Goal: Task Accomplishment & Management: Complete application form

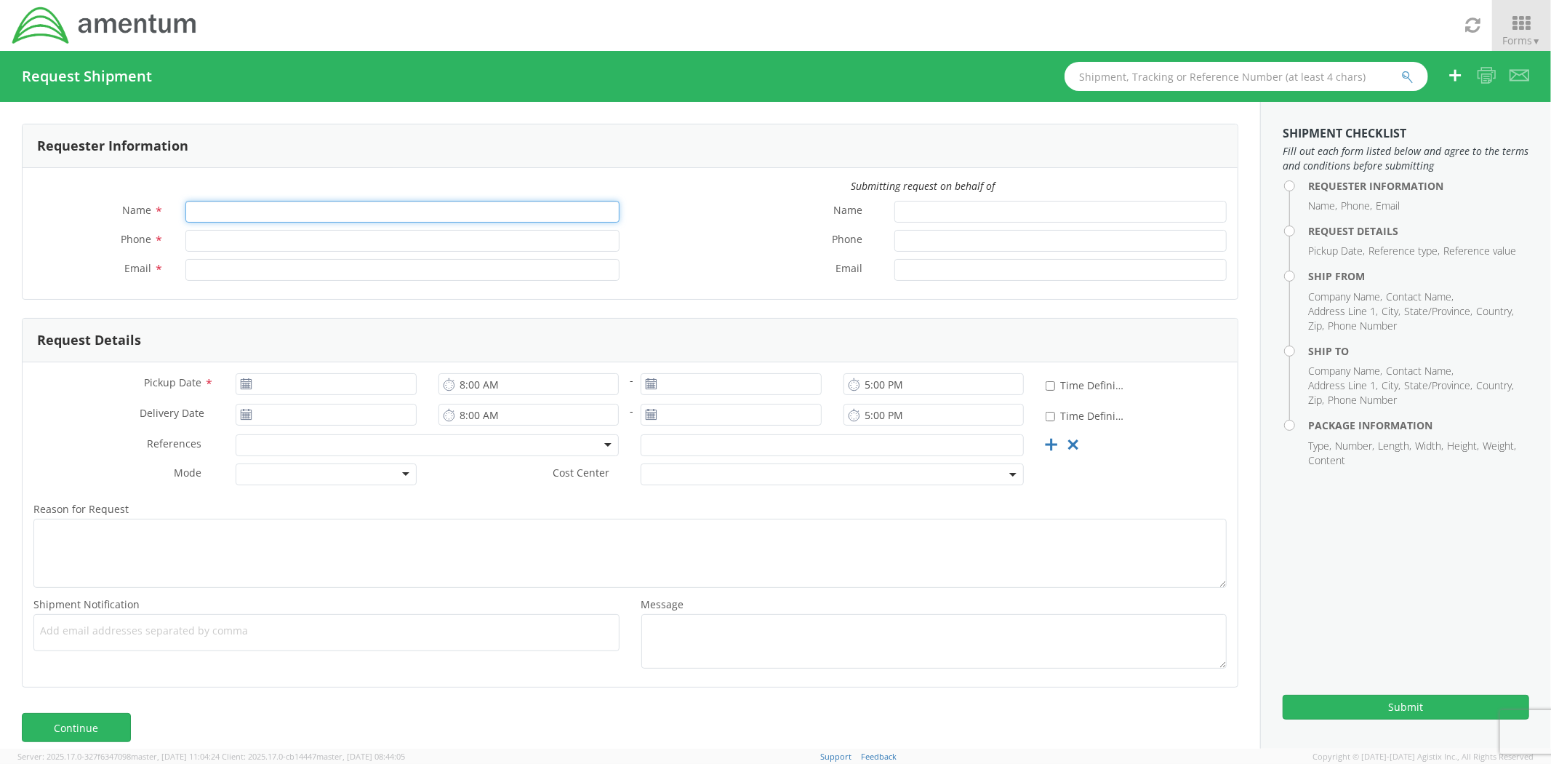
click at [259, 209] on input "Name *" at bounding box center [402, 212] width 434 height 22
type input "[PERSON_NAME]"
type input "6717075421"
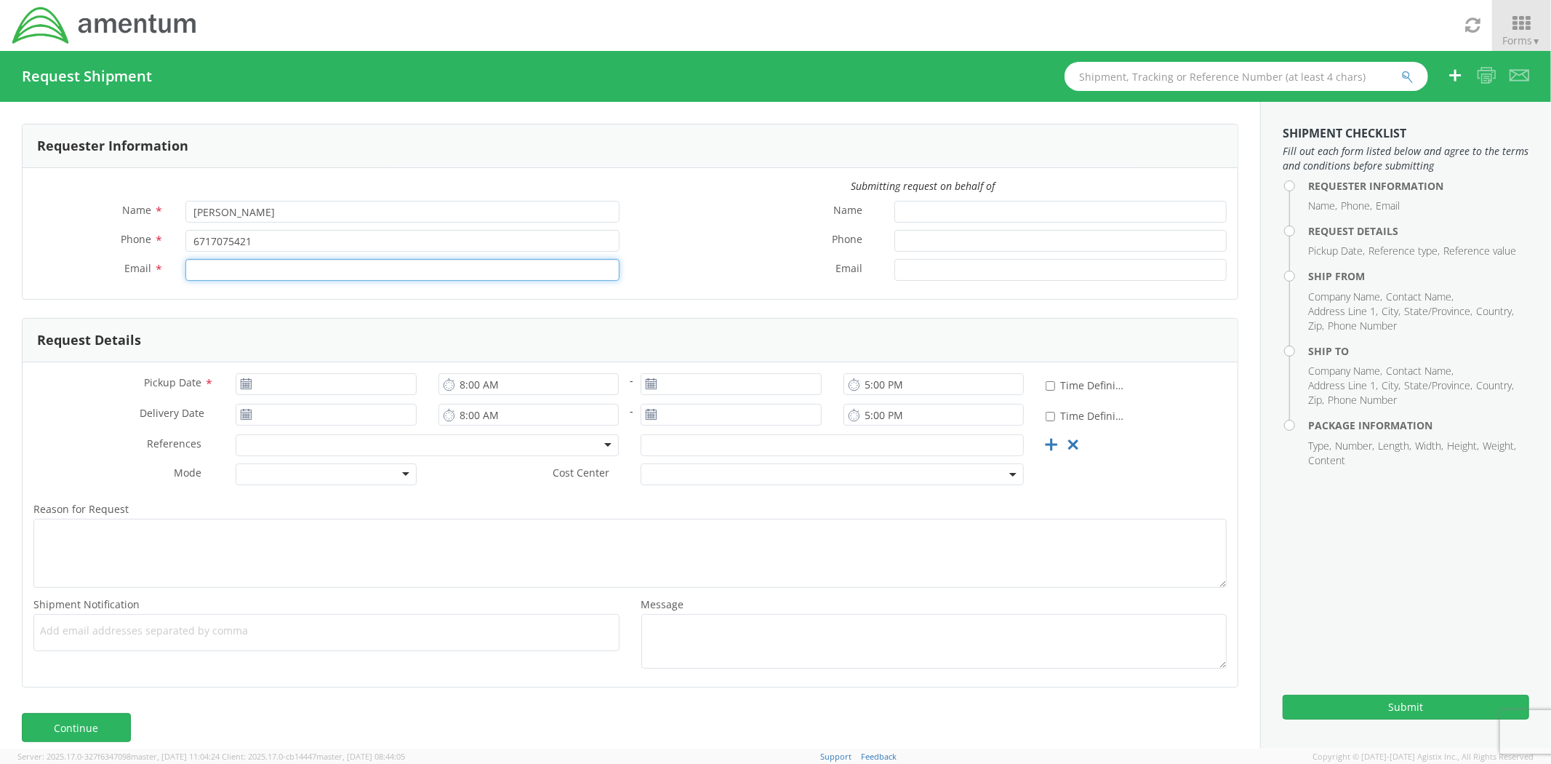
click at [229, 265] on input "Email *" at bounding box center [402, 270] width 434 height 22
type input "[EMAIL_ADDRESS][DOMAIN_NAME]"
click at [684, 235] on label "Phone *" at bounding box center [757, 239] width 253 height 19
click at [895, 235] on input "Phone *" at bounding box center [1061, 241] width 332 height 22
click at [646, 239] on label "Phone *" at bounding box center [757, 239] width 253 height 19
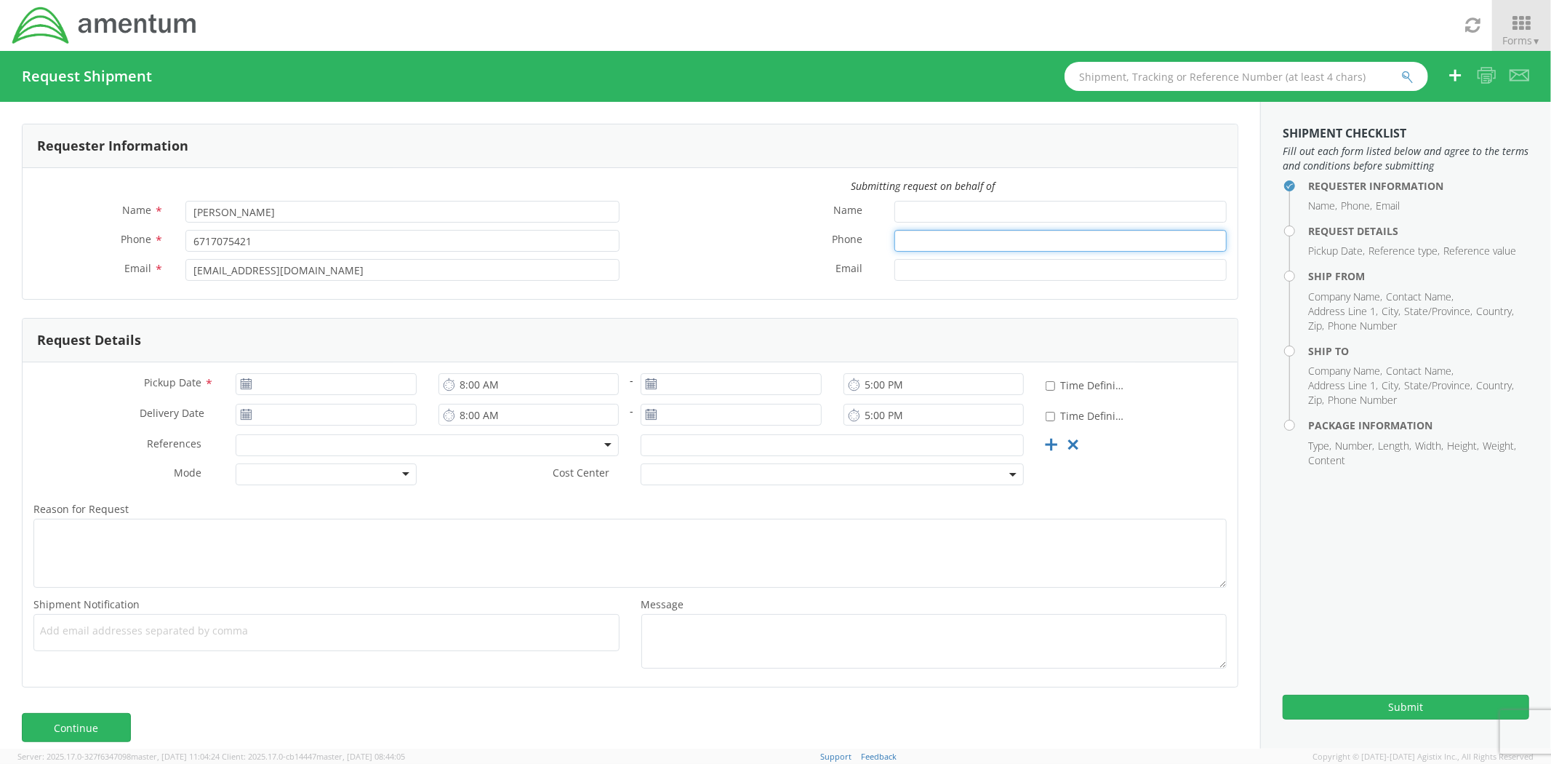
click at [895, 239] on input "Phone *" at bounding box center [1061, 241] width 332 height 22
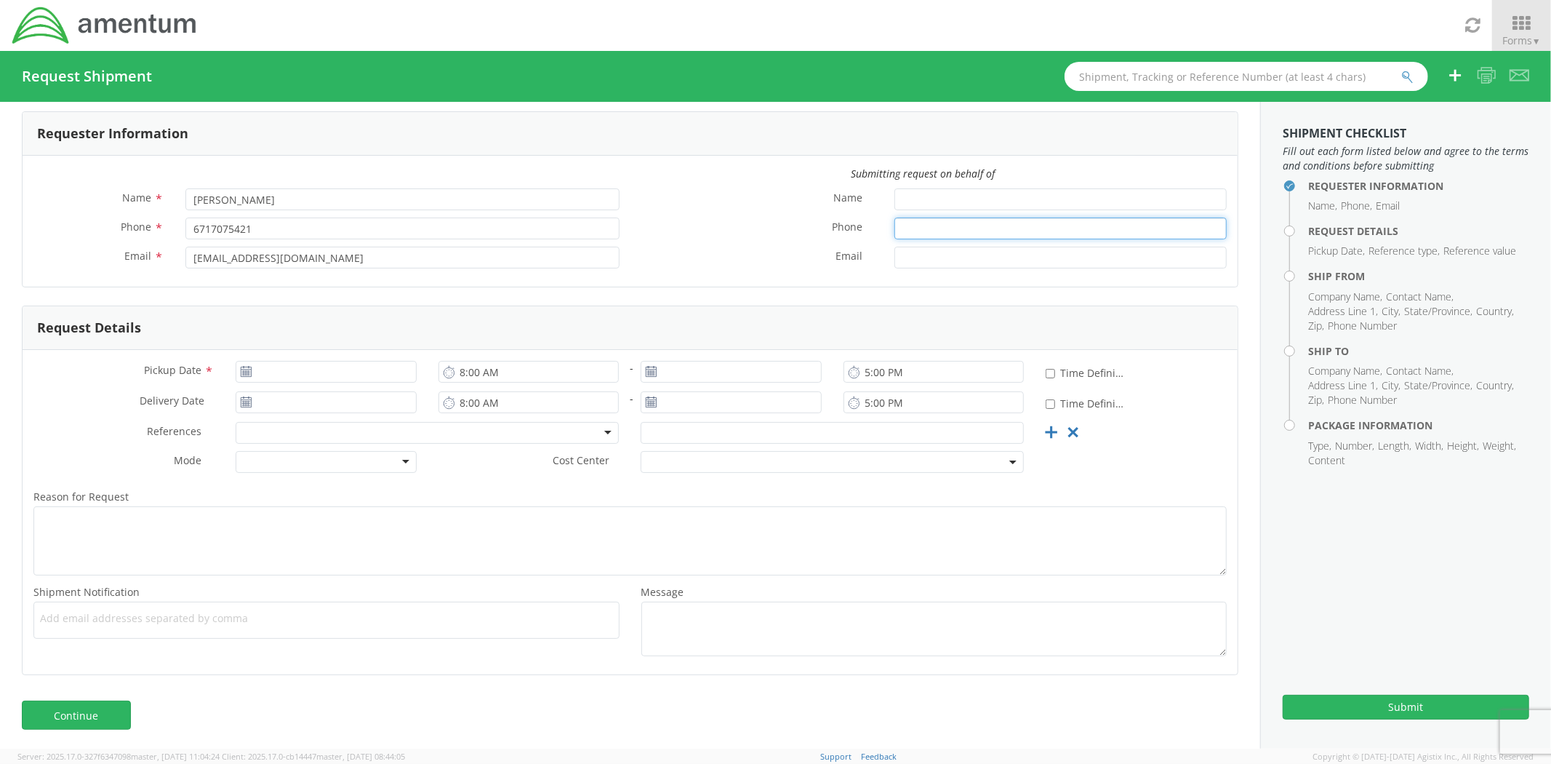
scroll to position [16, 0]
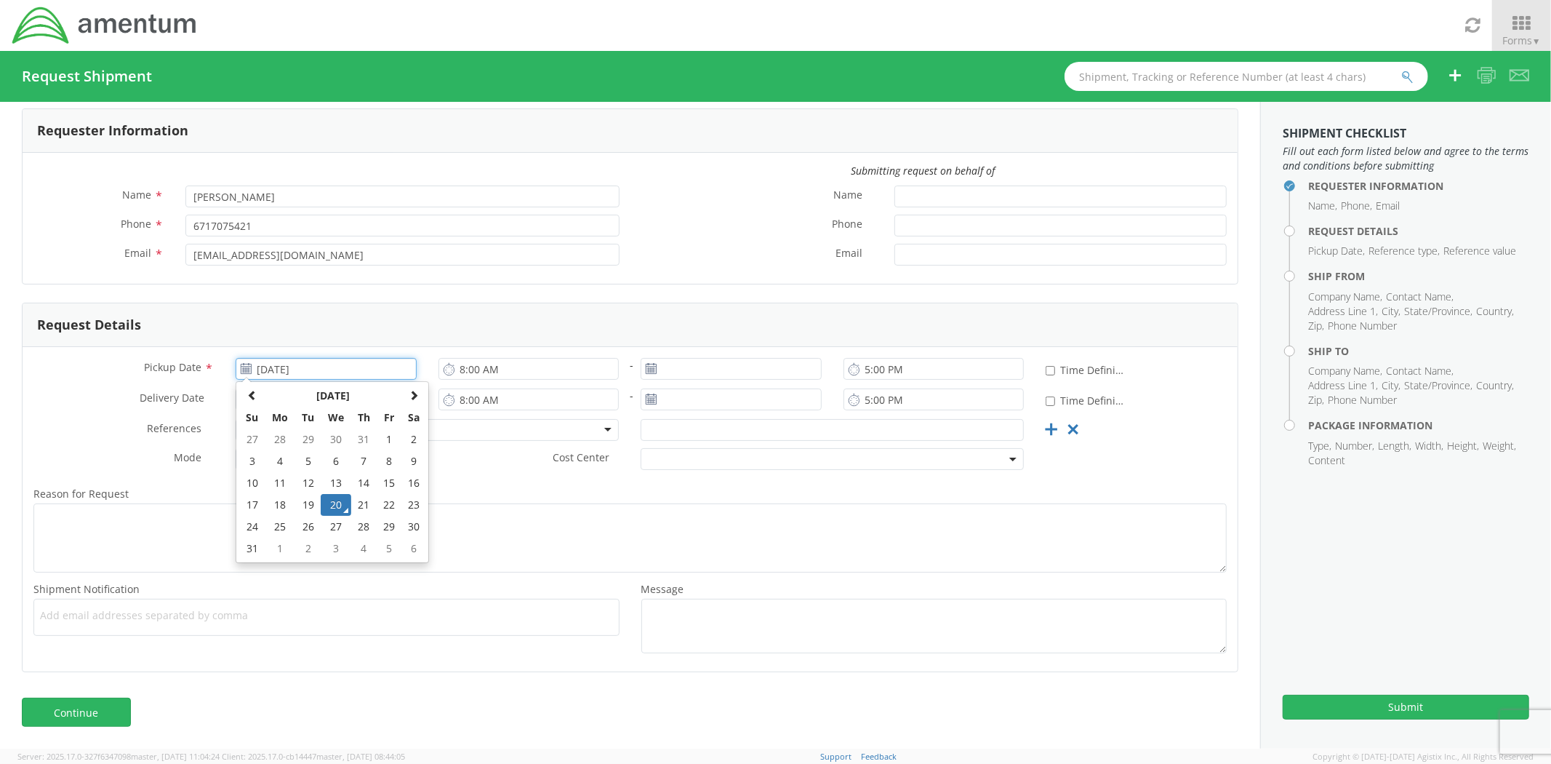
click at [323, 369] on input "[DATE]" at bounding box center [326, 369] width 180 height 22
click at [391, 507] on td "22" at bounding box center [389, 505] width 25 height 22
type input "[DATE]"
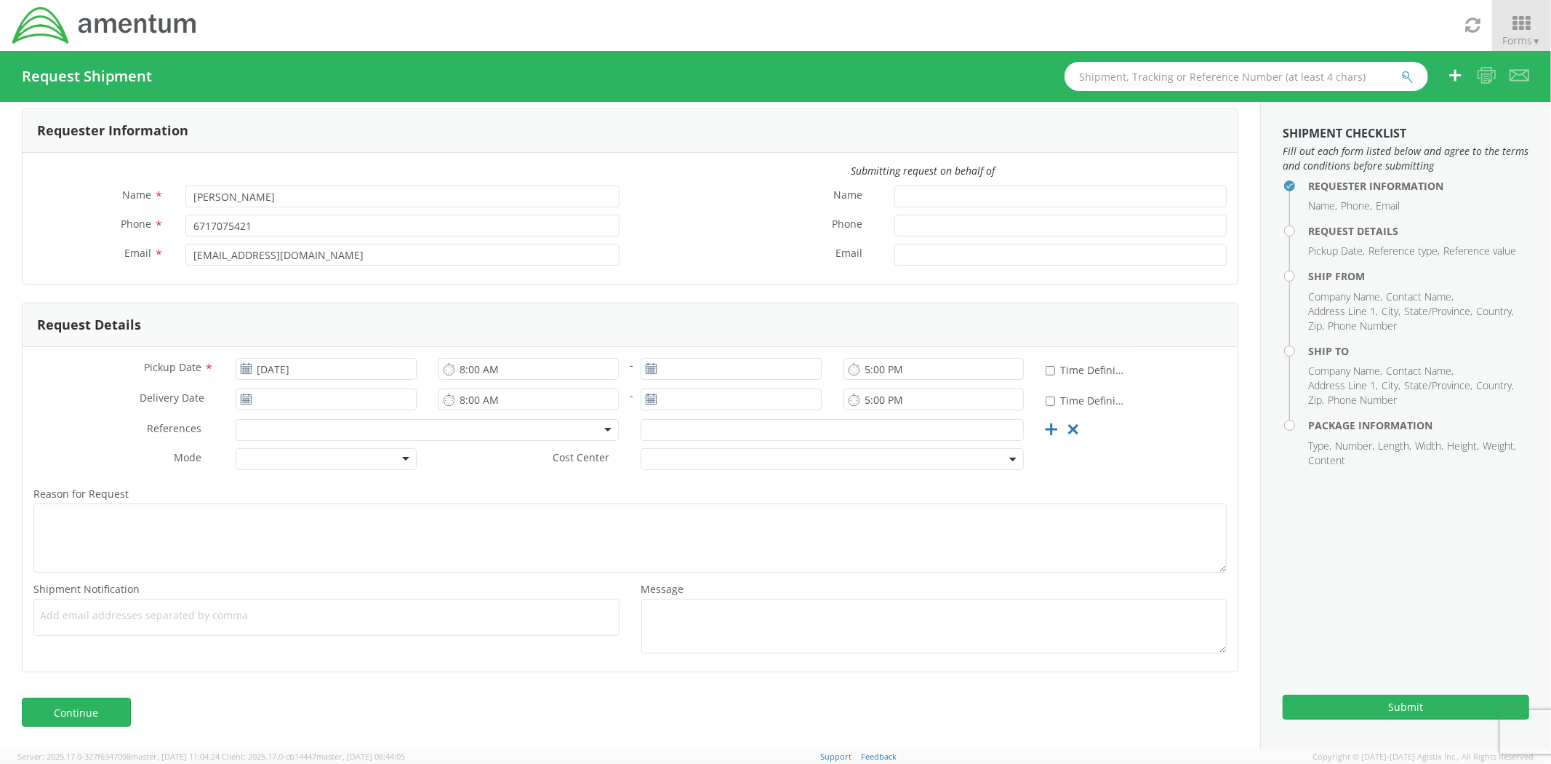
click at [244, 402] on icon at bounding box center [246, 399] width 12 height 12
click at [292, 402] on input "[DATE]" at bounding box center [326, 399] width 180 height 22
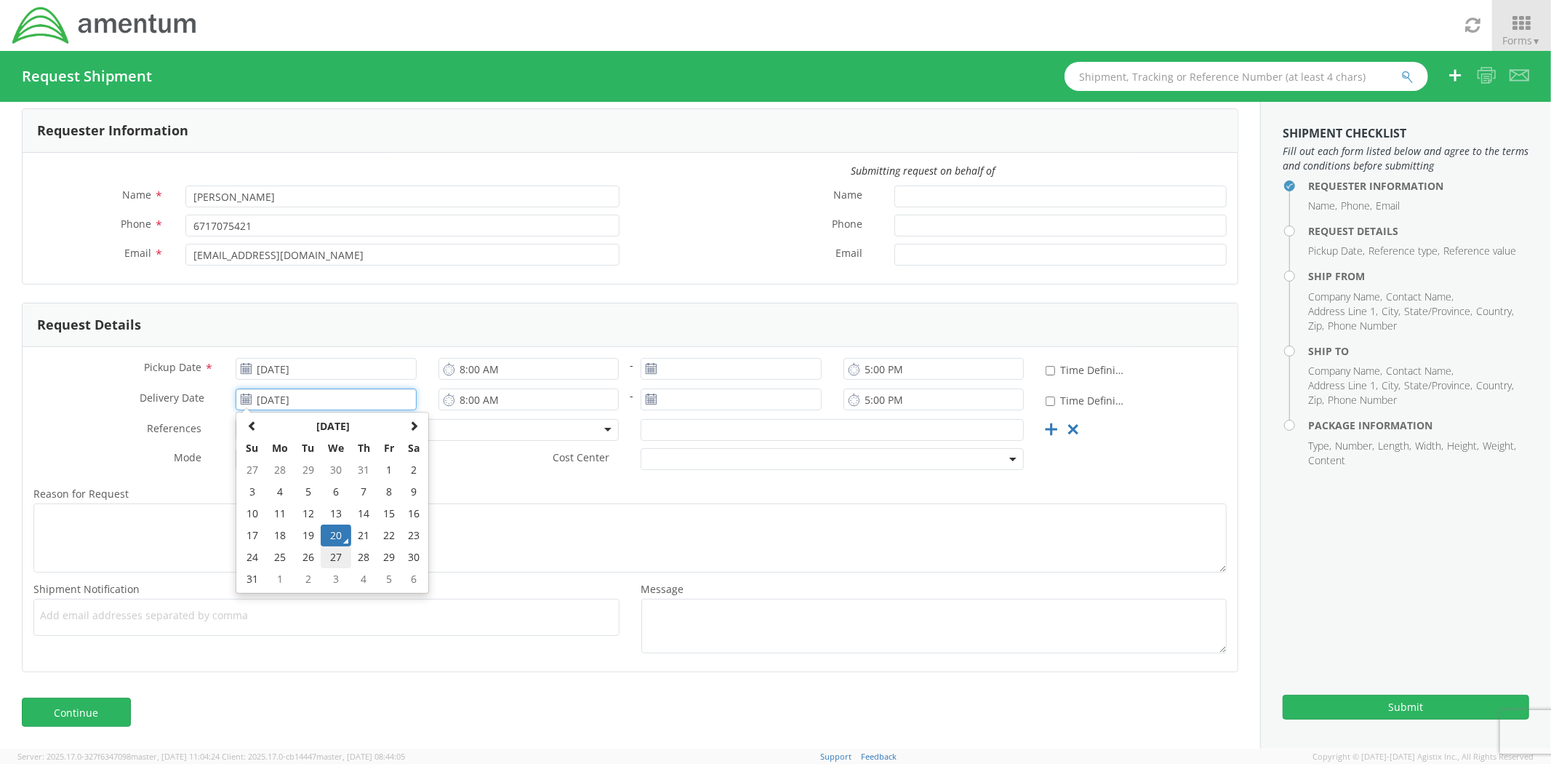
click at [330, 558] on td "27" at bounding box center [336, 557] width 31 height 22
type input "[DATE]"
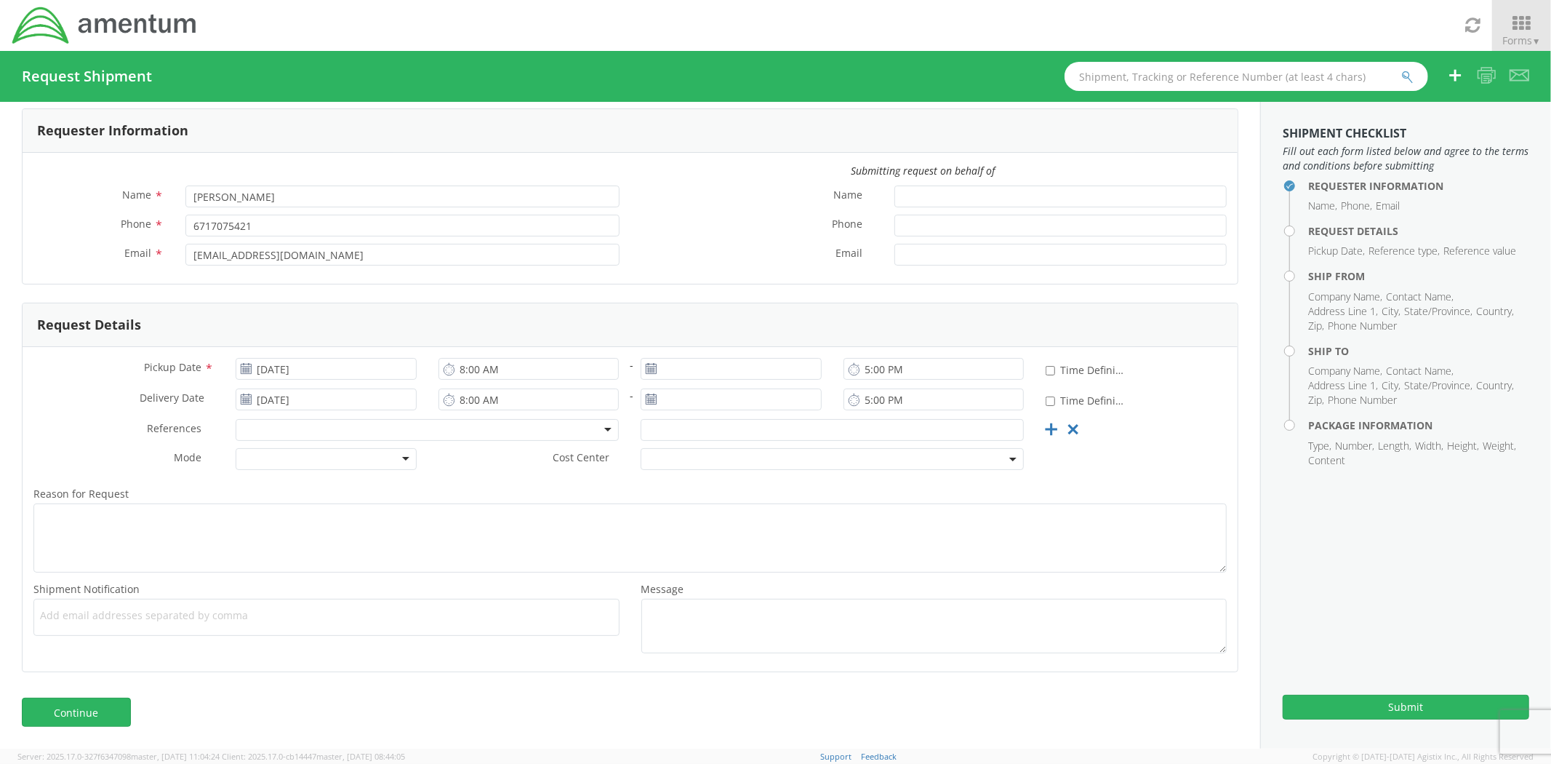
click at [650, 371] on icon at bounding box center [651, 369] width 12 height 12
click at [645, 368] on icon at bounding box center [651, 369] width 12 height 12
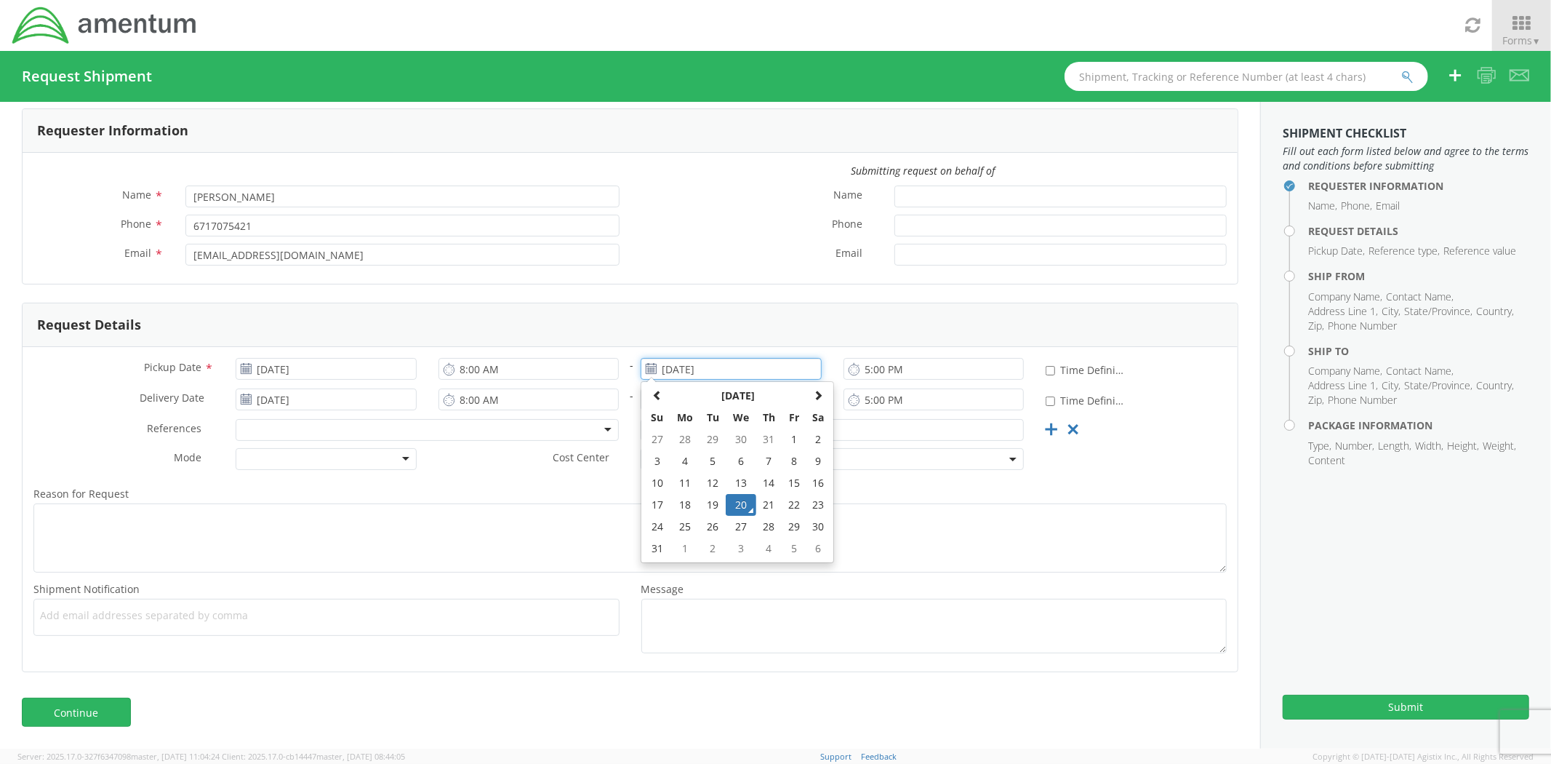
click at [708, 371] on input "[DATE]" at bounding box center [731, 369] width 180 height 22
click at [673, 528] on td "25" at bounding box center [685, 527] width 31 height 22
type input "[DATE]"
click at [704, 395] on input "[DATE]" at bounding box center [731, 399] width 180 height 22
click at [675, 572] on td "1" at bounding box center [685, 579] width 31 height 22
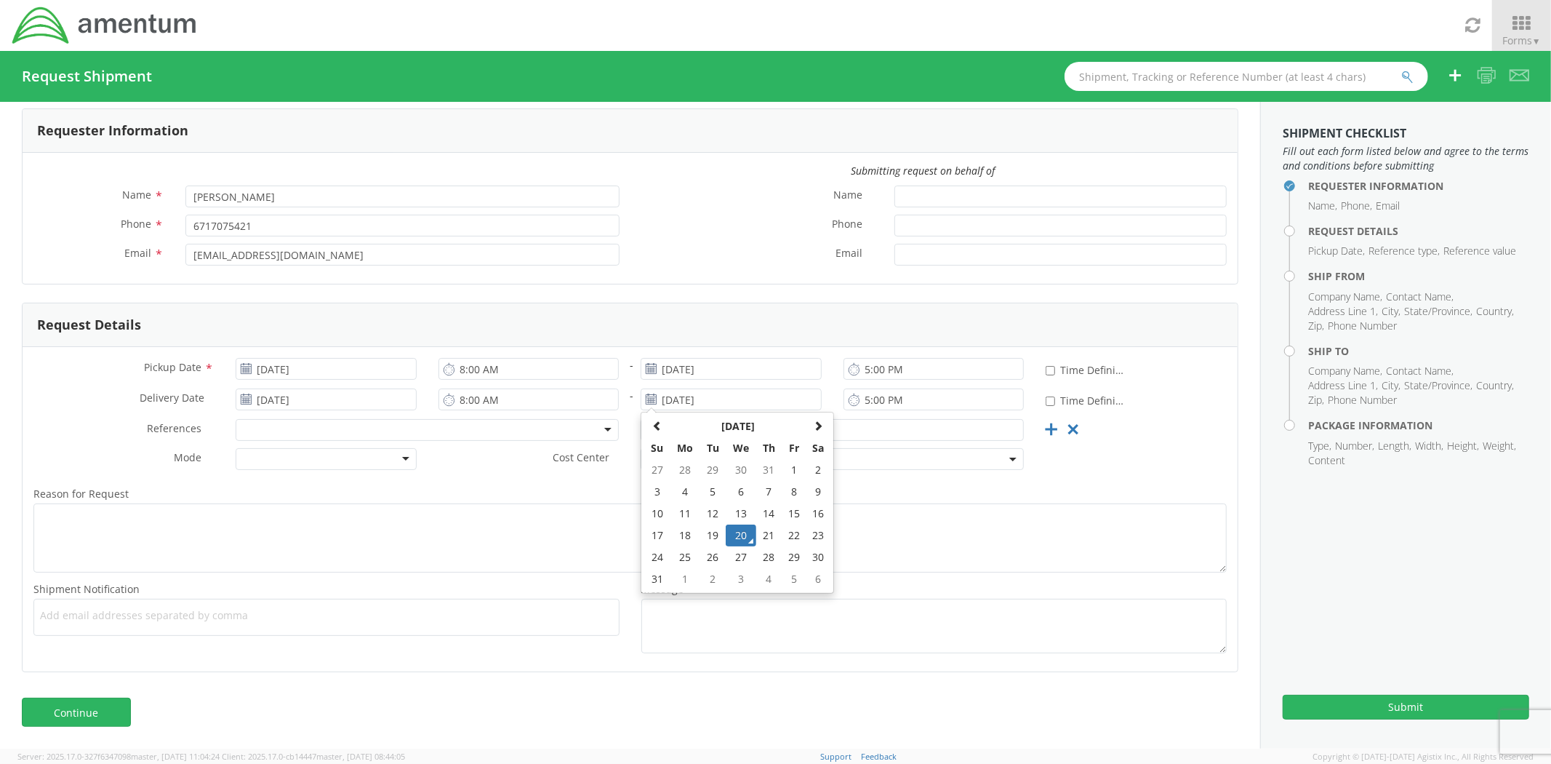
type input "[DATE]"
click at [437, 425] on div at bounding box center [427, 430] width 383 height 22
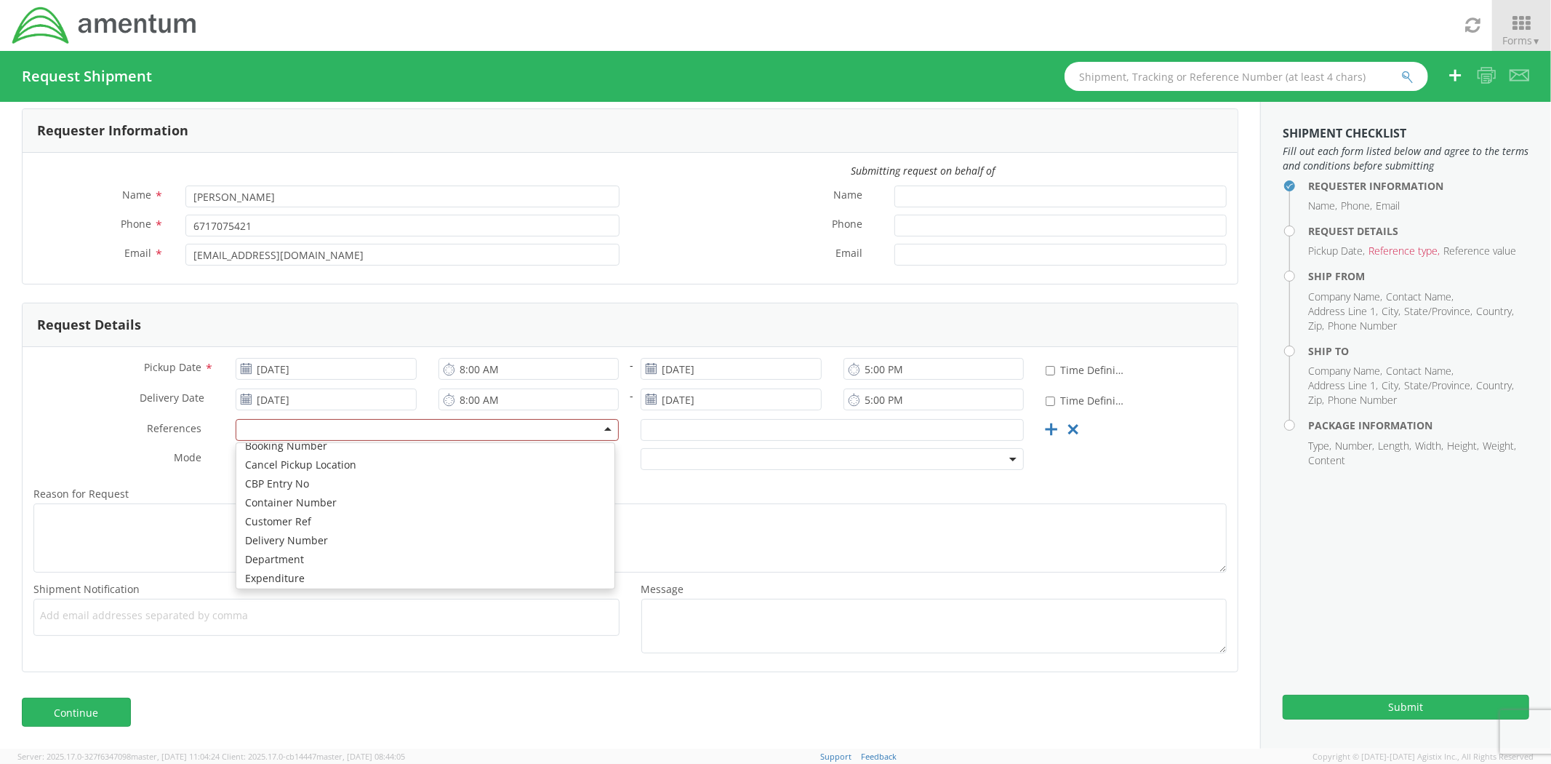
scroll to position [4, 0]
paste input "R-20 08W00267"
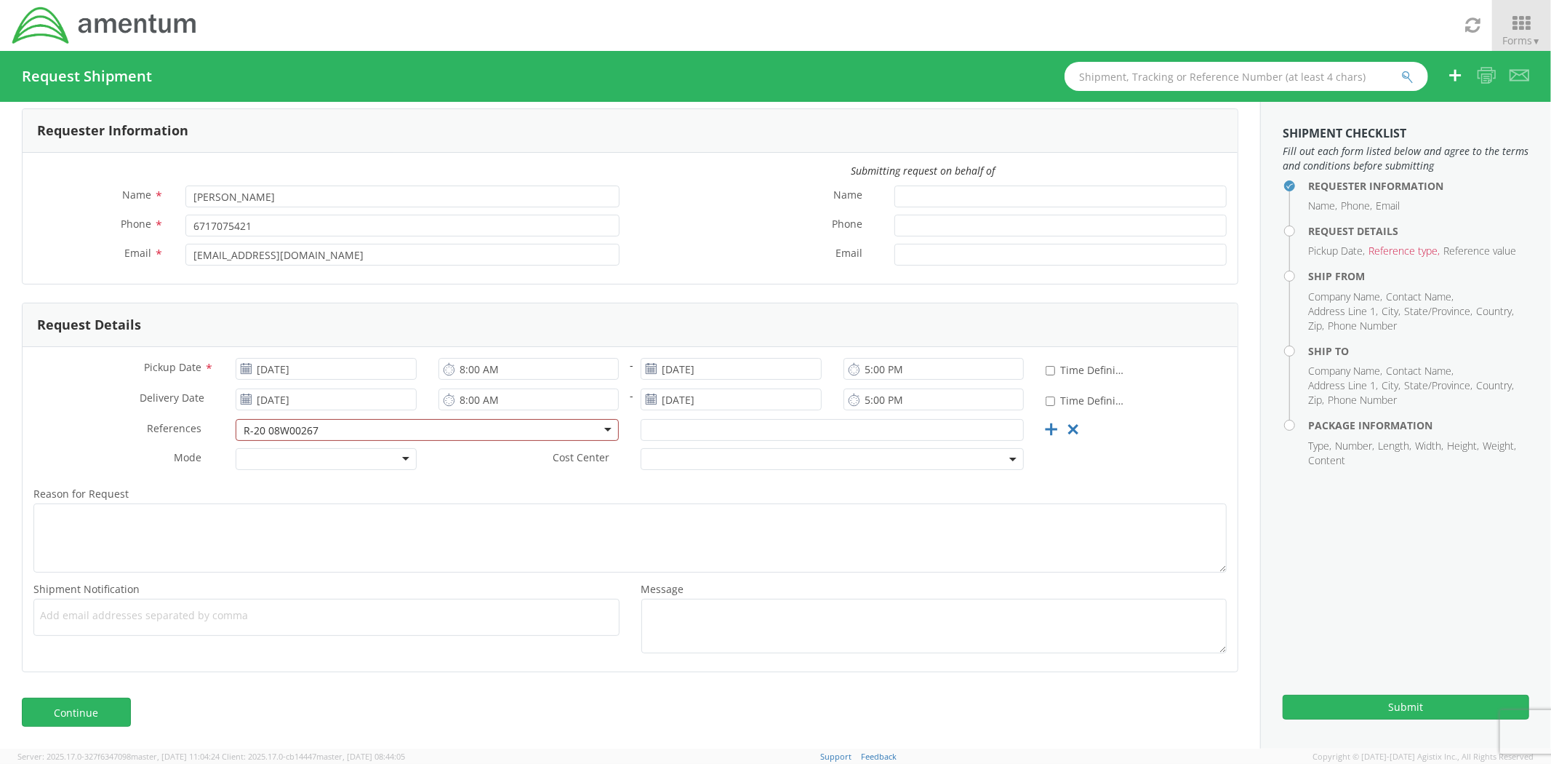
type input "R-20 08W00267"
click at [456, 296] on form "Requester Information Submitting request on behalf of Name * [PERSON_NAME] Phon…" at bounding box center [630, 390] width 1217 height 564
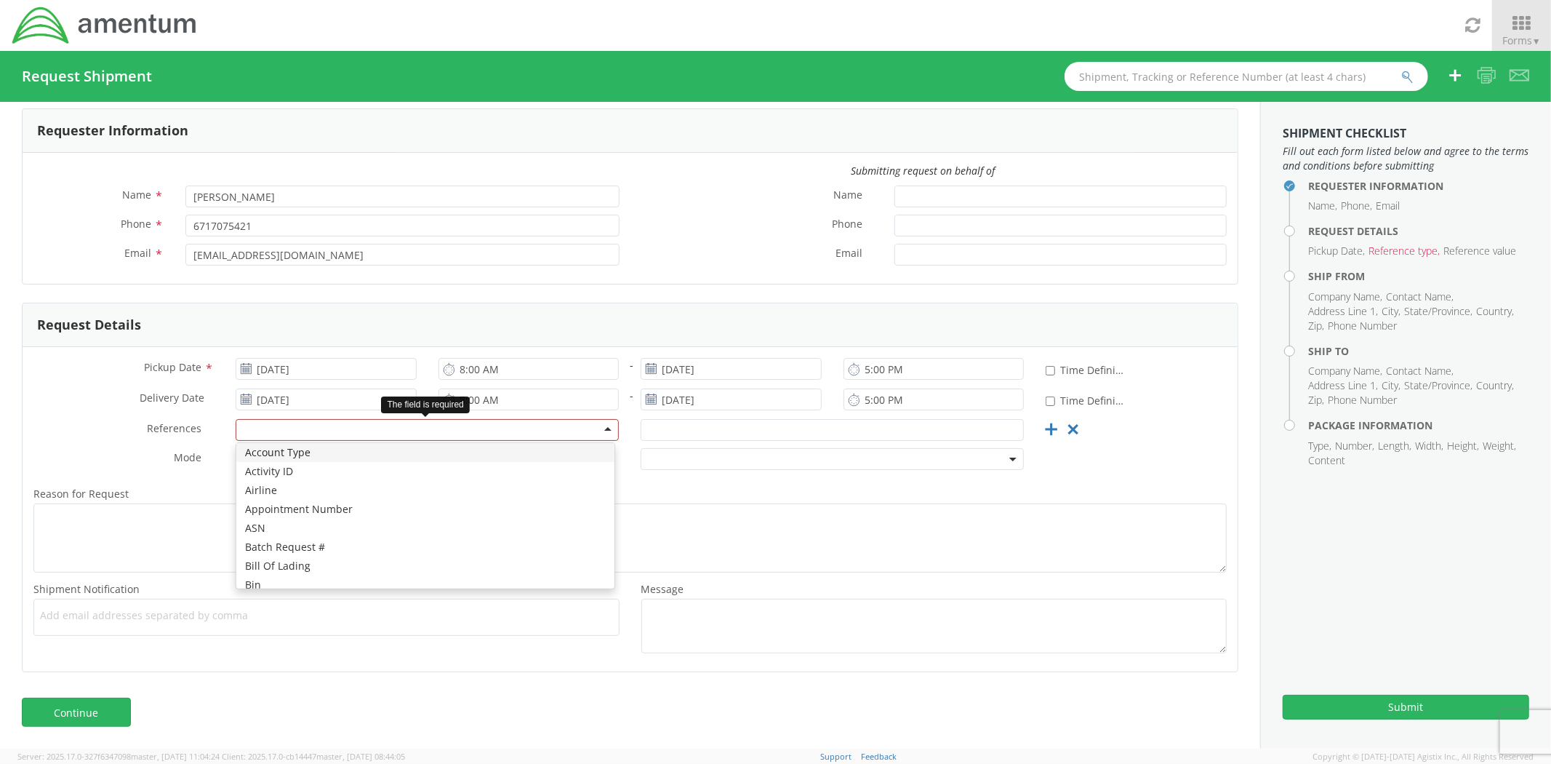
click at [408, 433] on div at bounding box center [427, 430] width 383 height 22
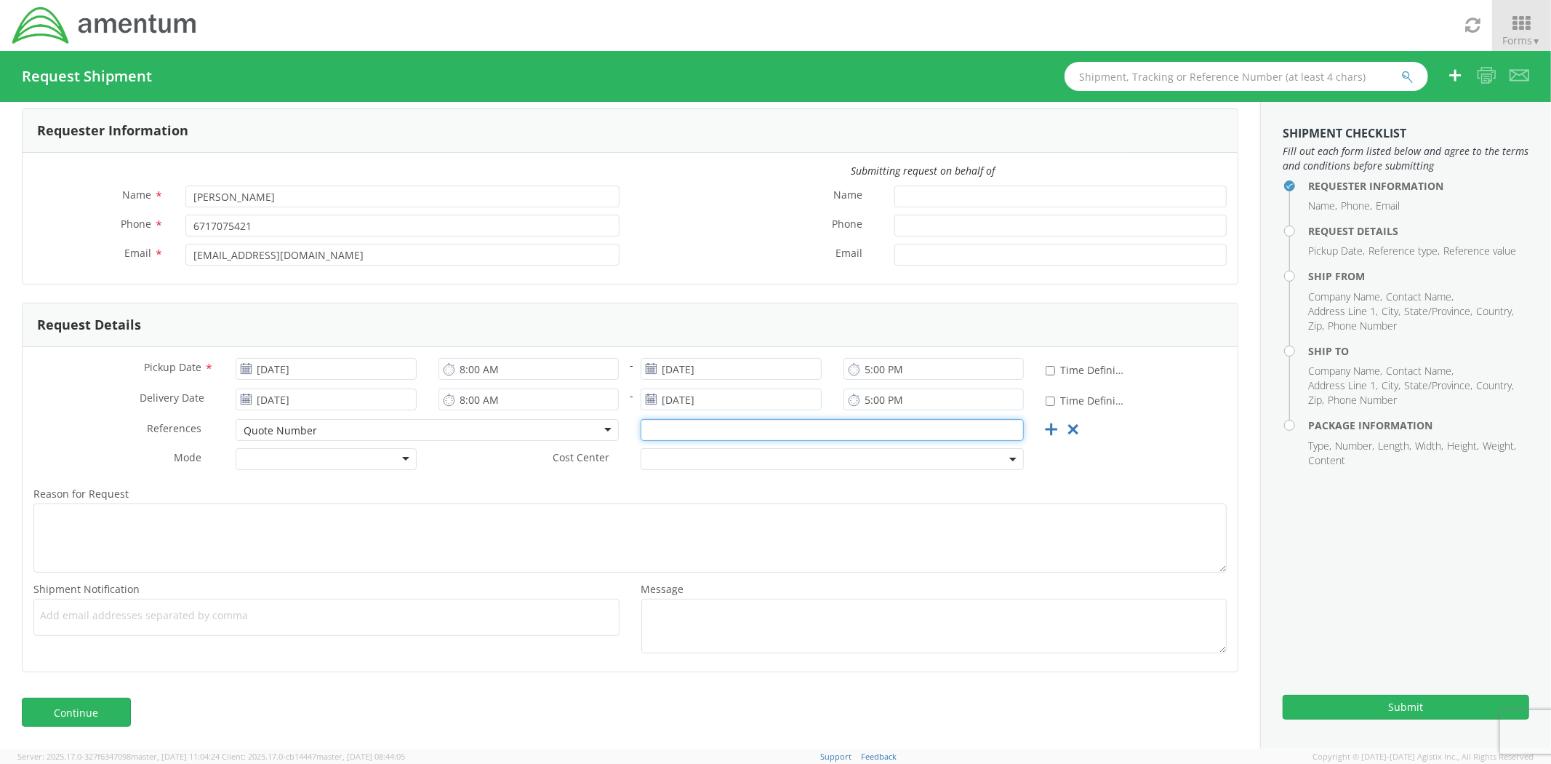
click at [694, 424] on input "text" at bounding box center [832, 430] width 383 height 22
paste input "R-20 08W00267"
type input "R-20 08W00267"
click at [1095, 489] on label "Reason for Request *" at bounding box center [630, 493] width 1215 height 19
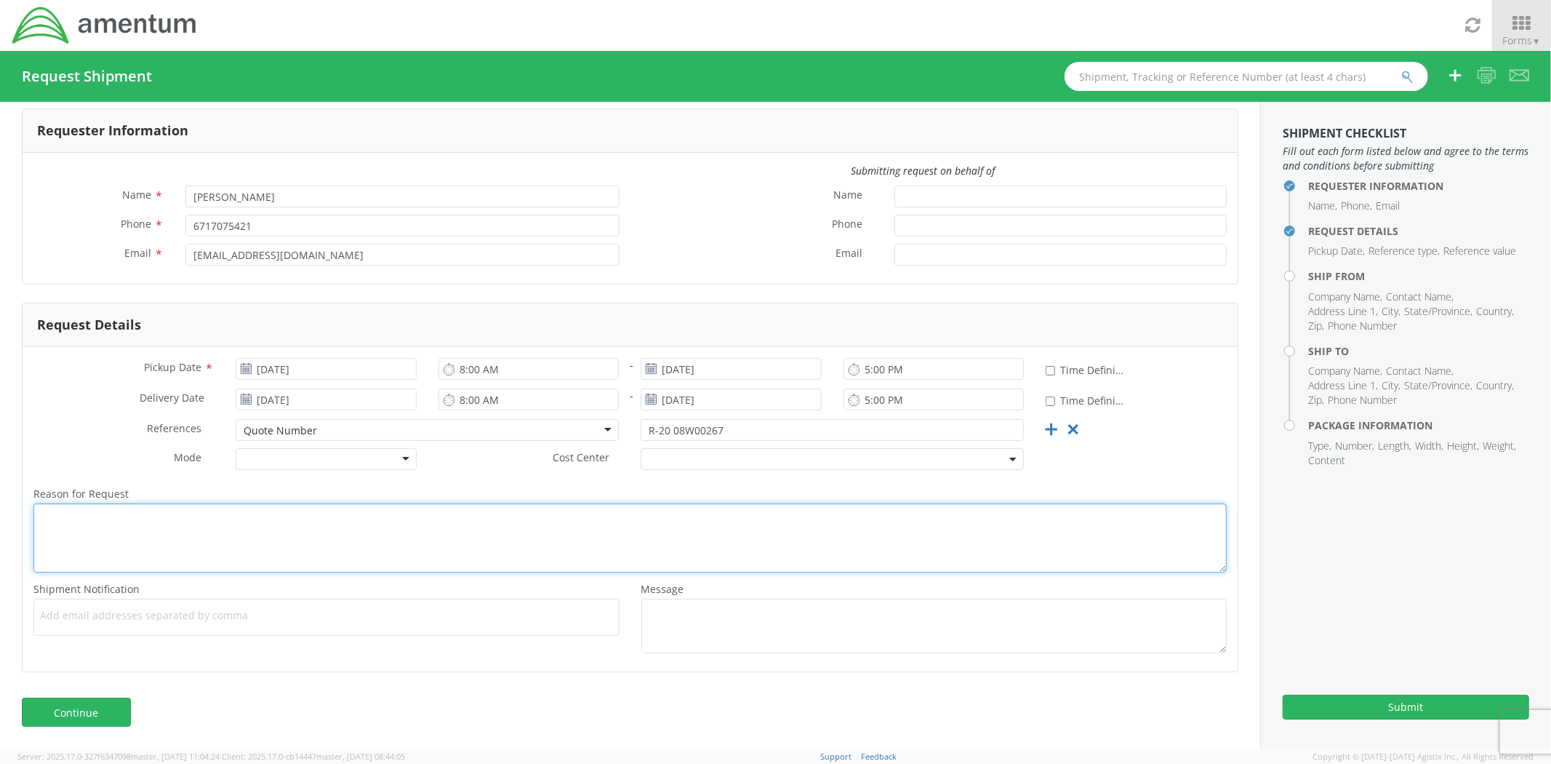
click at [1095, 503] on textarea "Reason for Request *" at bounding box center [630, 537] width 1194 height 69
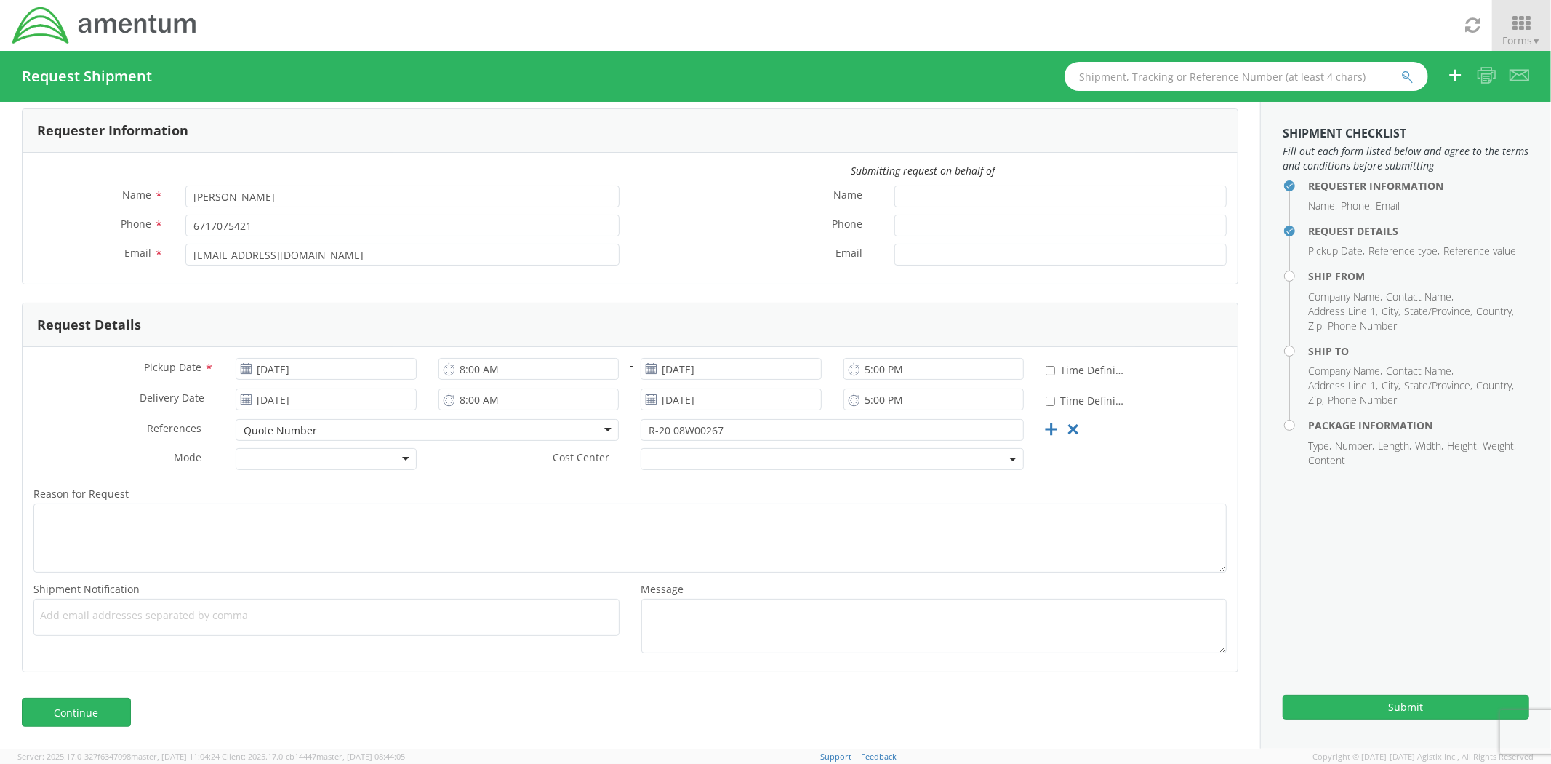
click at [391, 458] on div at bounding box center [326, 459] width 180 height 22
click at [703, 457] on span at bounding box center [832, 459] width 383 height 22
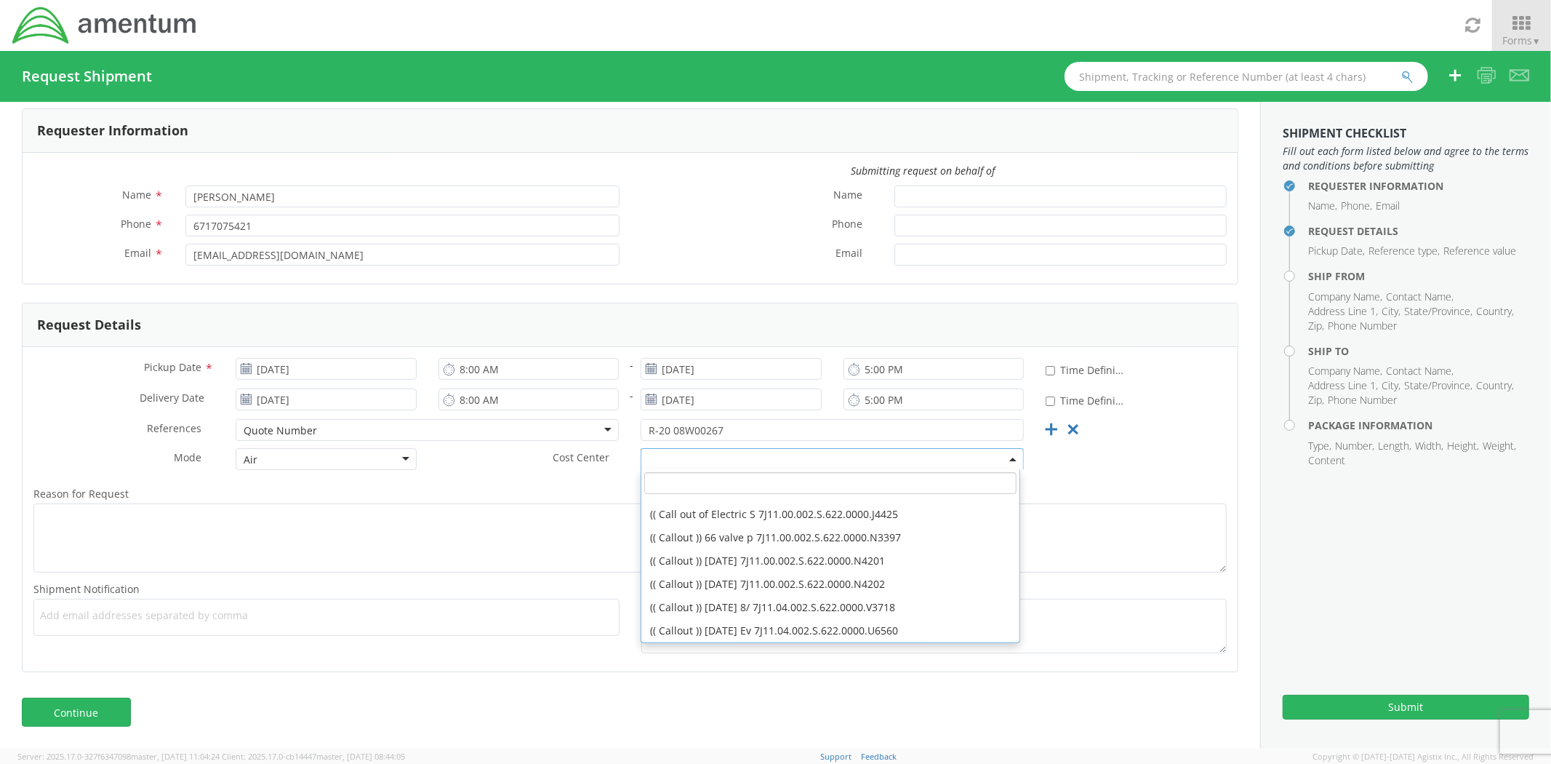
scroll to position [2020, 0]
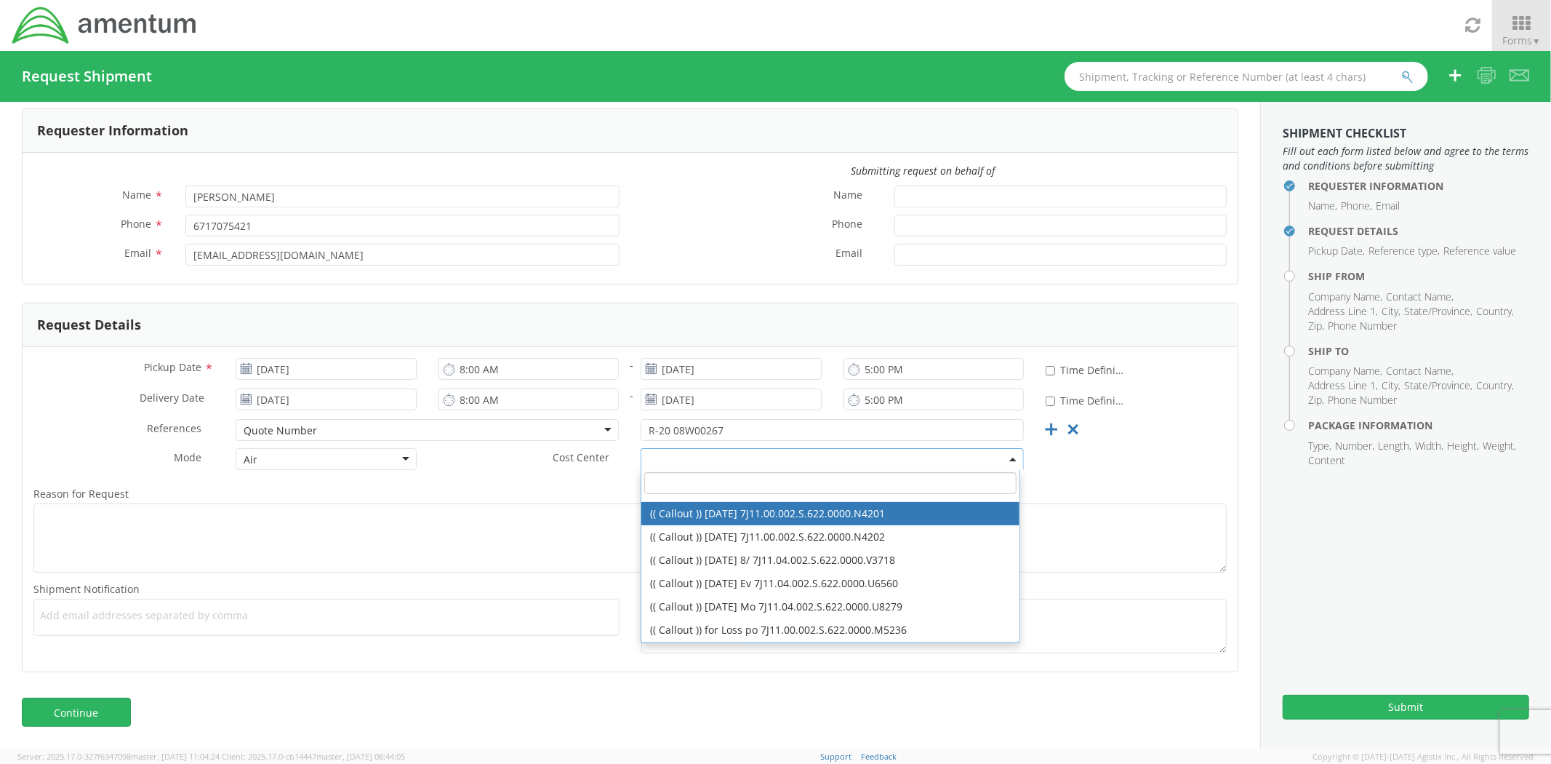
click at [750, 477] on input "search" at bounding box center [830, 483] width 372 height 22
type input "pacaf"
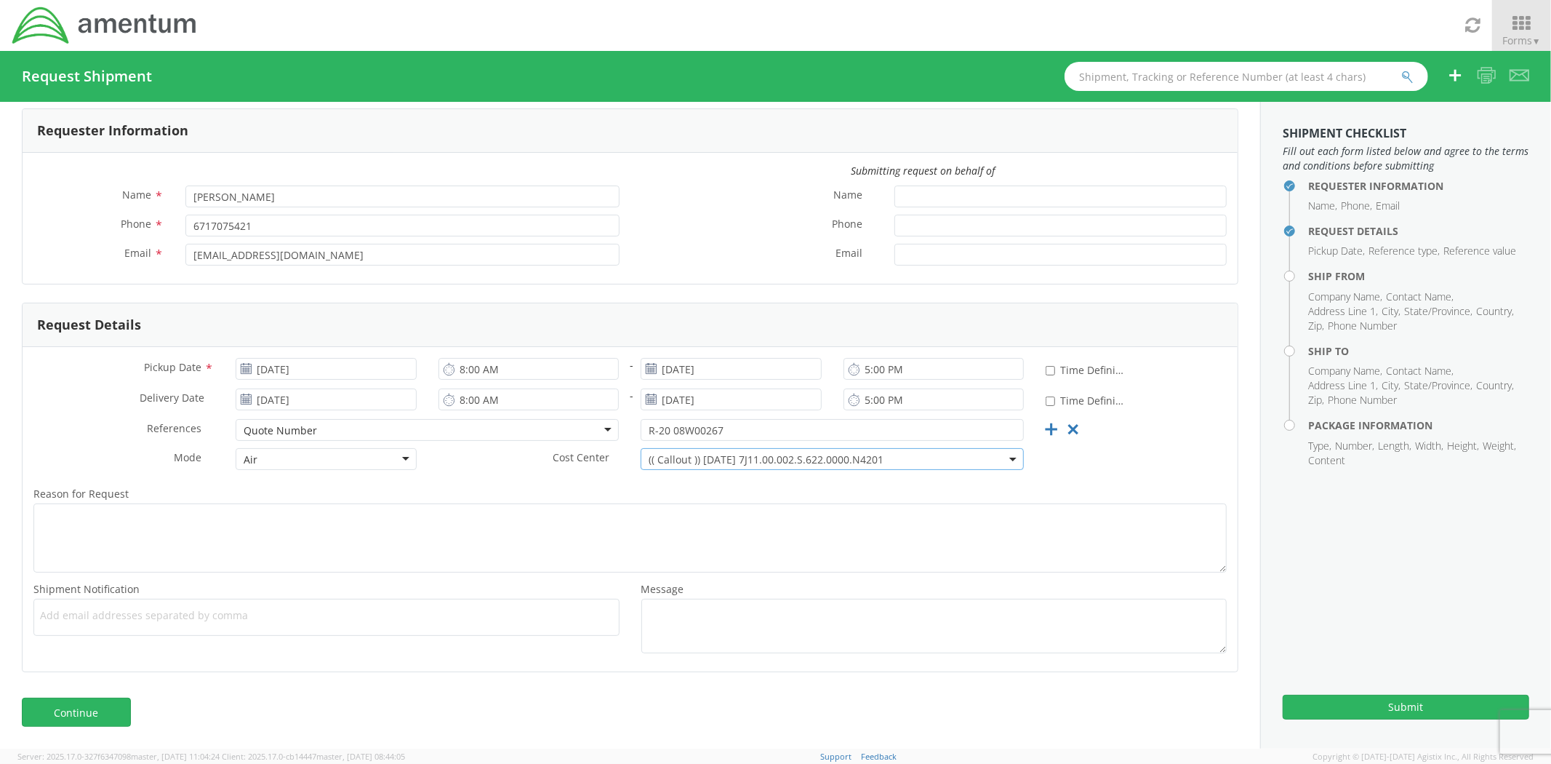
click at [874, 464] on span "(( Callout )) [DATE] 7J11.00.002.S.622.0000.N4201" at bounding box center [832, 459] width 367 height 14
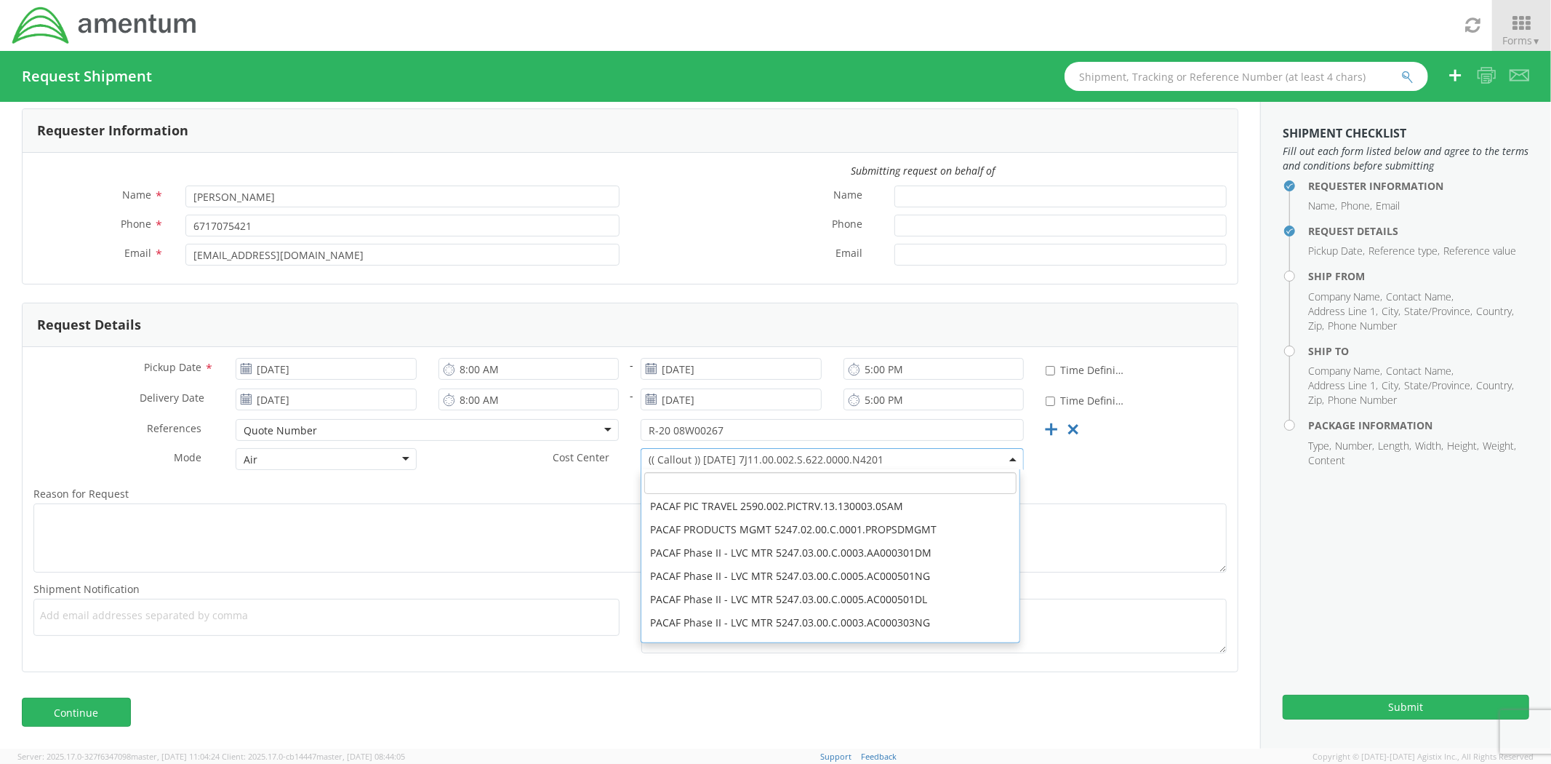
scroll to position [1482, 0]
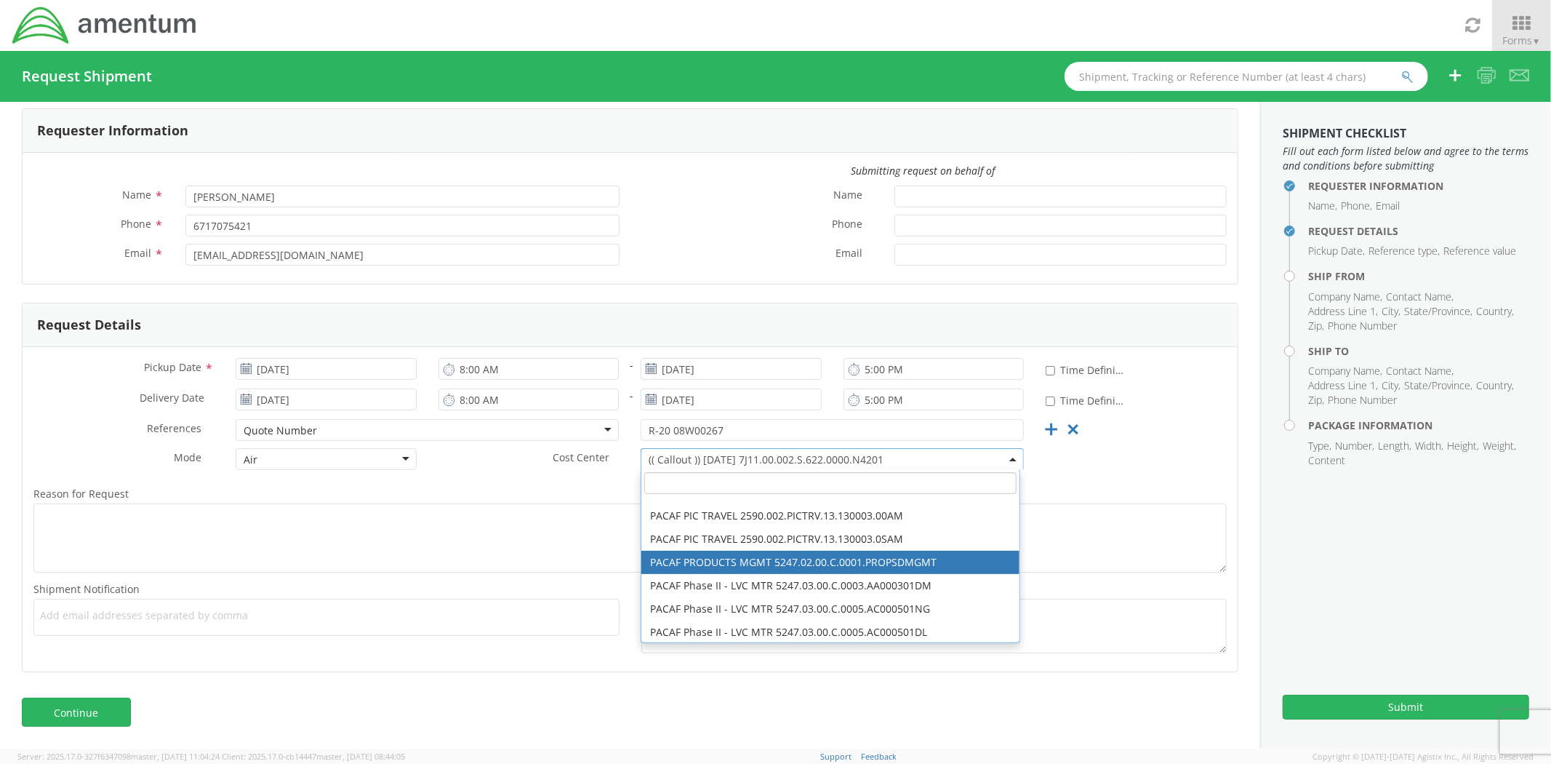
select select "5247.02.00.C.0001.PROPSDMGMT"
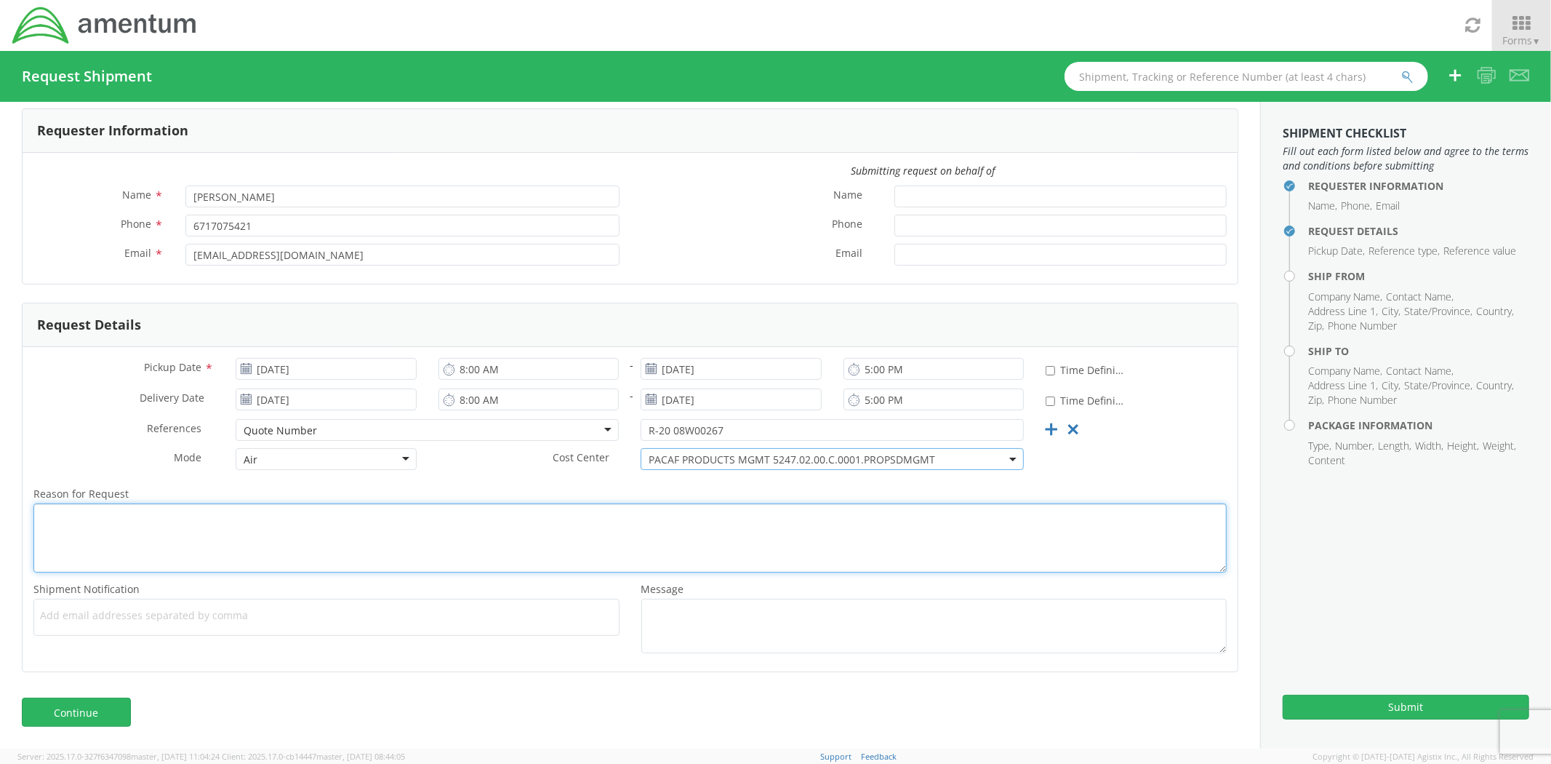
drag, startPoint x: 431, startPoint y: 521, endPoint x: 417, endPoint y: 527, distance: 14.0
click at [430, 522] on textarea "Reason for Request *" at bounding box center [630, 537] width 1194 height 69
type textarea "V"
click at [447, 553] on textarea "This is an urgent request for FHE repair and maintenance." at bounding box center [630, 537] width 1194 height 69
type textarea "This is an urgent request for FHE repair and maintenance."
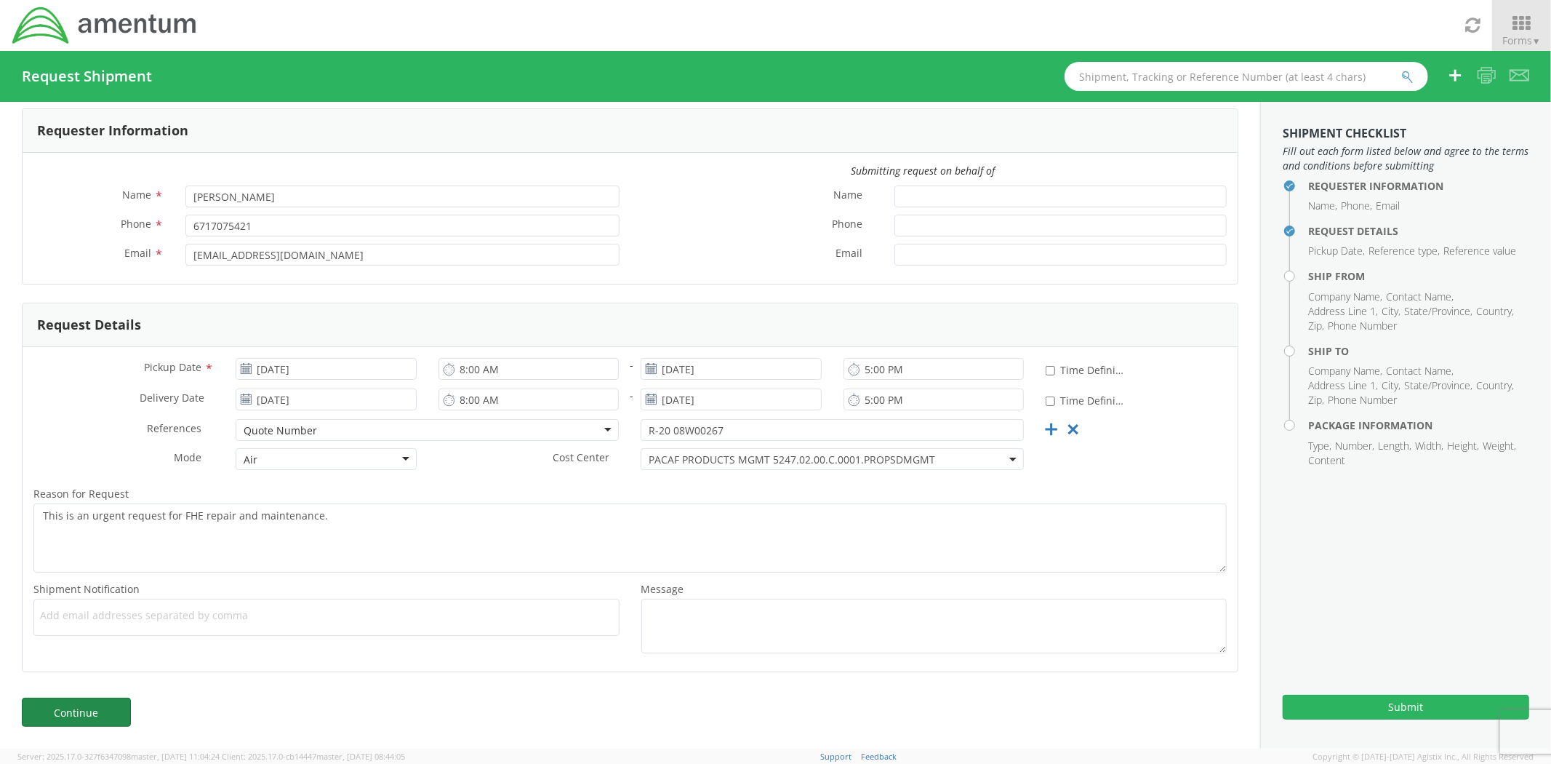
click at [55, 703] on link "Continue" at bounding box center [76, 711] width 109 height 29
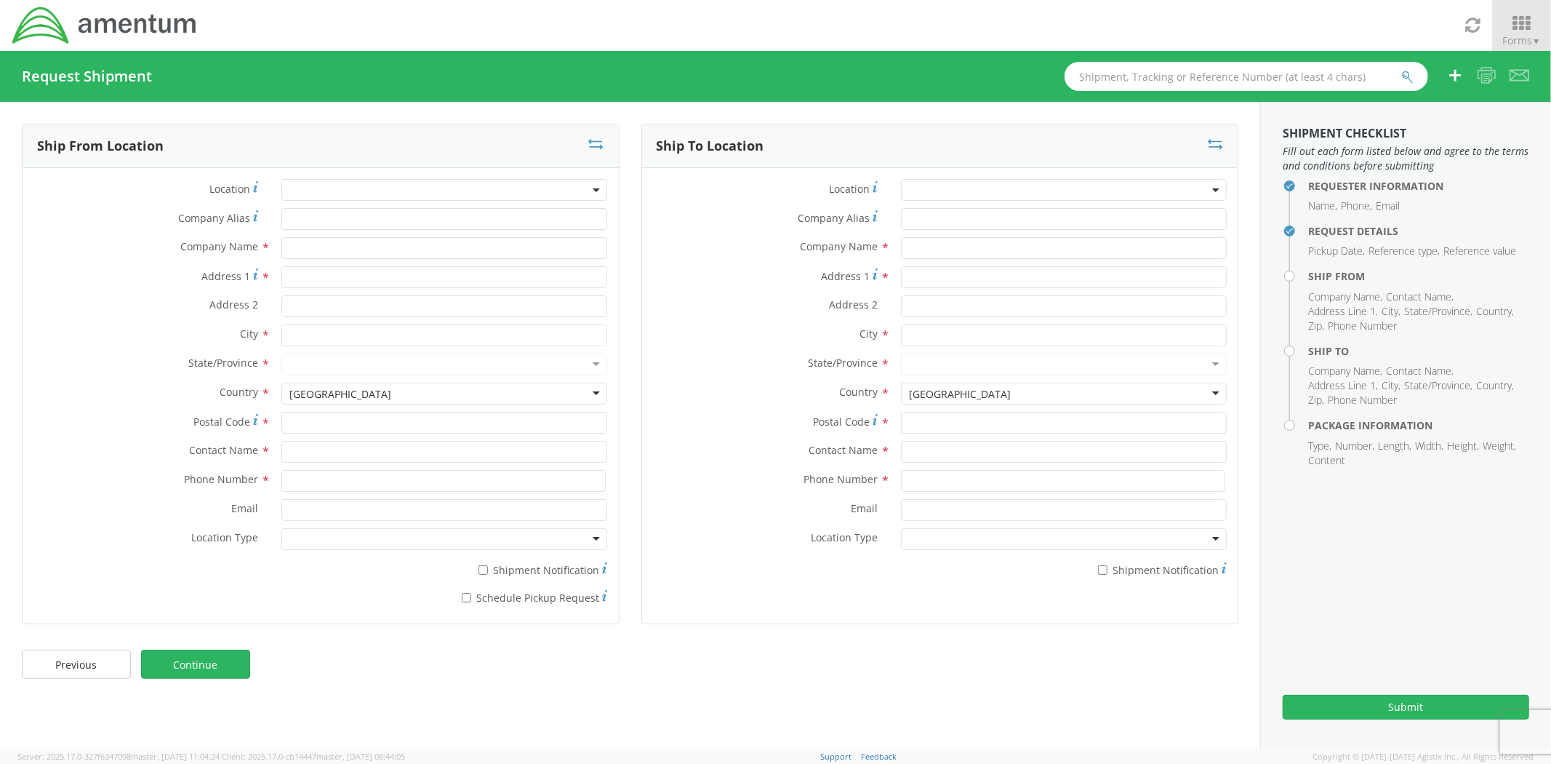
scroll to position [0, 0]
click at [1353, 431] on h4 "Package Information" at bounding box center [1418, 425] width 221 height 11
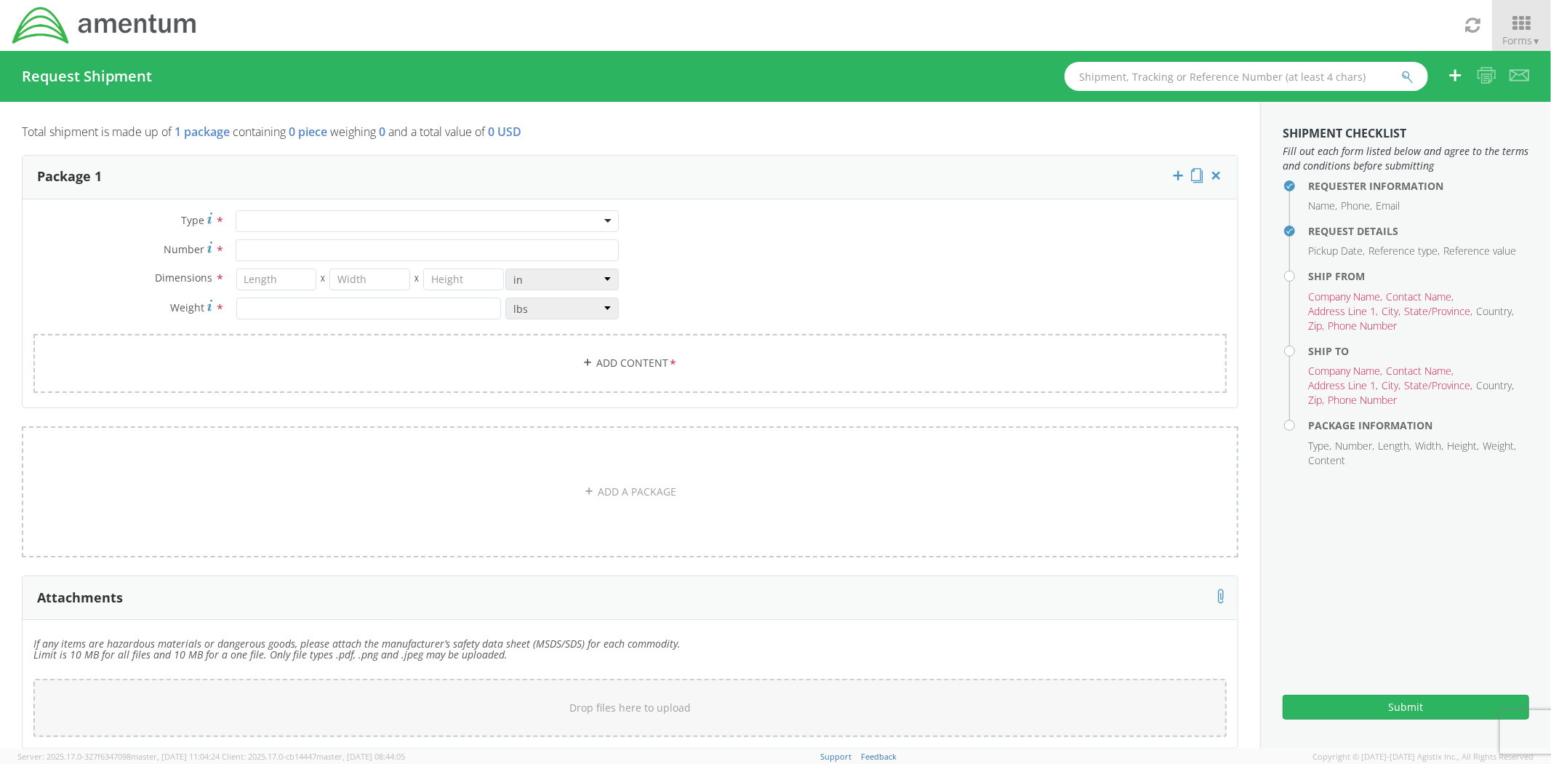
click at [343, 225] on div at bounding box center [427, 221] width 383 height 22
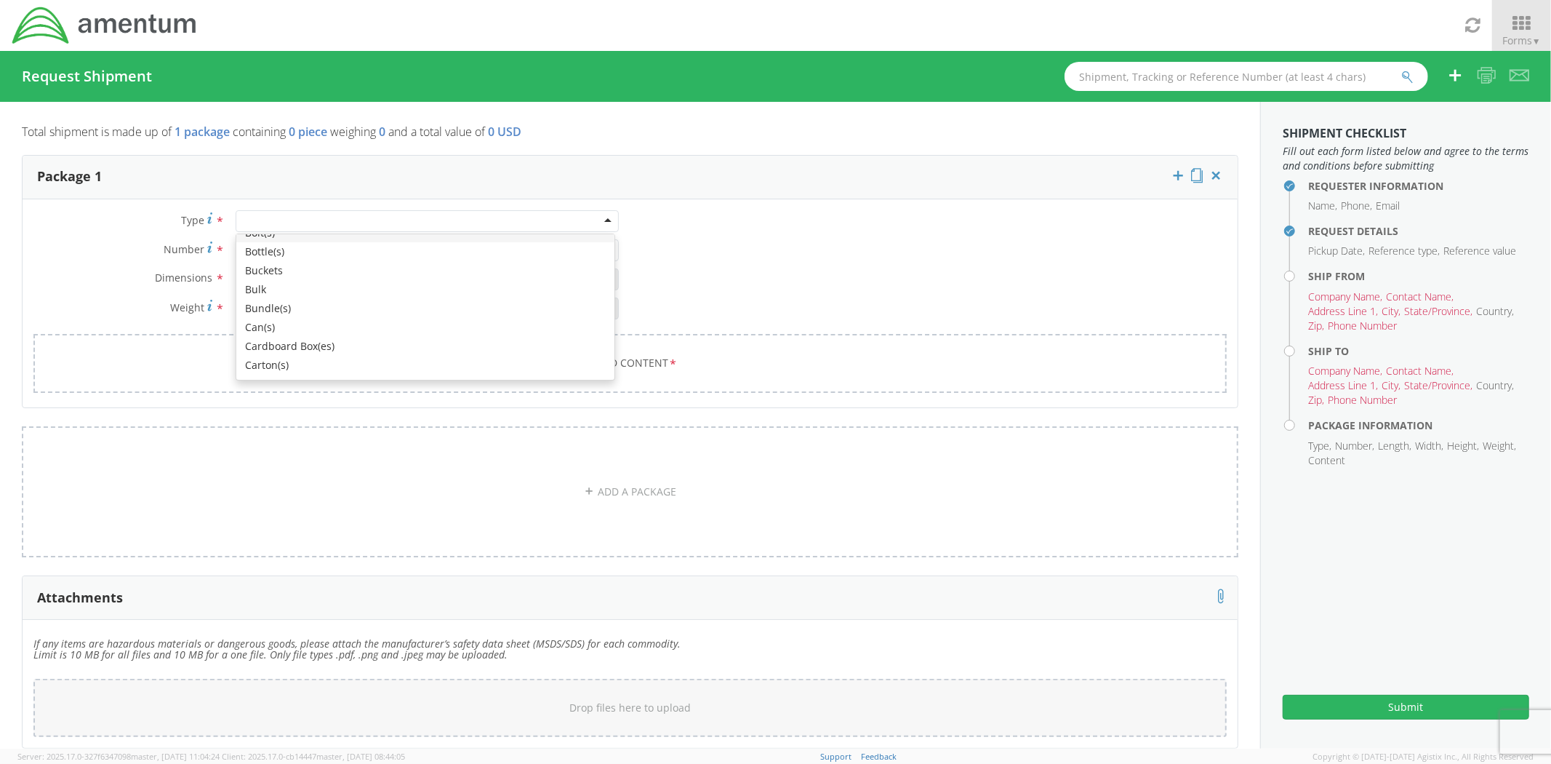
scroll to position [81, 0]
click at [855, 263] on div "Type * Bale(s) Basket(s) Bolt(s) Bottle(s) Buckets Bulk Bundle(s) Can(s) Cardbo…" at bounding box center [630, 310] width 1215 height 201
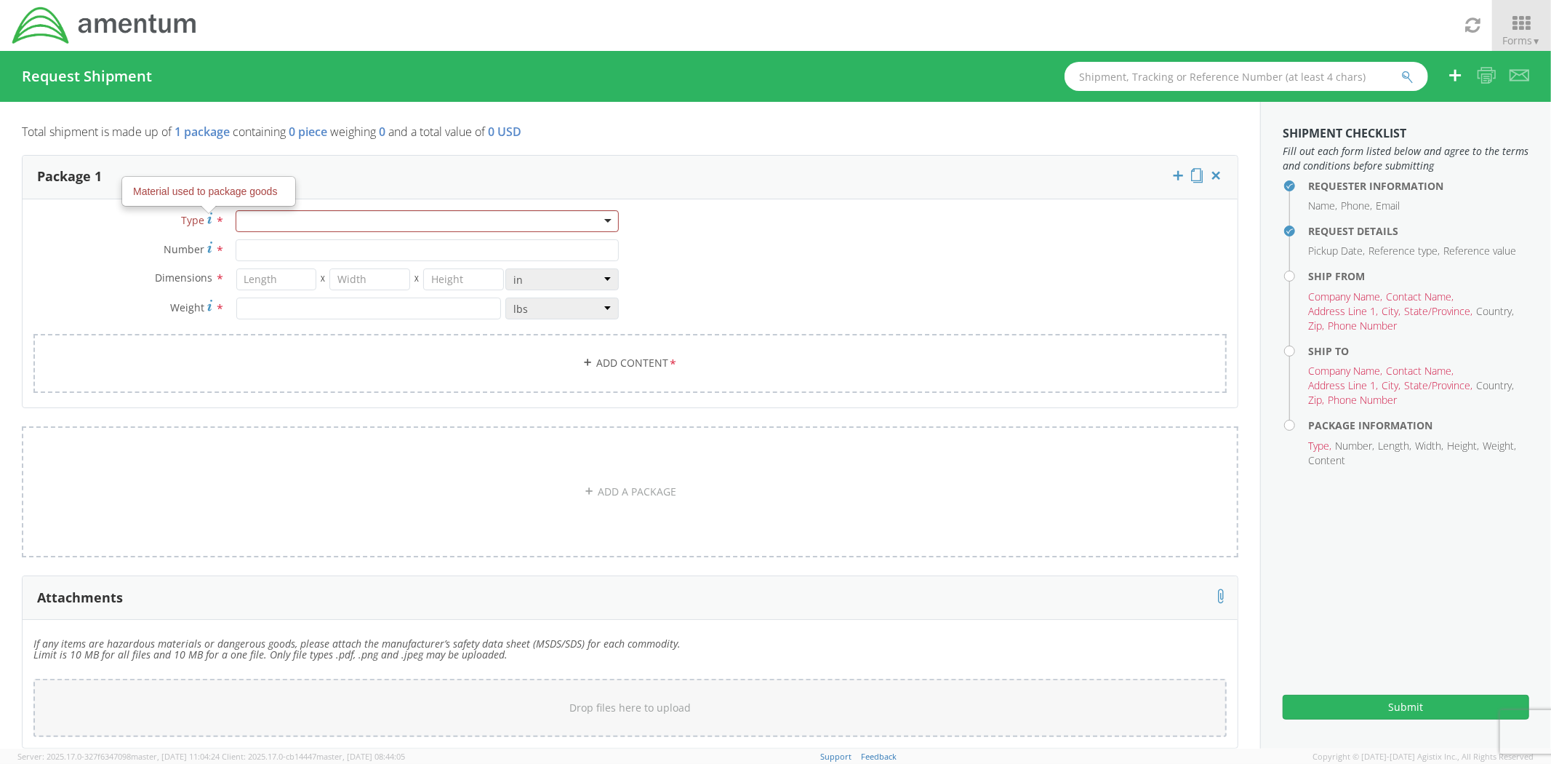
click at [220, 220] on span "*" at bounding box center [219, 221] width 9 height 16
click at [208, 221] on use at bounding box center [209, 217] width 5 height 11
click at [569, 252] on input "Number *" at bounding box center [427, 250] width 383 height 22
click at [255, 222] on div "Number of packages of specified package type and dimensions" at bounding box center [196, 213] width 172 height 42
click at [255, 239] on input "Number Number of packages of specified package type and dimensions *" at bounding box center [427, 250] width 383 height 22
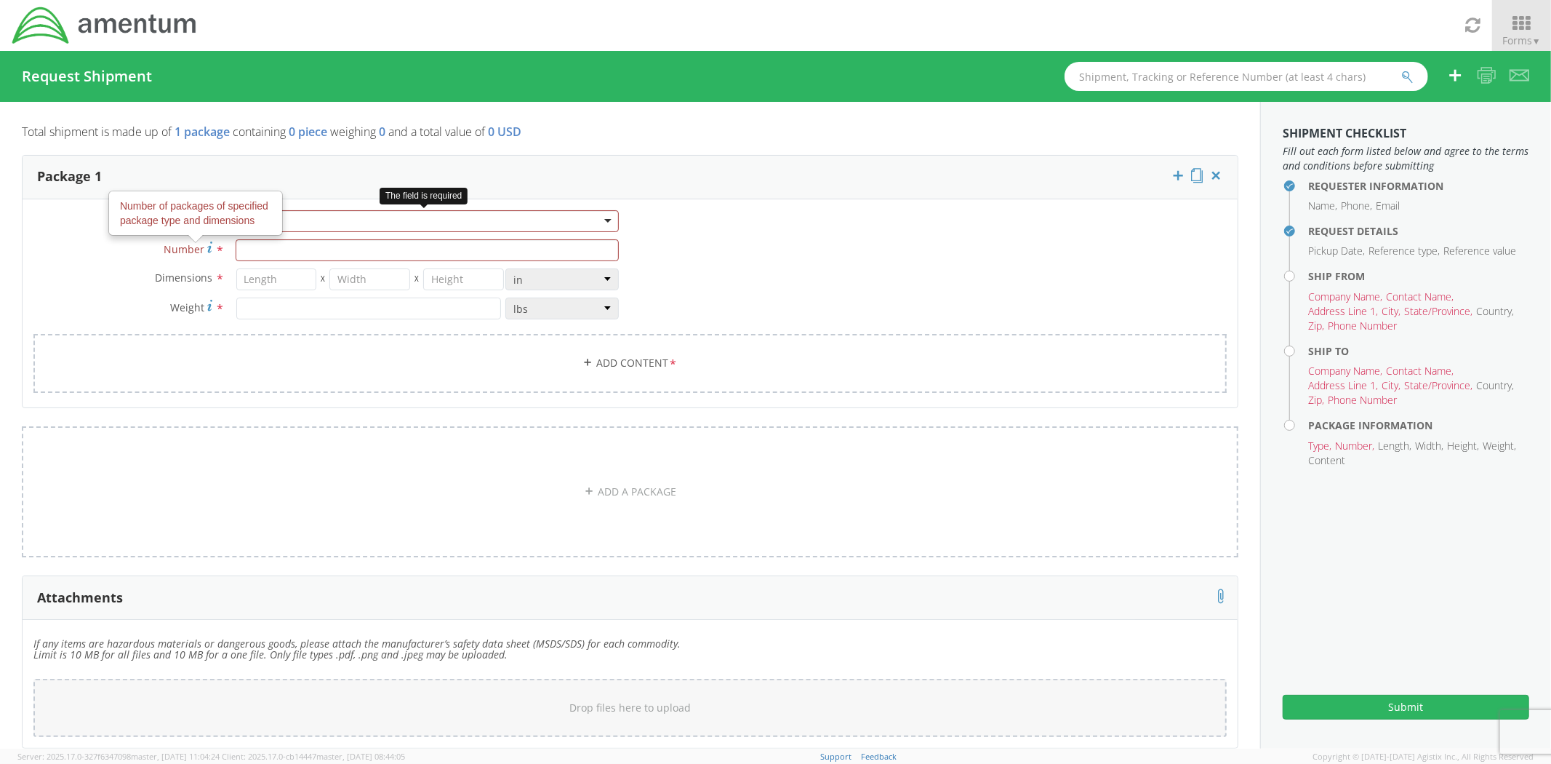
click at [351, 225] on div at bounding box center [427, 221] width 383 height 22
click at [391, 225] on div "Carton(s)" at bounding box center [427, 221] width 383 height 22
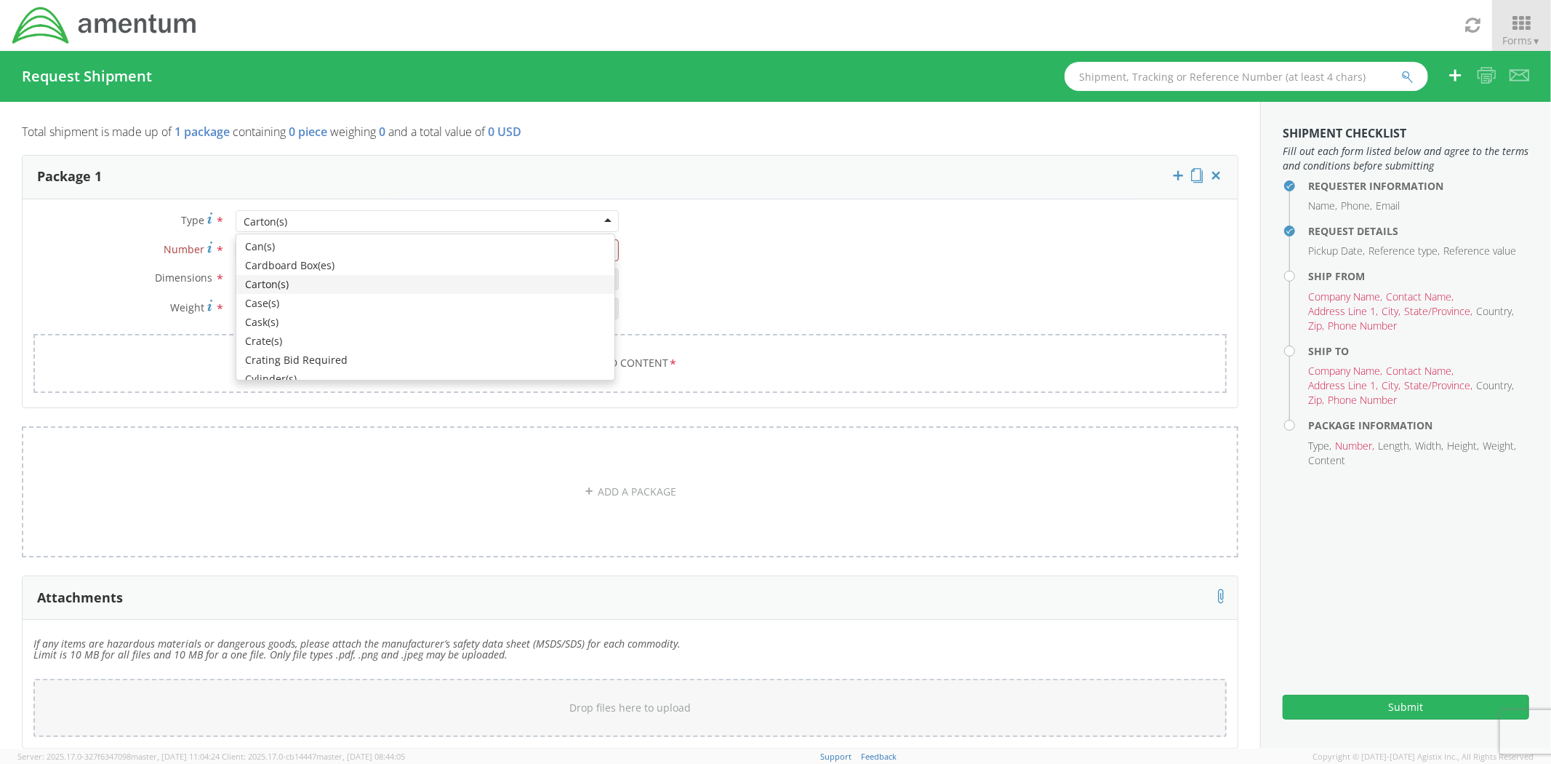
scroll to position [161, 0]
click at [337, 259] on div "Type * Carton(s) Carton(s) Bale(s) Basket(s) Bolt(s) Bottle(s) Buckets Bulk Bun…" at bounding box center [327, 272] width 608 height 124
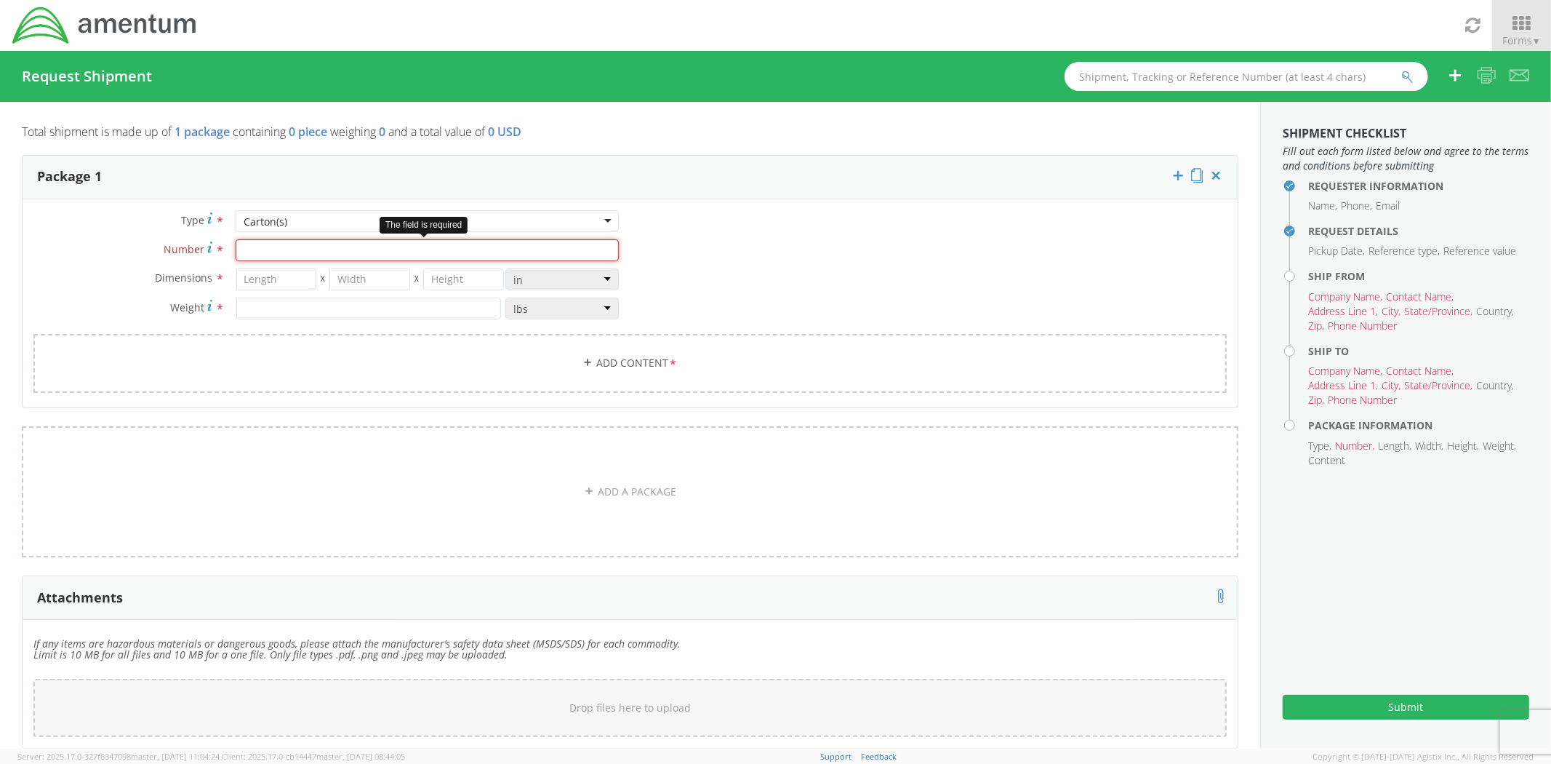
click at [346, 249] on input "Number *" at bounding box center [427, 250] width 383 height 22
click at [276, 280] on input "number" at bounding box center [276, 279] width 81 height 22
click at [353, 311] on input "number" at bounding box center [368, 308] width 265 height 22
click at [599, 364] on link "Add Content *" at bounding box center [630, 363] width 1194 height 59
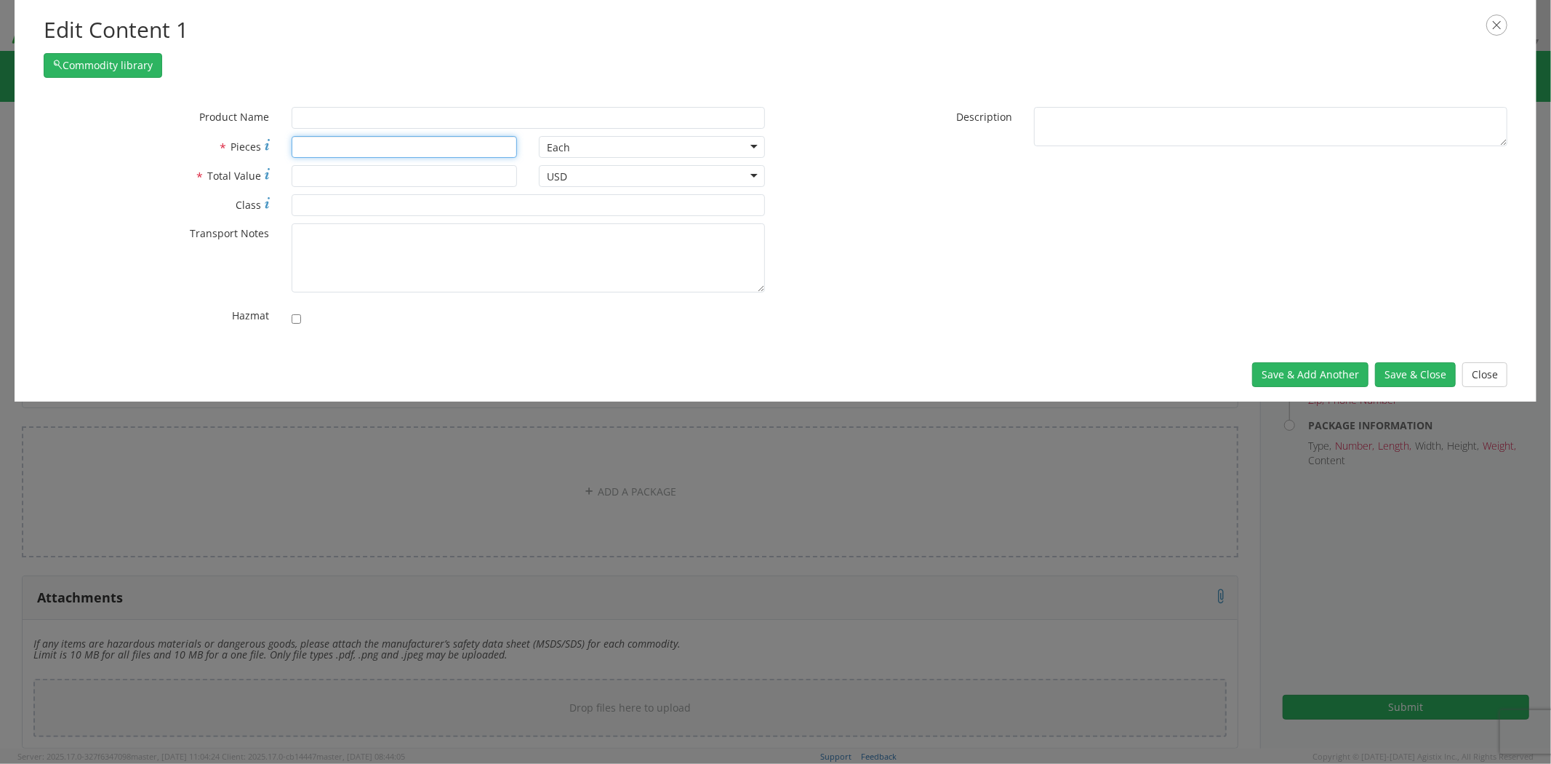
click at [358, 148] on input "* Pieces" at bounding box center [405, 147] width 226 height 22
click at [420, 172] on input "* Total Value" at bounding box center [405, 176] width 226 height 22
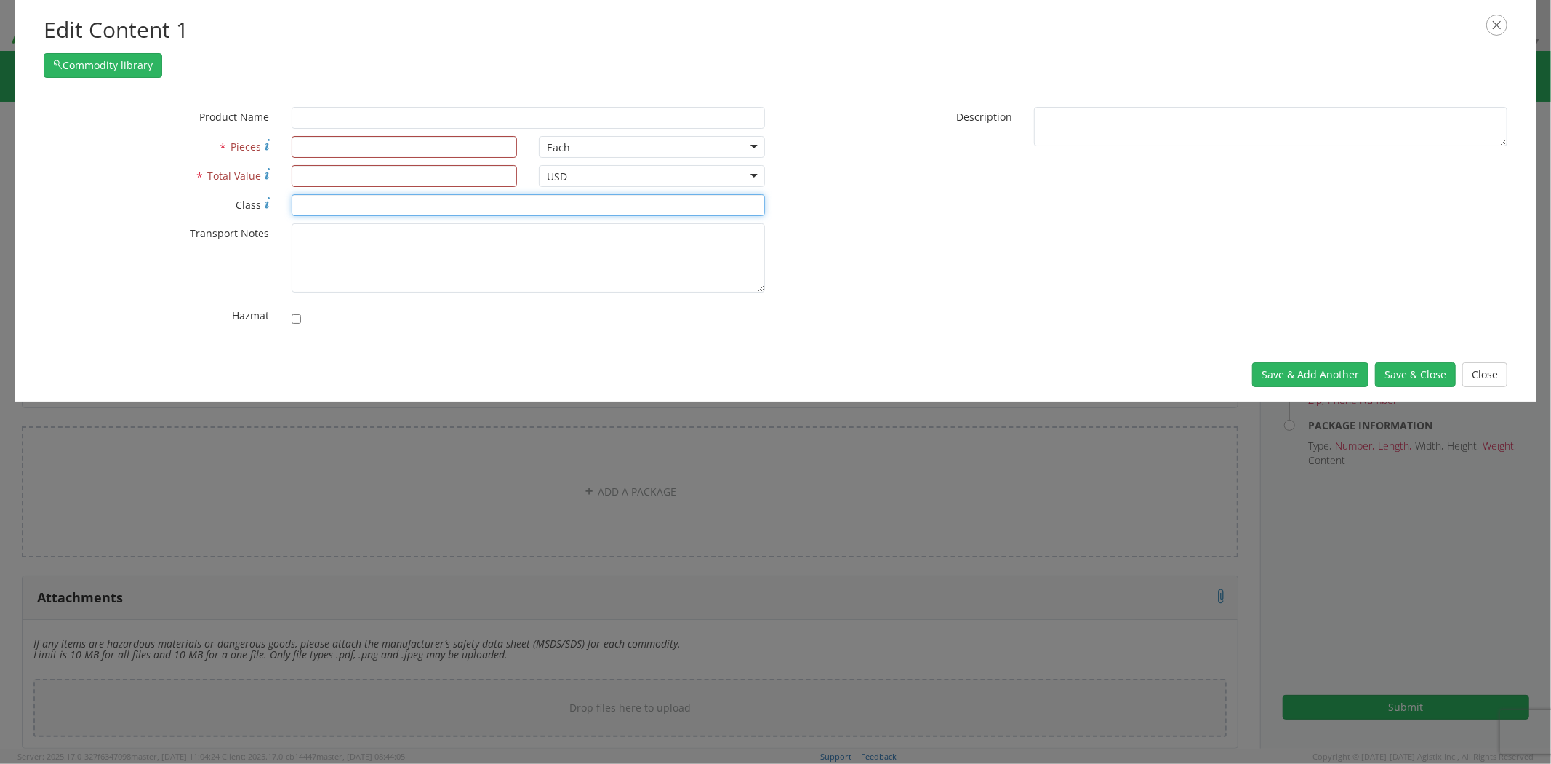
click at [393, 208] on input "* Class" at bounding box center [528, 205] width 473 height 22
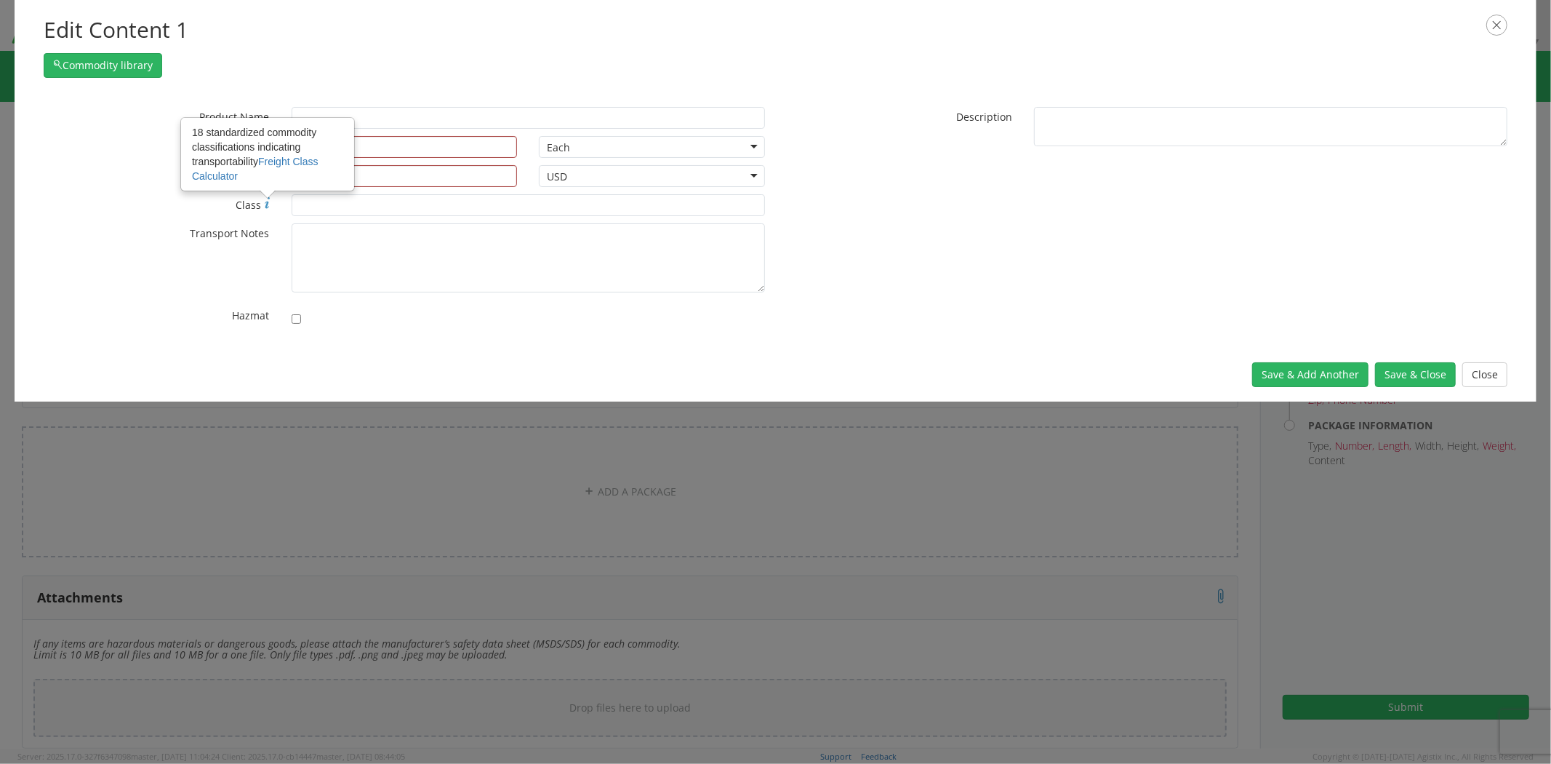
click at [387, 332] on div "* Hazmat" at bounding box center [404, 319] width 743 height 28
click at [296, 157] on link "Freight Class Calculator" at bounding box center [255, 169] width 127 height 26
click at [456, 270] on textarea "* Transport Notes" at bounding box center [528, 257] width 473 height 69
click at [347, 126] on input "text" at bounding box center [528, 118] width 473 height 22
click at [336, 114] on input "text" at bounding box center [528, 118] width 473 height 22
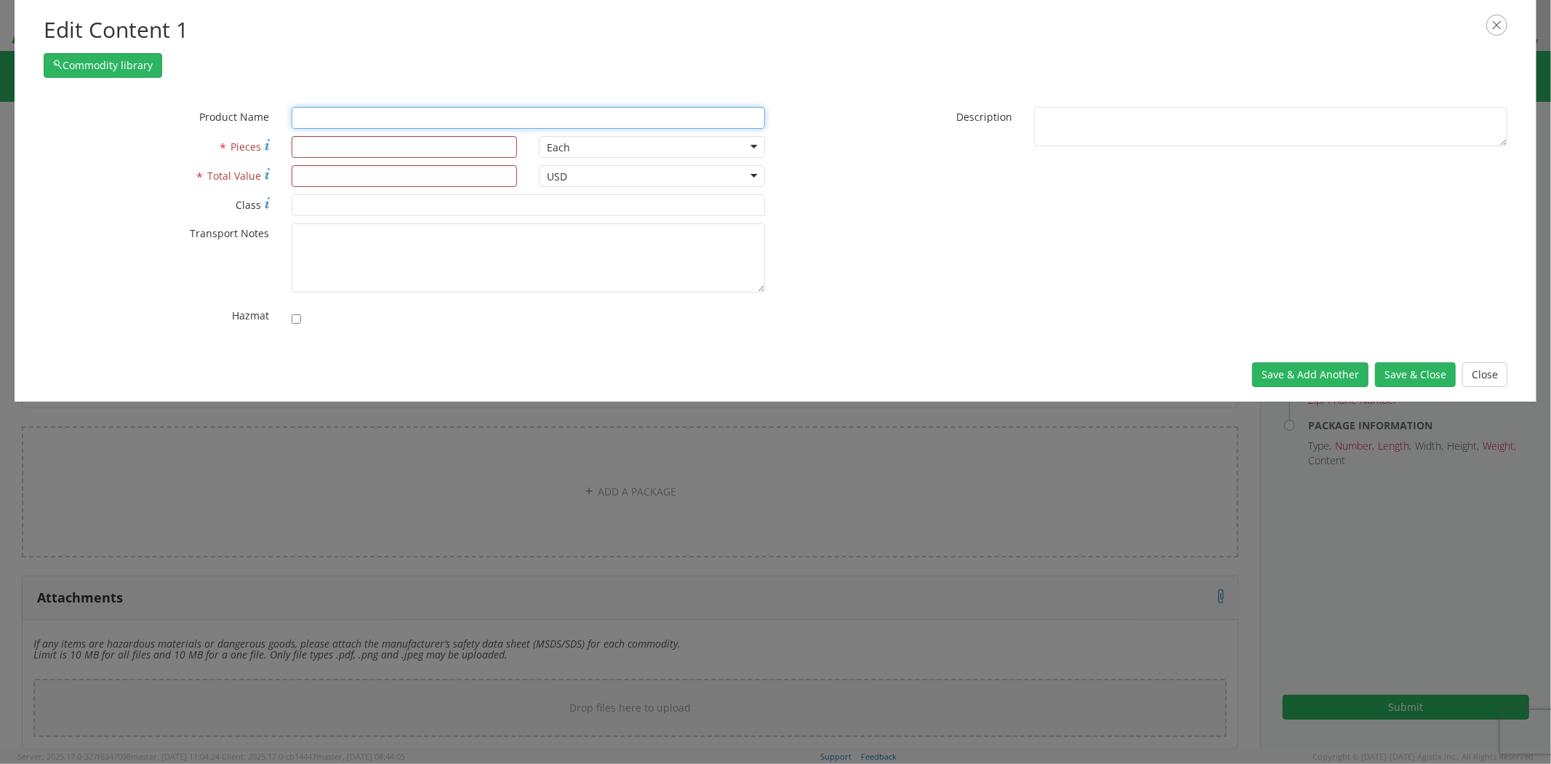
paste input "R-Nozzle Gauge"
click at [340, 118] on input "R-Nozzle Gauge" at bounding box center [528, 118] width 473 height 22
click at [343, 116] on input "R-Nozzle Gauge" at bounding box center [528, 118] width 473 height 22
type input "R-Nozzle Gauge"
click at [861, 276] on div "* Product Name R-Nozzle Gauge unable to find any results that match the current…" at bounding box center [776, 220] width 1486 height 226
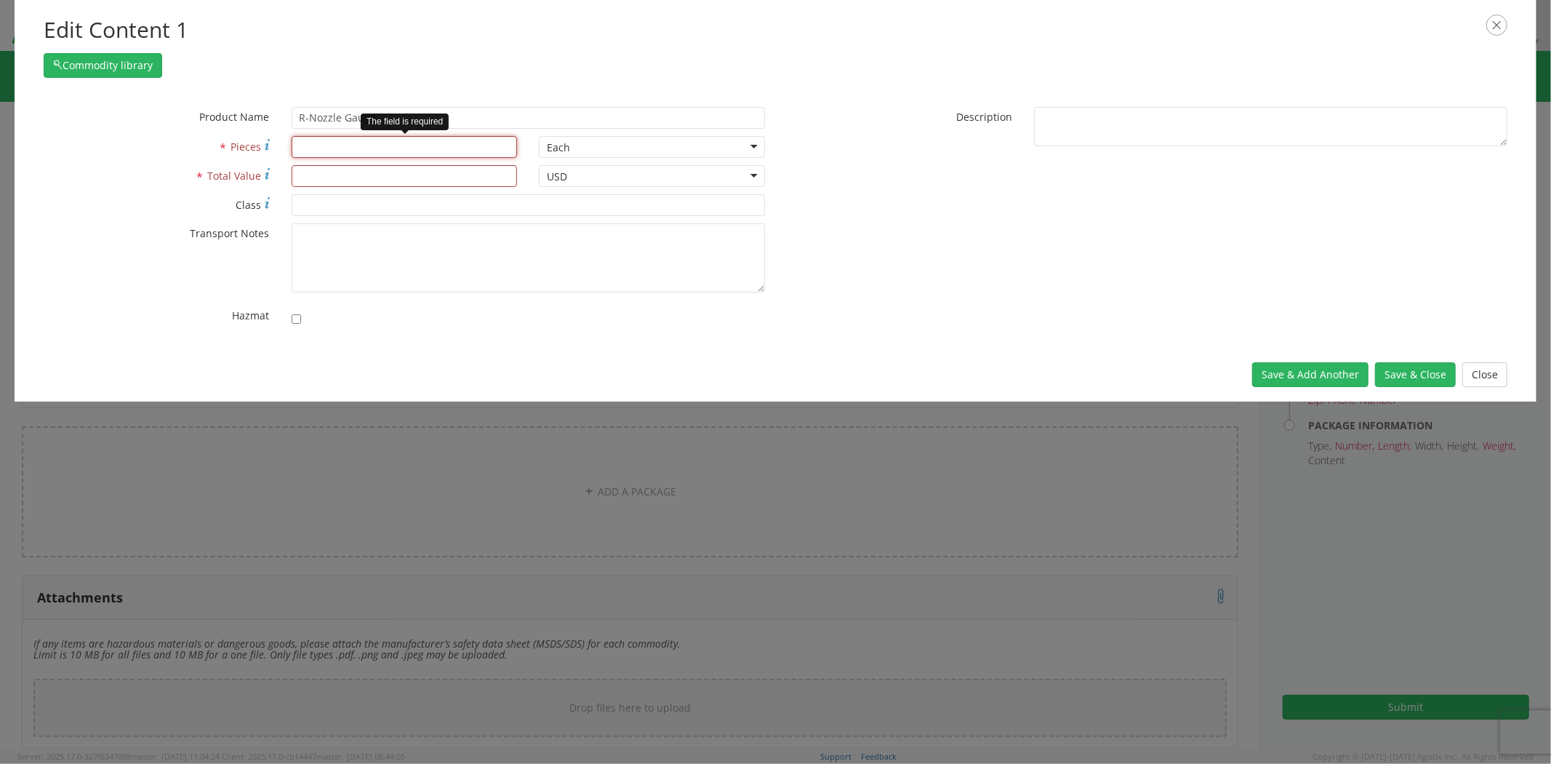
click at [447, 143] on input "* Pieces" at bounding box center [405, 147] width 226 height 22
type input "1"
type input "3"
click at [956, 217] on div "* Product Name R-Nozzle Gauge unable to find any results that match the current…" at bounding box center [776, 220] width 1486 height 226
click at [320, 179] on input "* Total Value" at bounding box center [405, 176] width 226 height 22
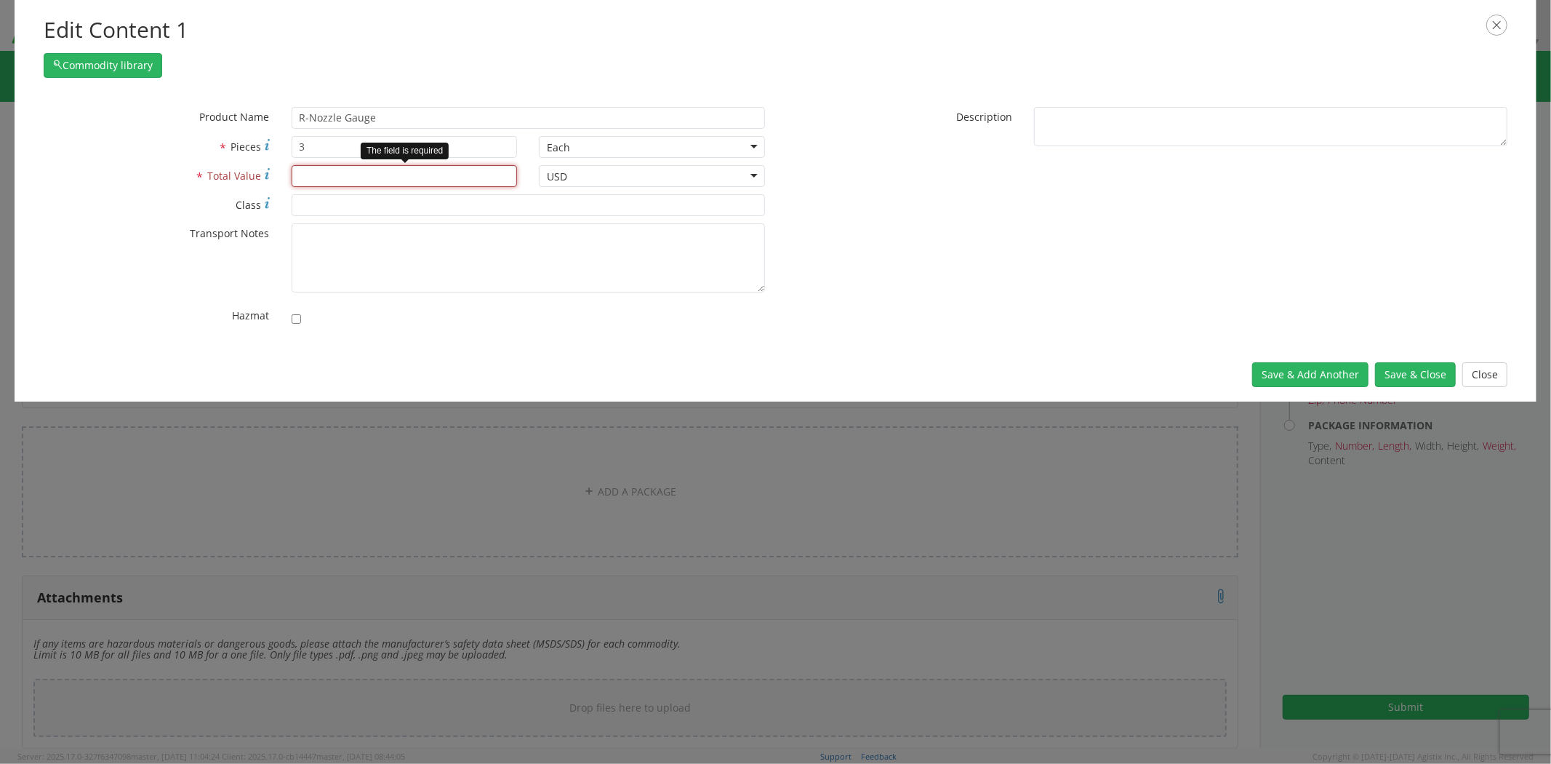
paste input "192.75"
type input "192.75"
click at [949, 273] on div "* Product Name R-Nozzle Gauge unable to find any results that match the current…" at bounding box center [776, 220] width 1486 height 226
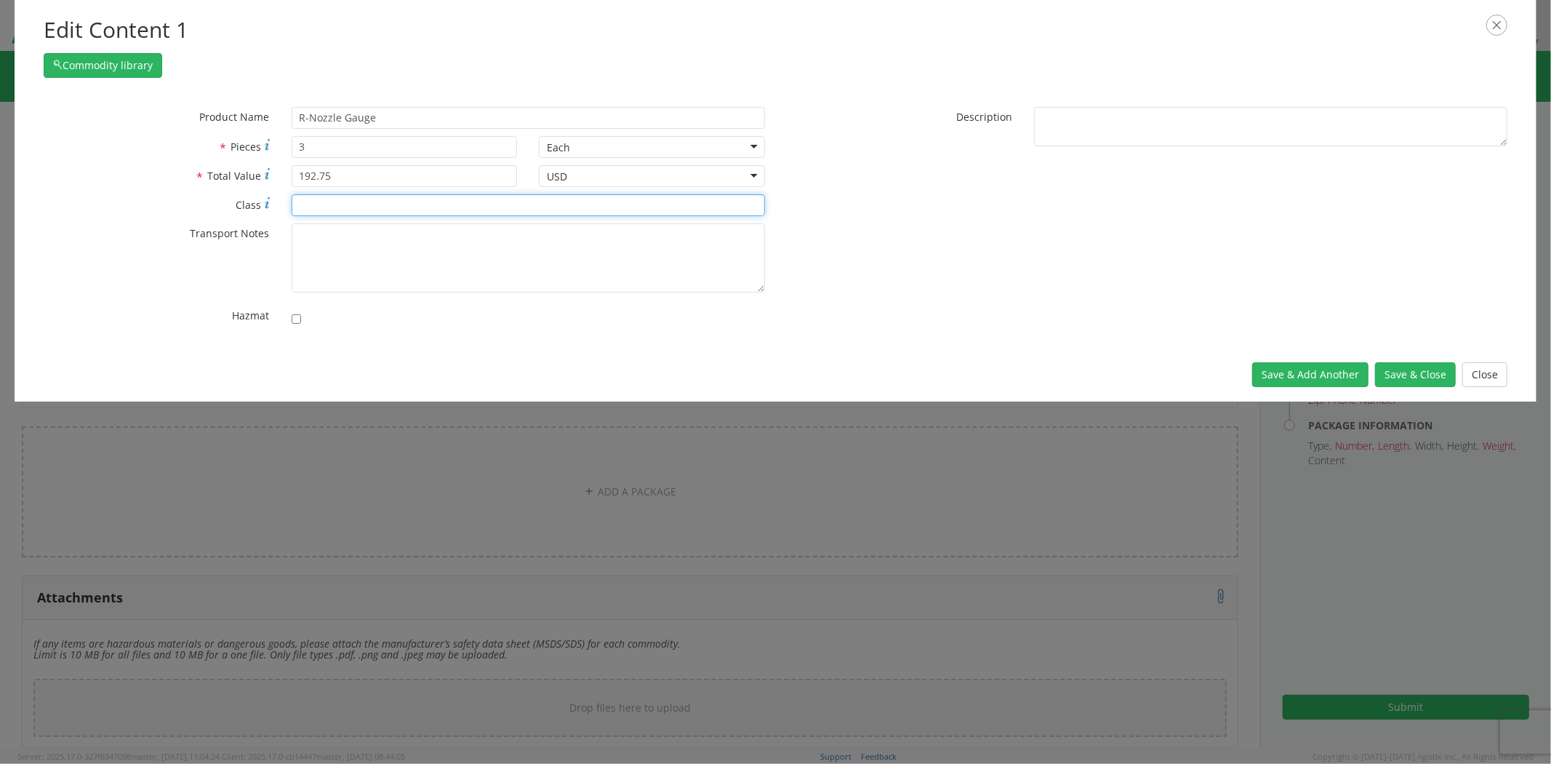
click at [372, 206] on input "* Class" at bounding box center [528, 205] width 473 height 22
click at [931, 281] on div "* Product Name R-Nozzle Gauge unable to find any results that match the current…" at bounding box center [776, 220] width 1486 height 226
click at [493, 249] on textarea "* Transport Notes" at bounding box center [528, 257] width 473 height 69
click at [1006, 272] on div "* Product Name R-Nozzle Gauge unable to find any results that match the current…" at bounding box center [776, 220] width 1486 height 226
click at [99, 67] on button "Commodity library" at bounding box center [103, 65] width 119 height 25
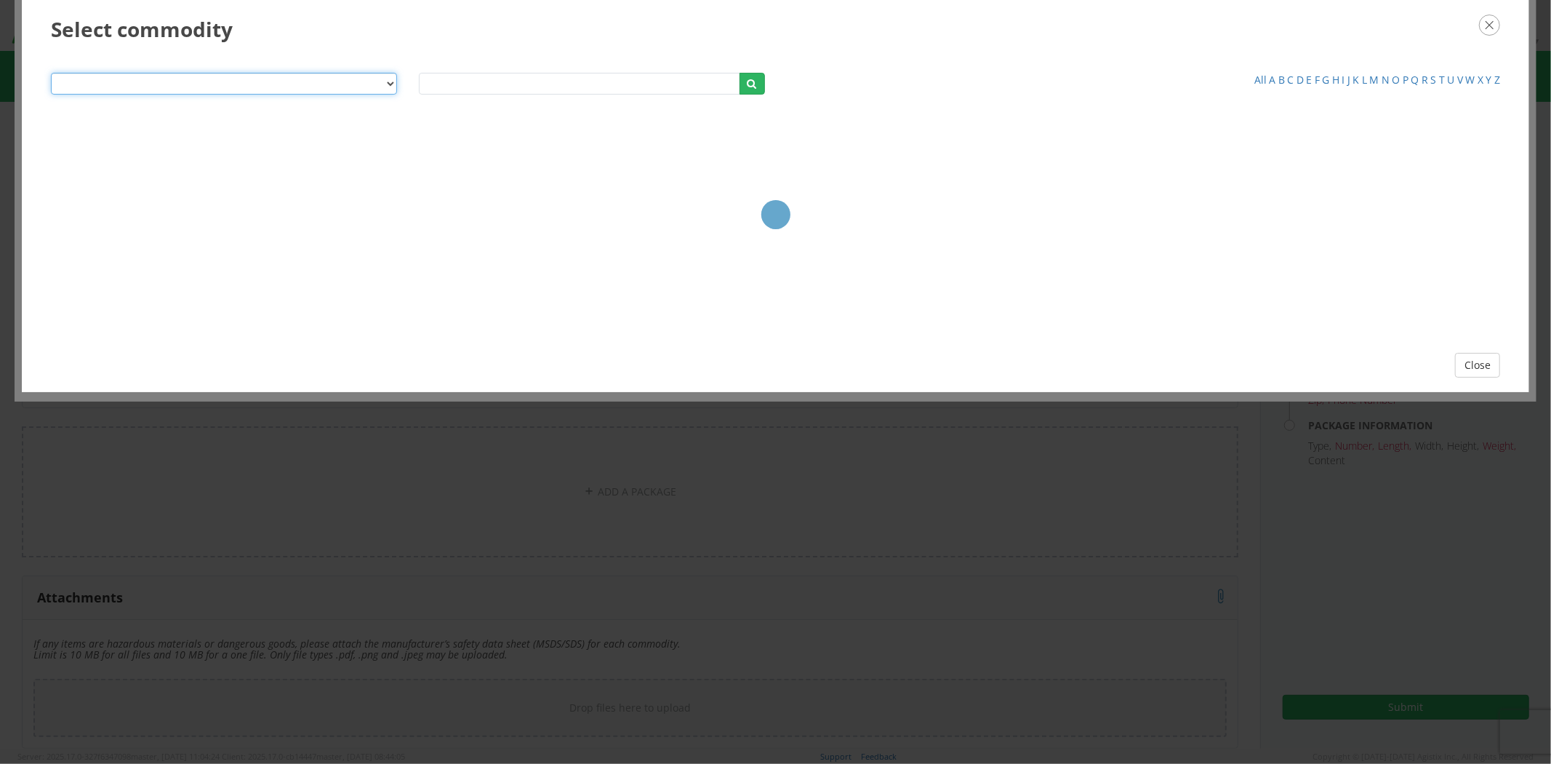
click at [388, 85] on select "Product Name Description SKU / Part No. Commodity Group Commodity Quantity Comm…" at bounding box center [224, 84] width 346 height 22
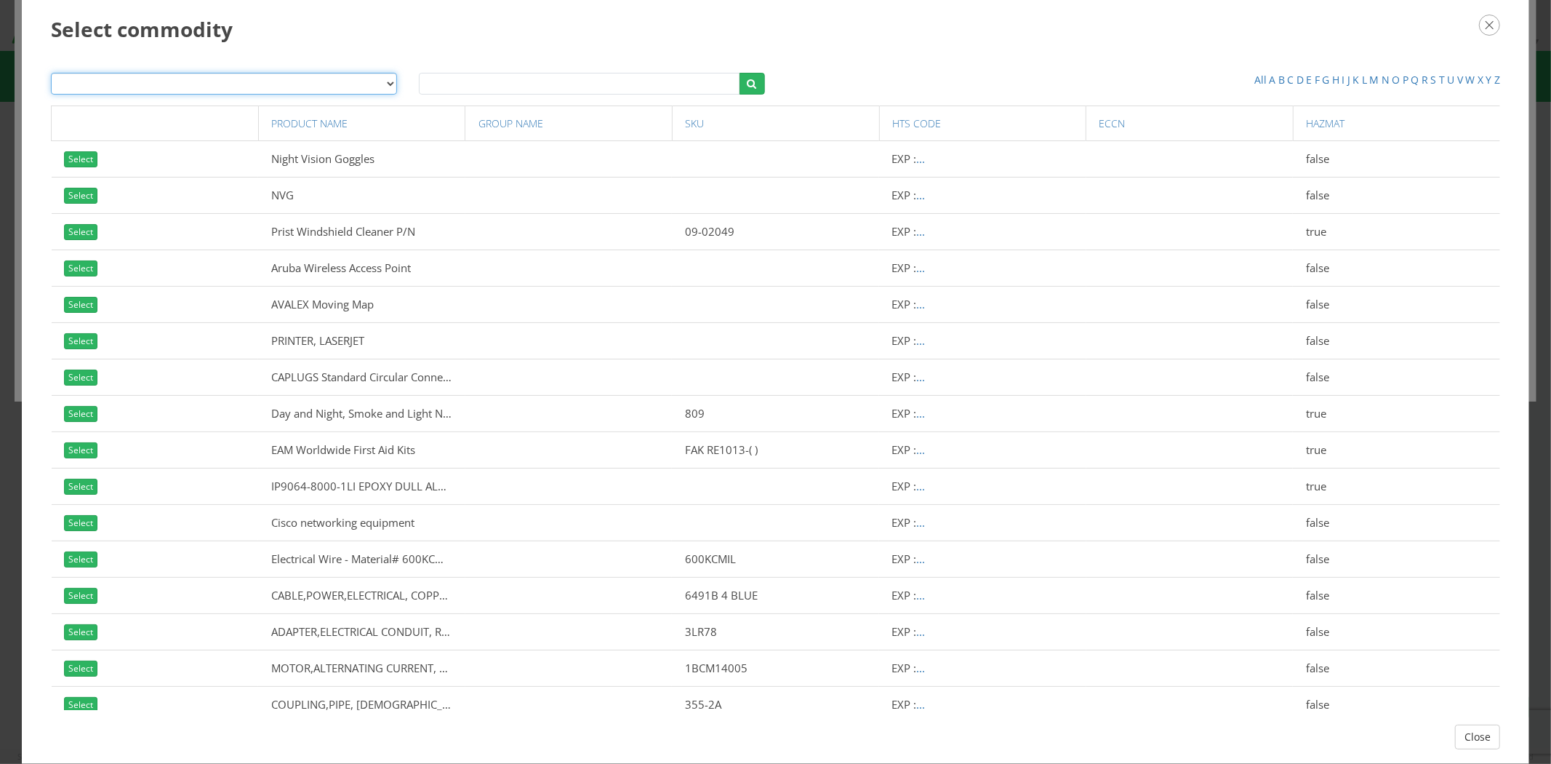
click at [452, 31] on h3 "Select commodity" at bounding box center [776, 29] width 1450 height 29
click at [314, 87] on select "Product Name Description SKU / Part No. Commodity Group Commodity Quantity Comm…" at bounding box center [224, 84] width 346 height 22
select select "string:sku"
click at [51, 73] on select "Product Name Description SKU / Part No. Commodity Group Commodity Quantity Comm…" at bounding box center [224, 84] width 346 height 22
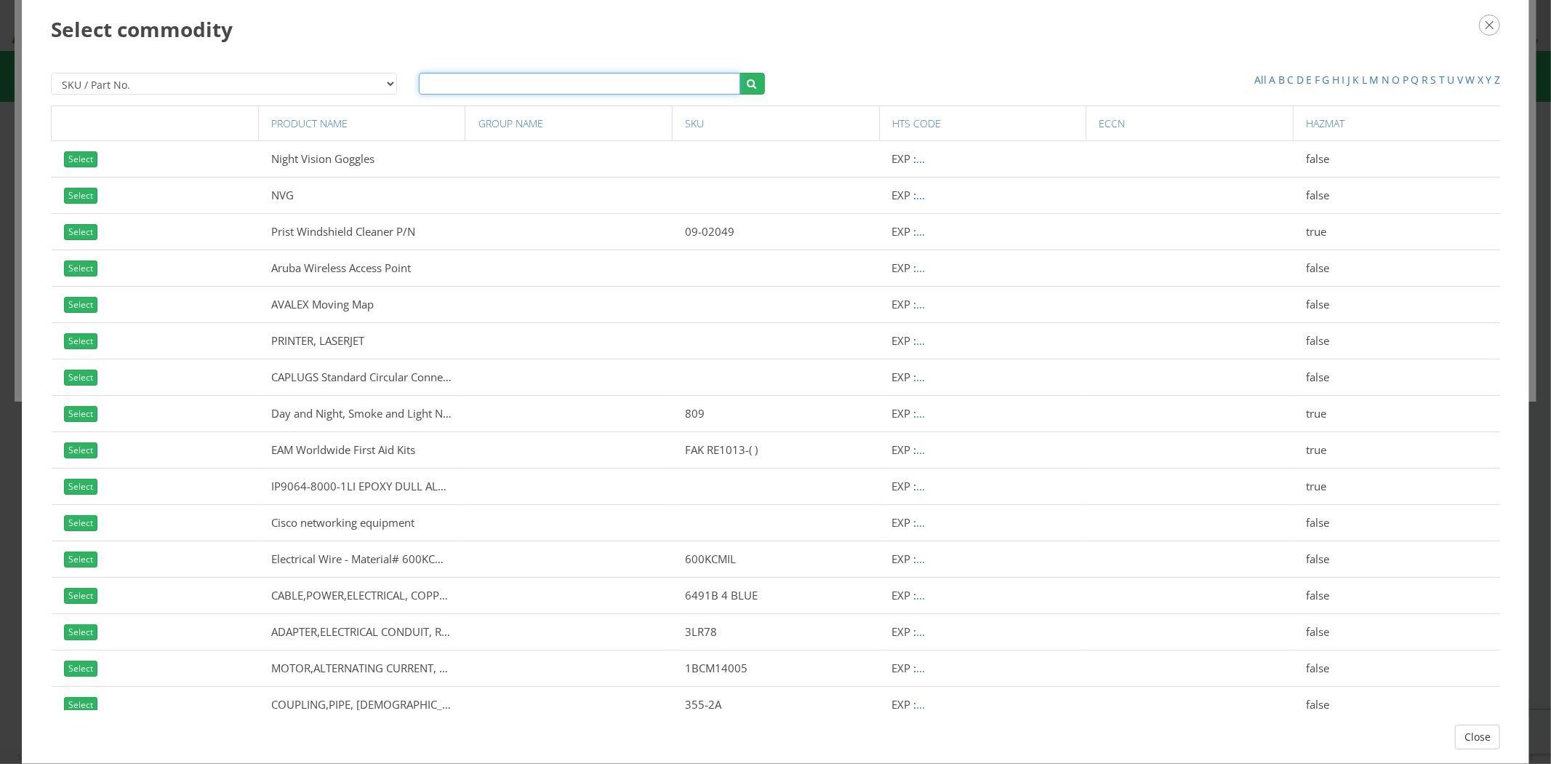
click at [441, 86] on input "text" at bounding box center [579, 84] width 321 height 22
paste input "08W00267"
type input "08W00267"
click at [751, 85] on button "button" at bounding box center [752, 84] width 25 height 22
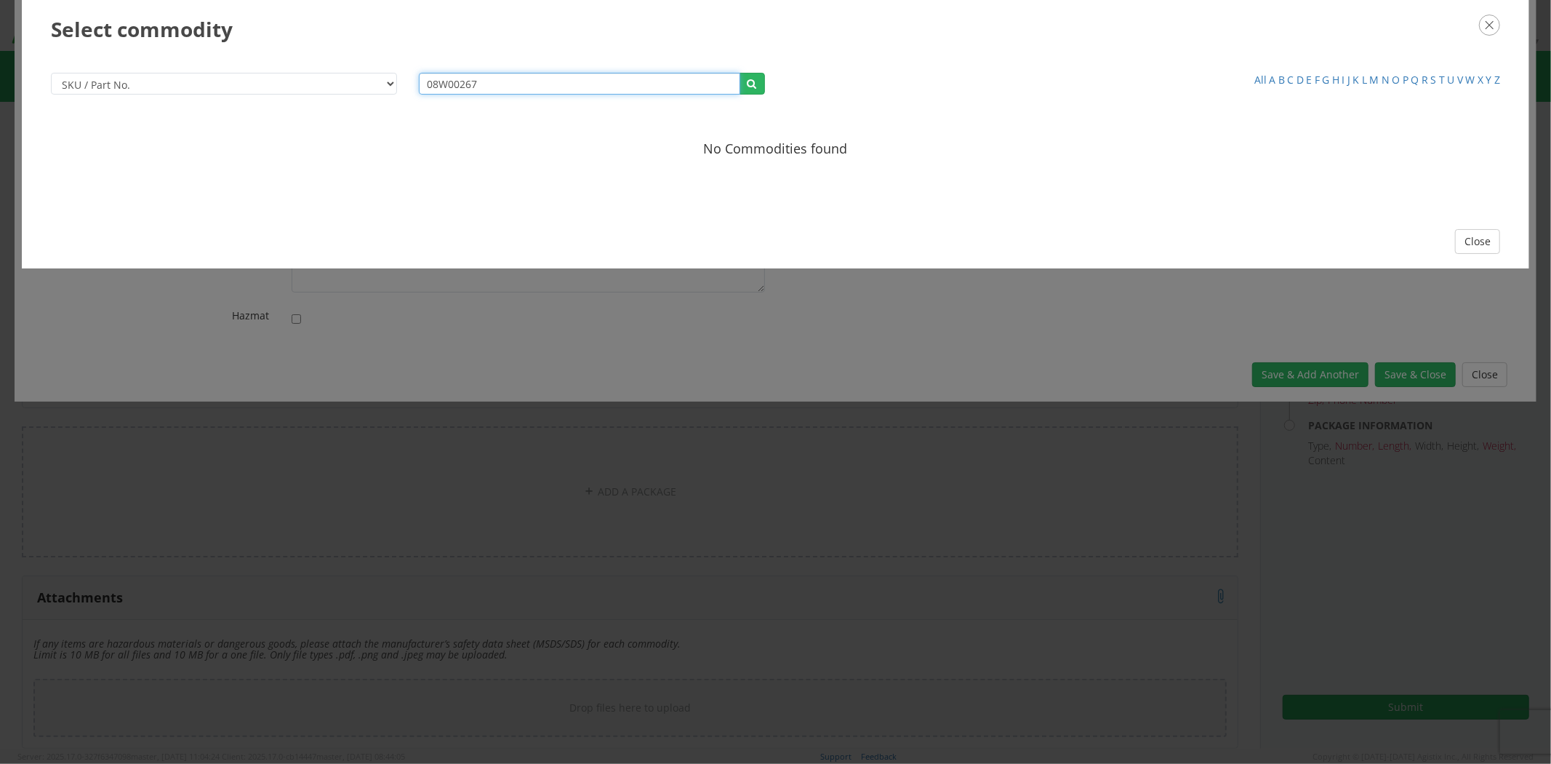
drag, startPoint x: 505, startPoint y: 89, endPoint x: 324, endPoint y: 64, distance: 182.9
click at [324, 64] on div "Product Name Description SKU / Part No. Commodity Group Commodity Quantity Comm…" at bounding box center [776, 136] width 1508 height 156
paste input "B-02856"
type input "B-02856"
click at [756, 85] on icon "button" at bounding box center [752, 83] width 9 height 15
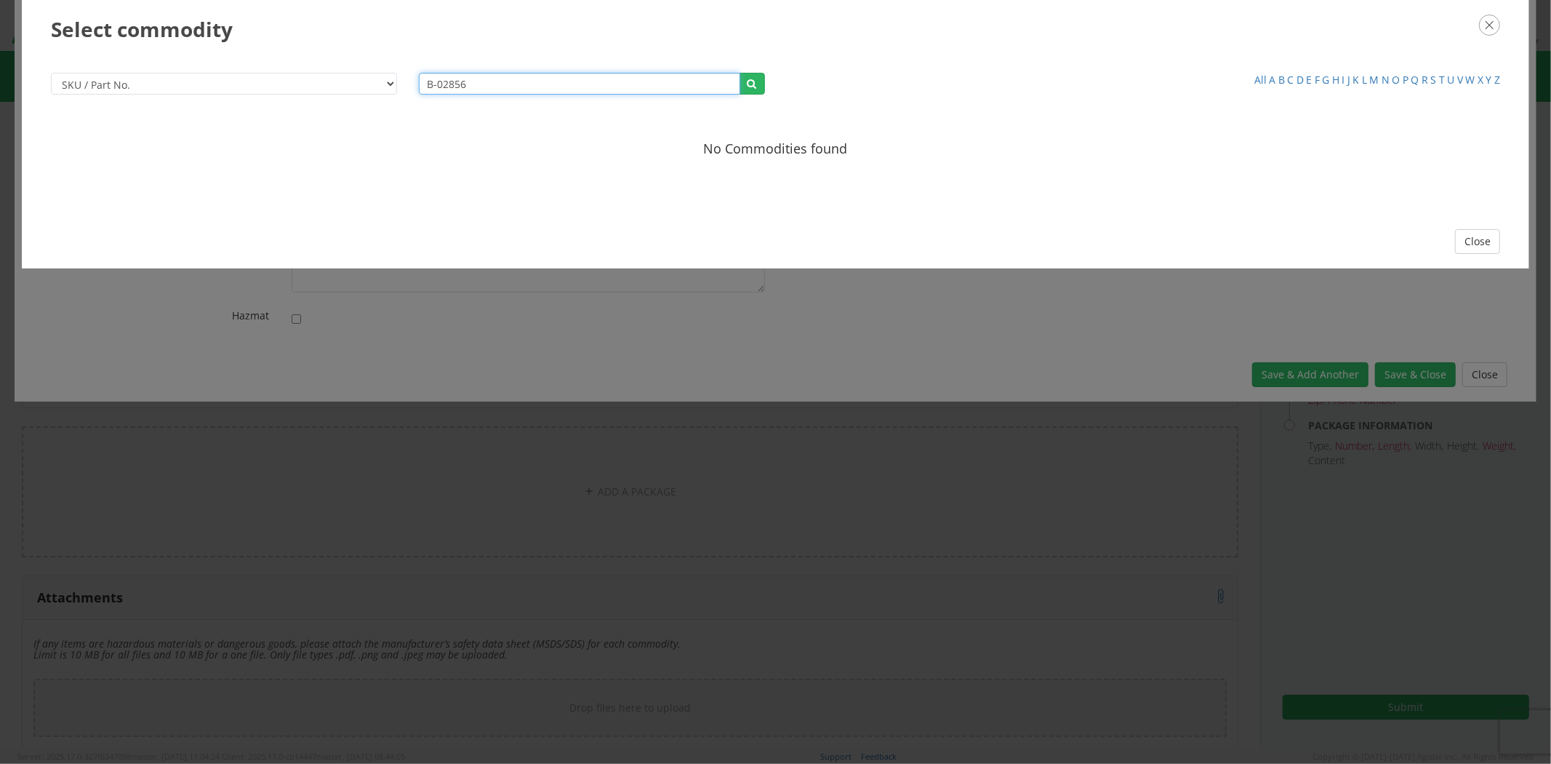
click at [514, 86] on input "B-02856" at bounding box center [579, 84] width 321 height 22
click at [404, 89] on div "Product Name Description SKU / Part No. Commodity Group Commodity Quantity Comm…" at bounding box center [224, 89] width 368 height 33
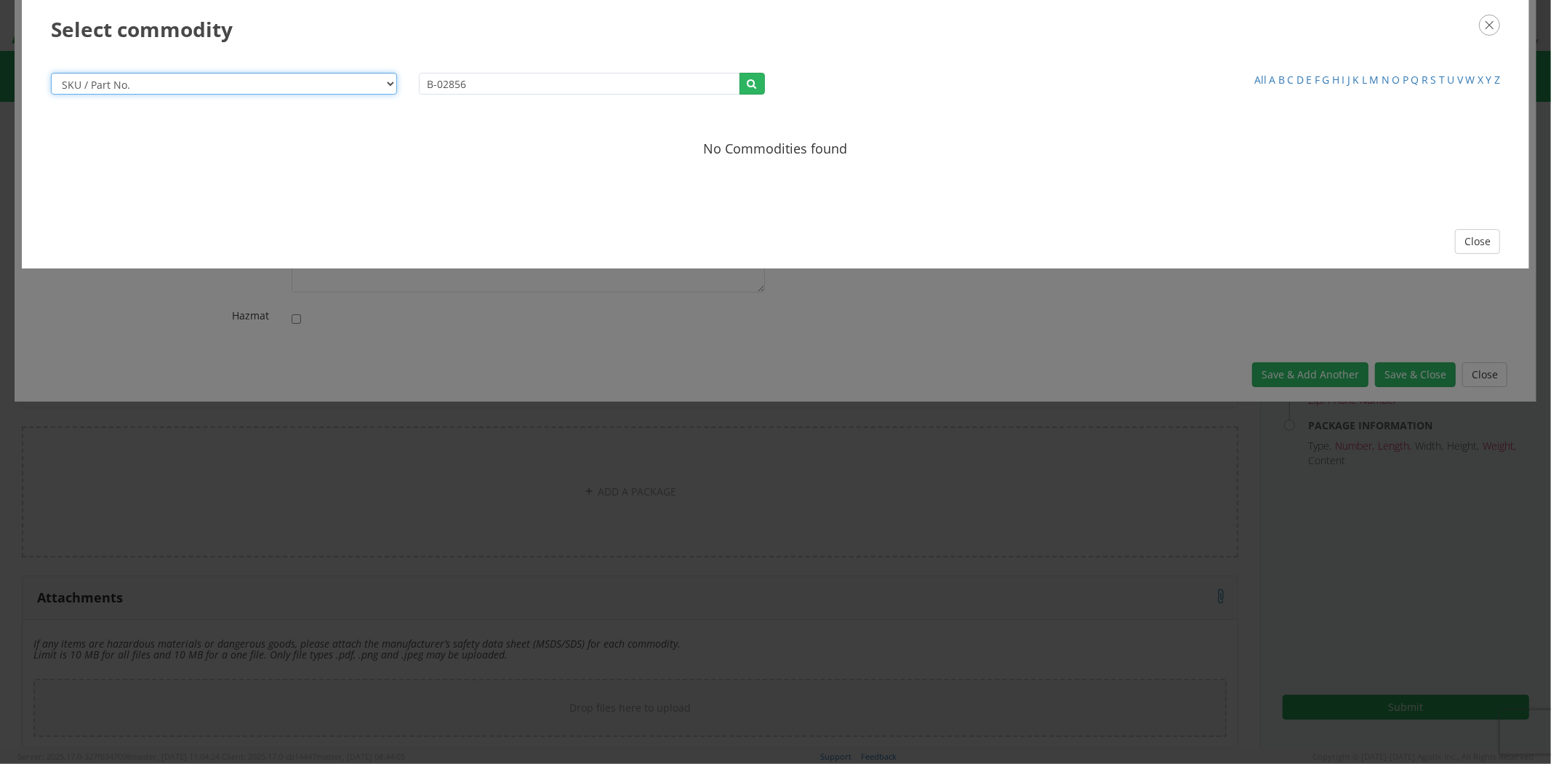
click at [380, 80] on select "Product Name Description SKU / Part No. Commodity Group Commodity Quantity Comm…" at bounding box center [224, 84] width 346 height 22
select select "string:productName"
click at [51, 73] on select "Product Name Description SKU / Part No. Commodity Group Commodity Quantity Comm…" at bounding box center [224, 84] width 346 height 22
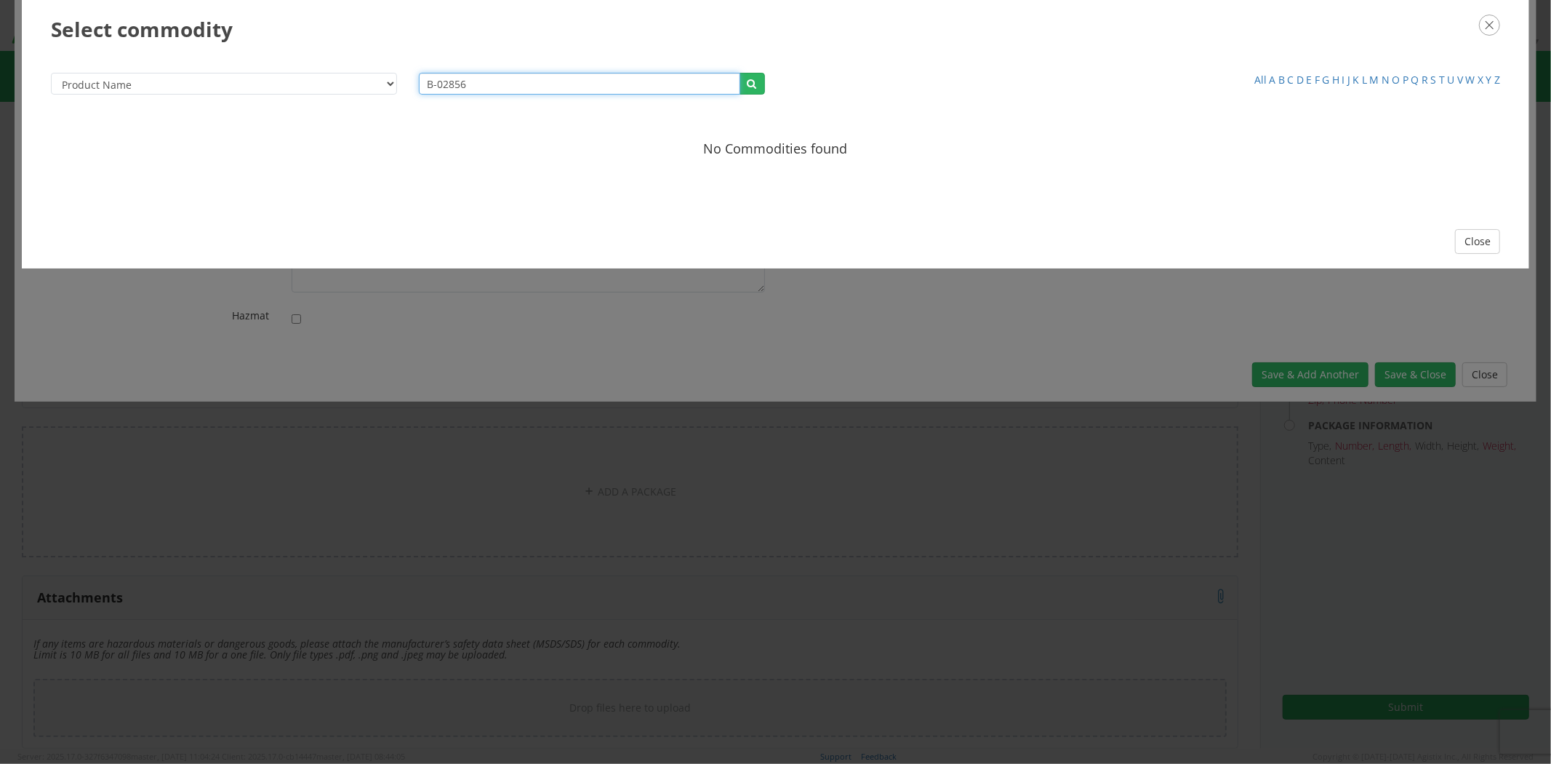
click at [459, 90] on input "B-02856" at bounding box center [579, 84] width 321 height 22
paste input "ELBOW"
click at [754, 81] on icon "button" at bounding box center [752, 83] width 9 height 15
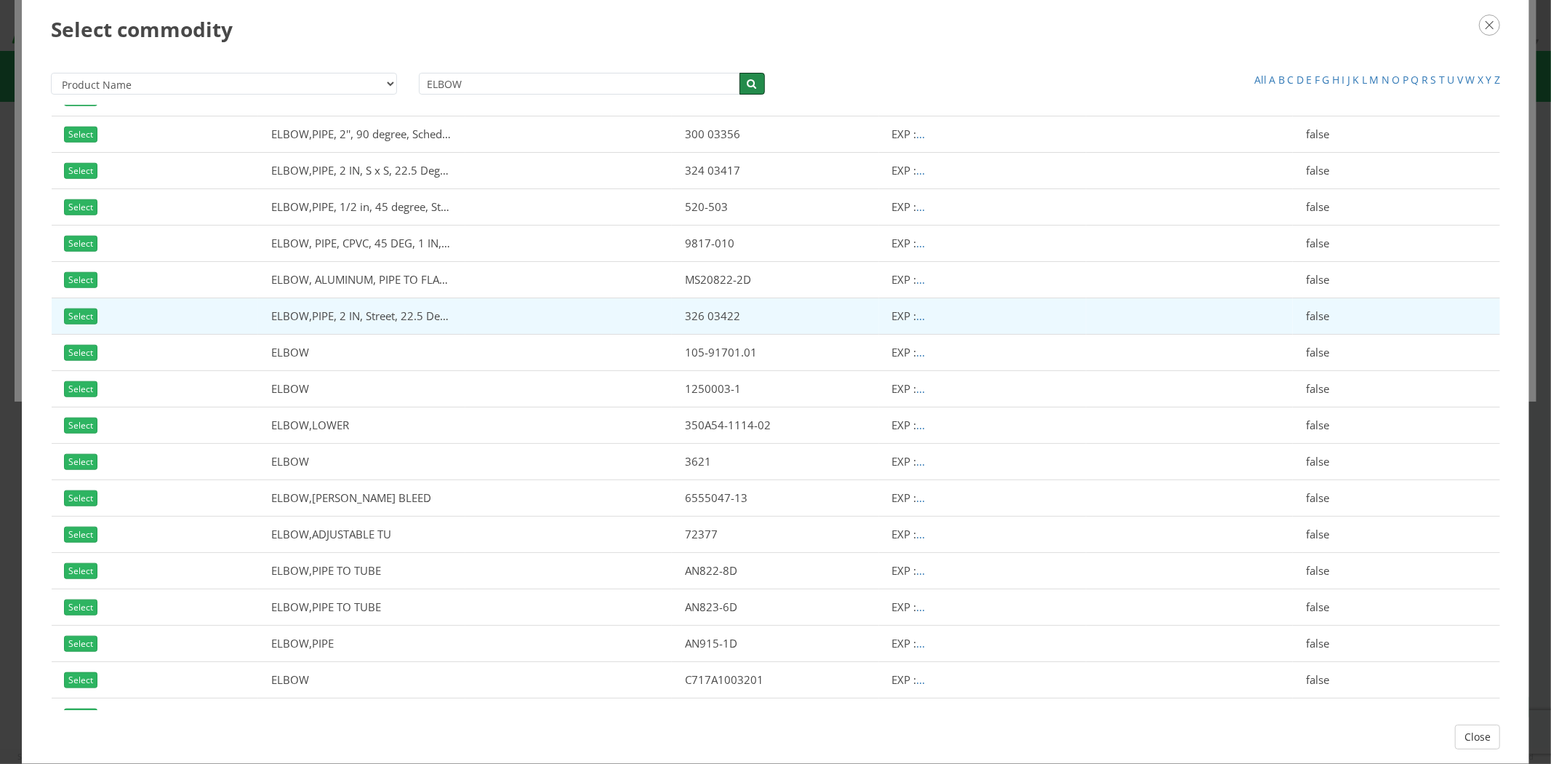
scroll to position [1242, 0]
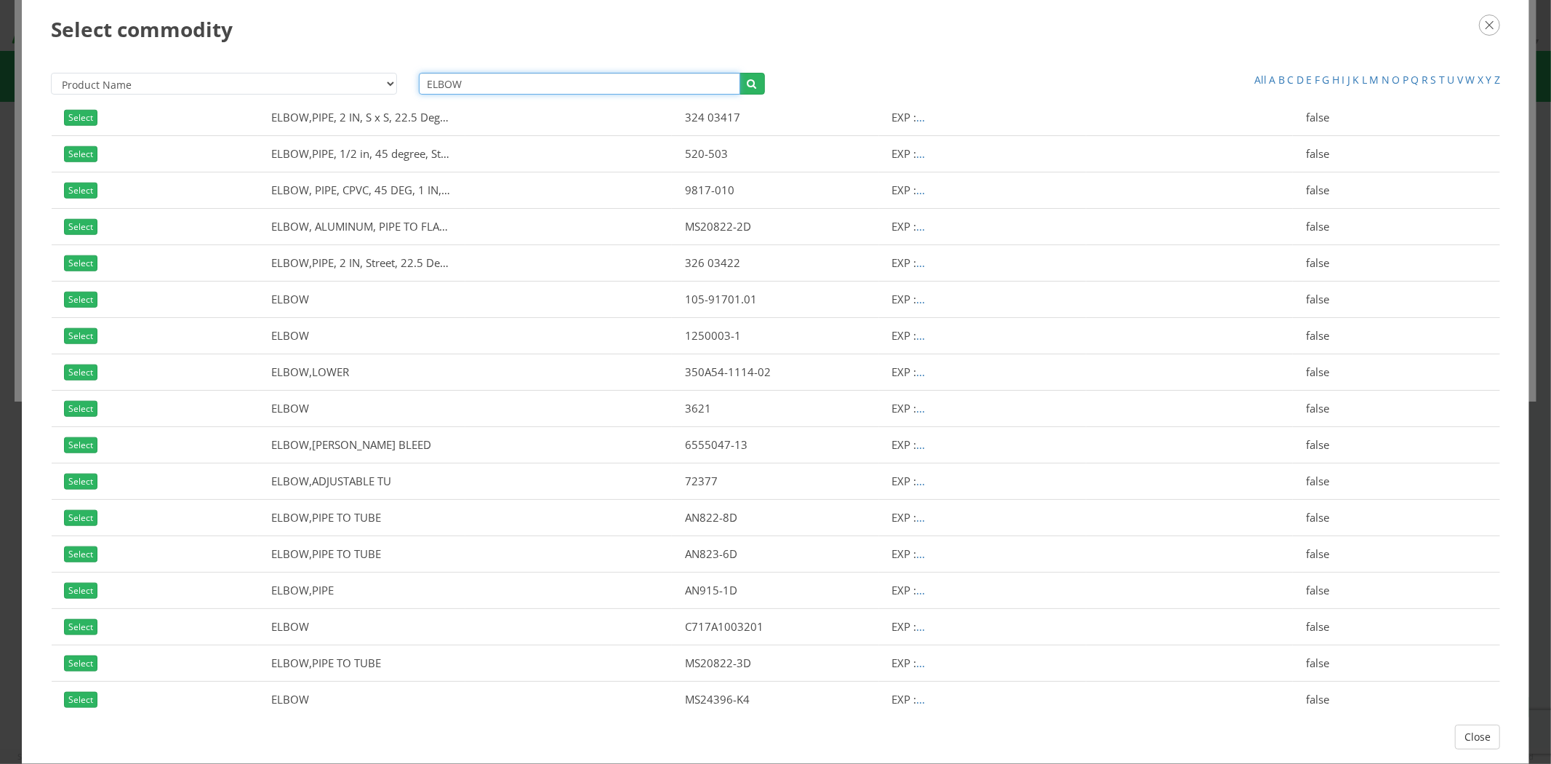
click at [462, 84] on input "ELBOW" at bounding box center [579, 84] width 321 height 22
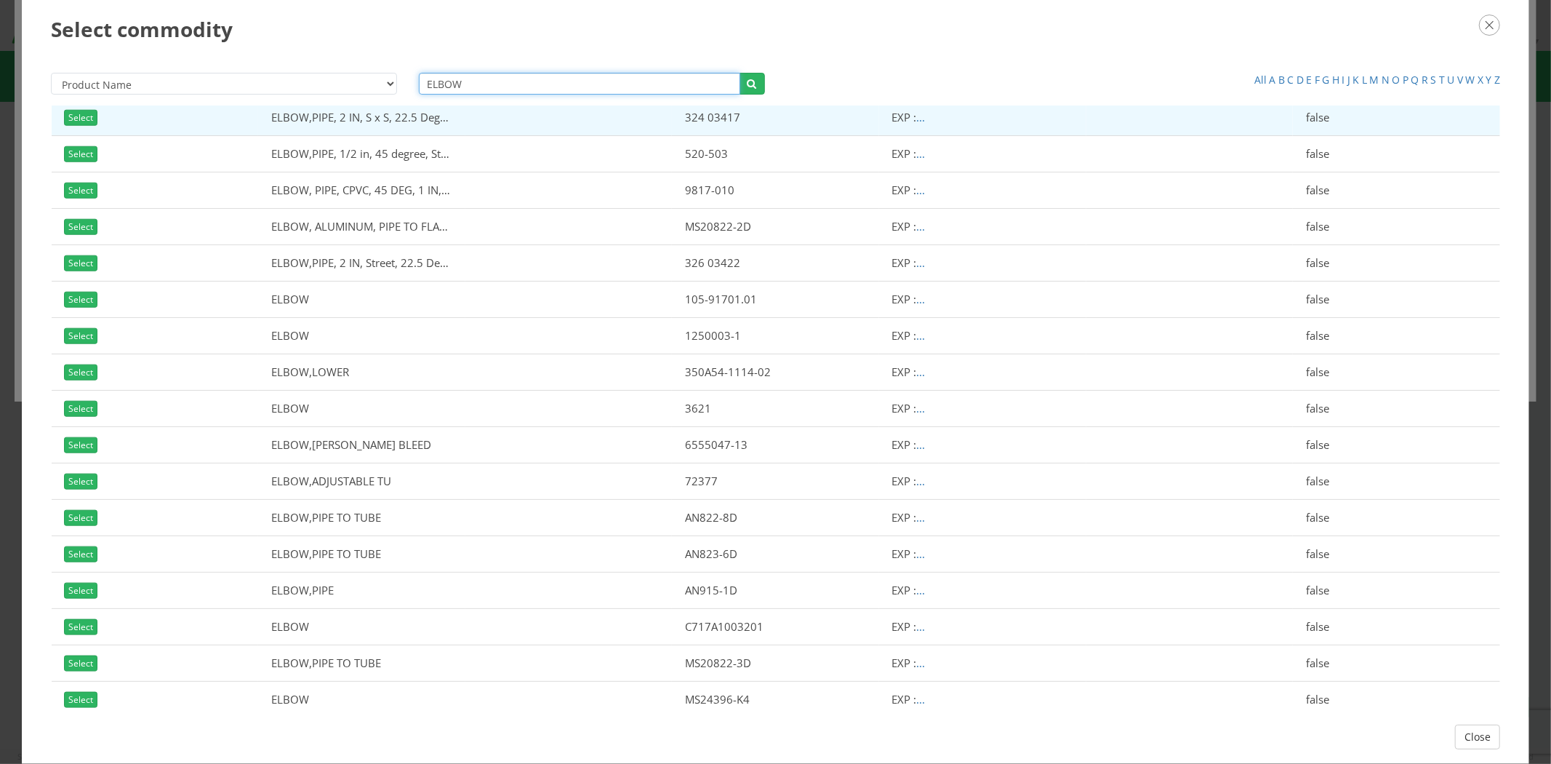
paste input ", 90 DEGREE"
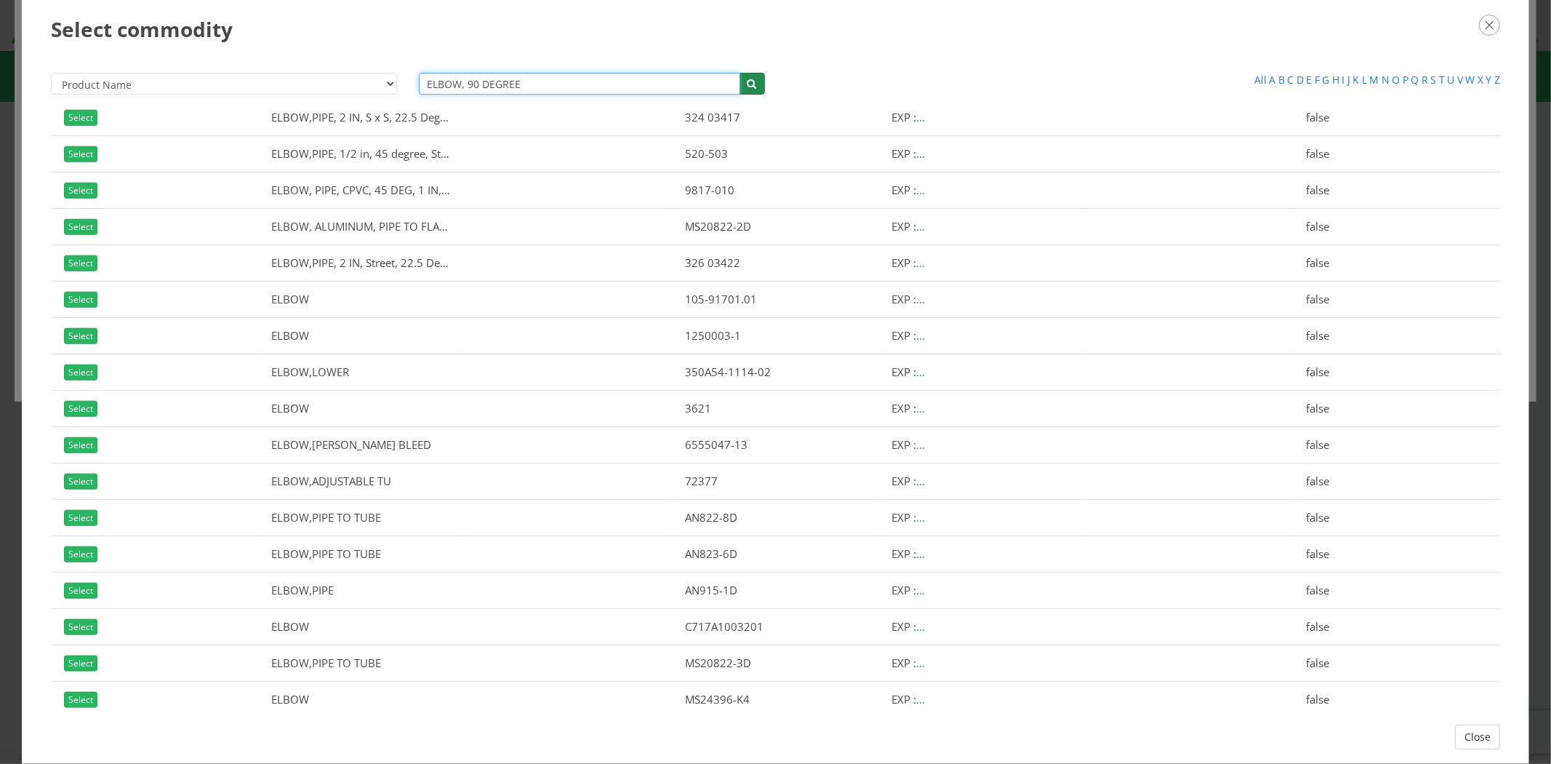
type input "ELBOW, 90 DEGREE"
click at [753, 91] on button "button" at bounding box center [752, 84] width 25 height 22
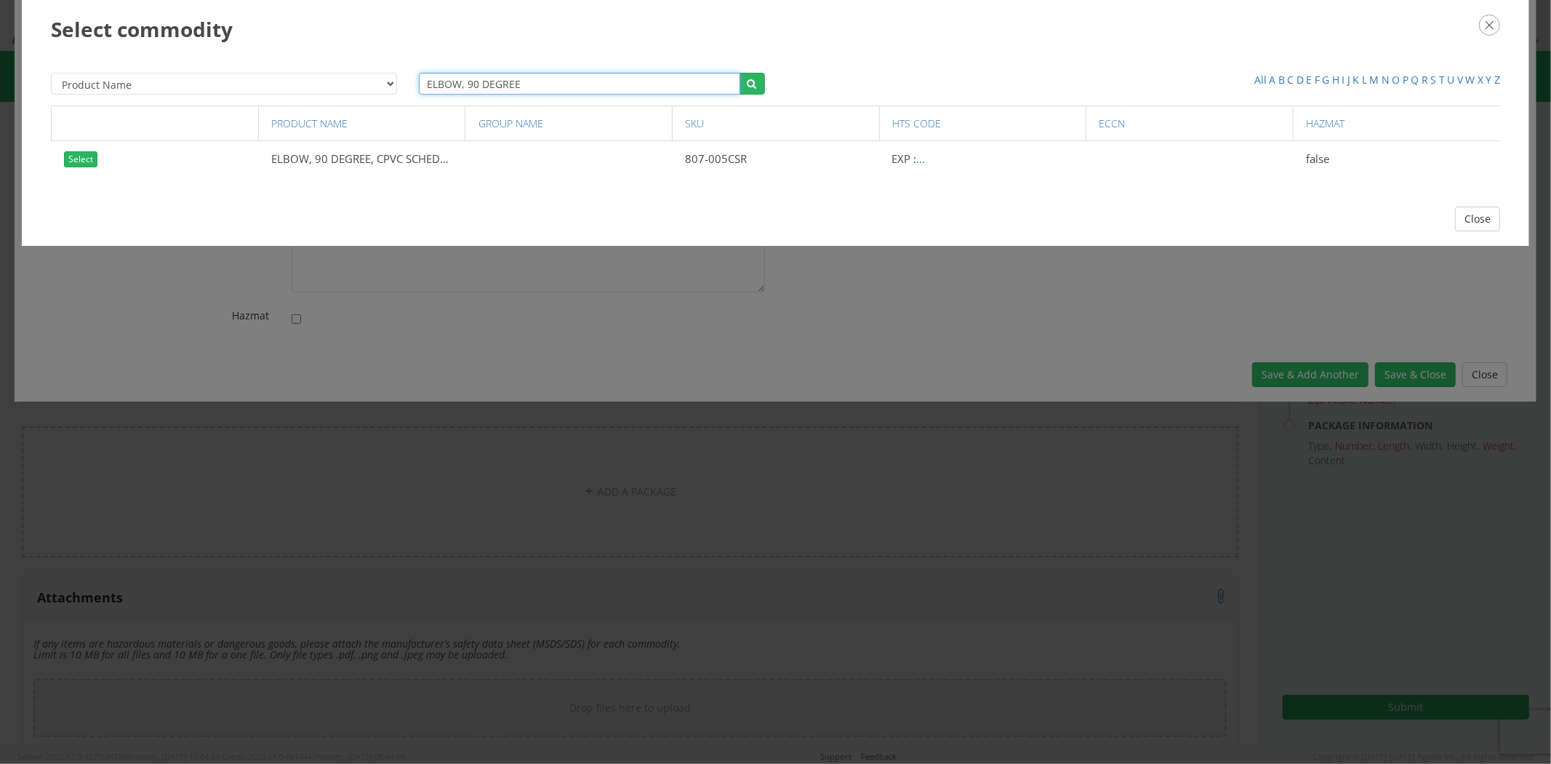
drag, startPoint x: 531, startPoint y: 82, endPoint x: 377, endPoint y: 60, distance: 155.7
click at [377, 60] on div "Product Name Description SKU / Part No. Commodity Group Commodity Quantity Comm…" at bounding box center [776, 125] width 1508 height 134
click at [1495, 31] on icon "button" at bounding box center [1489, 25] width 21 height 21
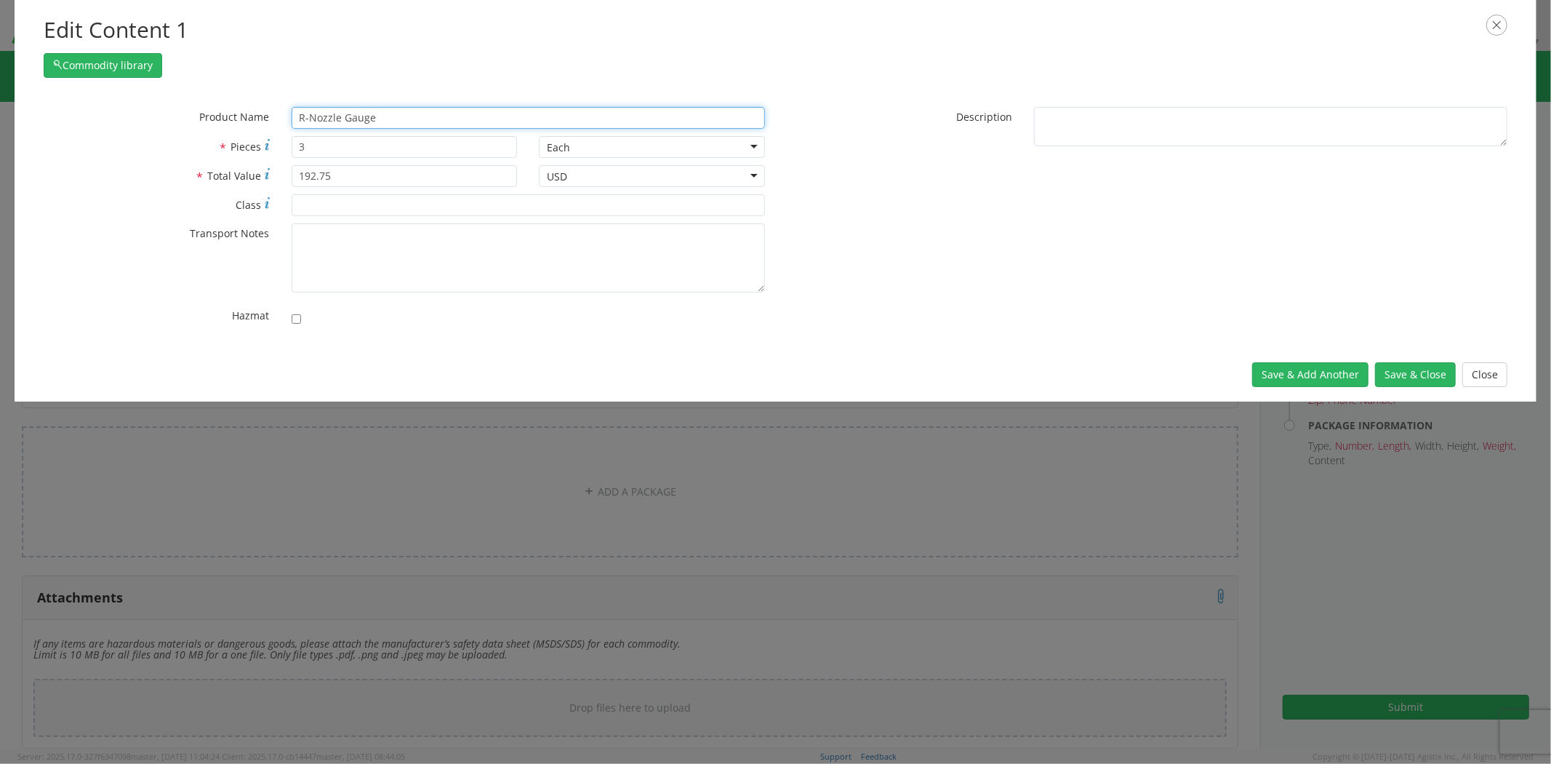
drag, startPoint x: 525, startPoint y: 117, endPoint x: 229, endPoint y: 98, distance: 296.6
click at [229, 98] on div "* Product Name R-Nozzle Gauge unable to find any results that match the current…" at bounding box center [776, 219] width 1522 height 255
paste input "ELBOW, 90 DEGREE, 4-4CBS-SS"
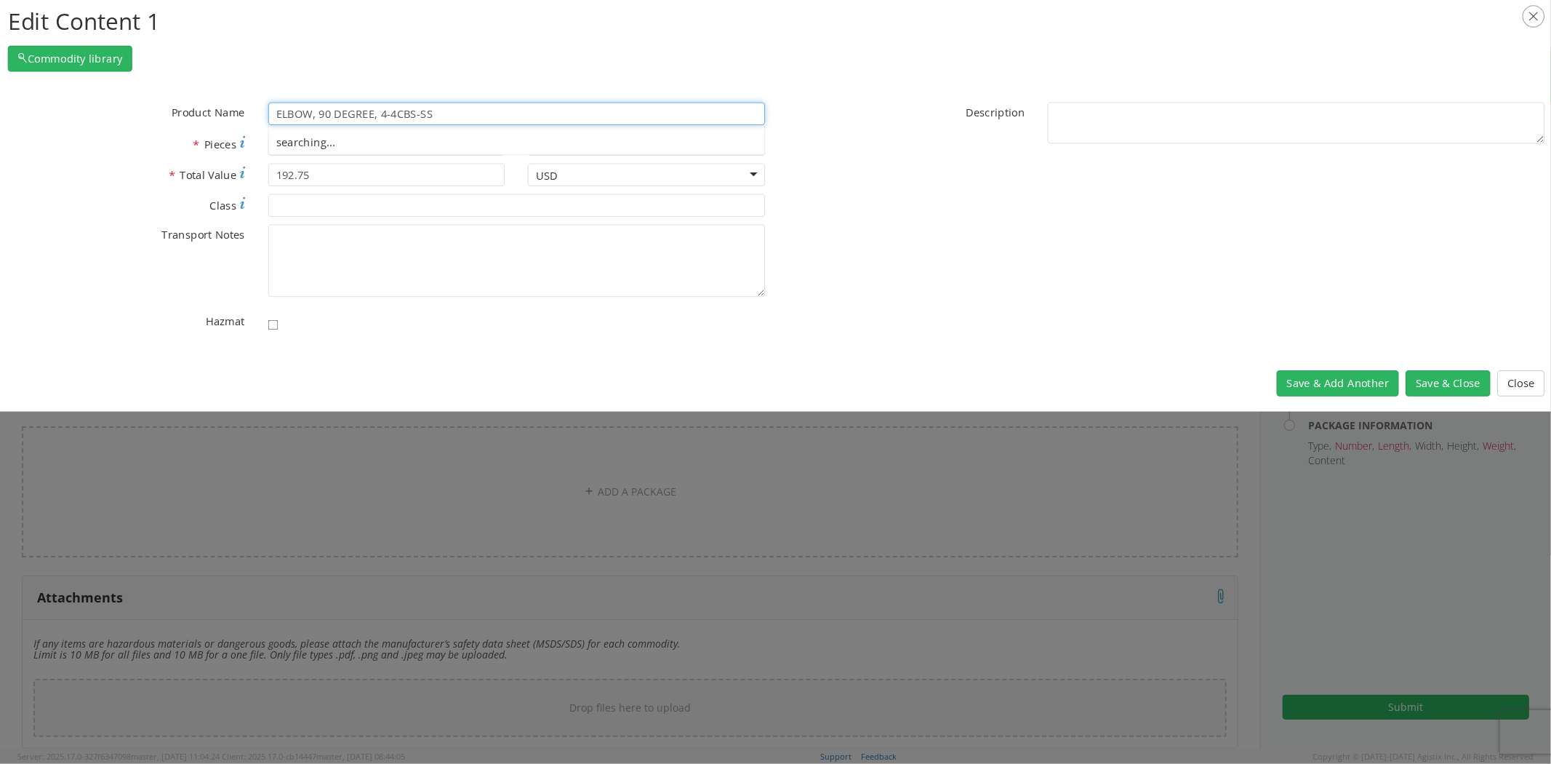
click at [466, 59] on div "Commodity library" at bounding box center [777, 54] width 1538 height 33
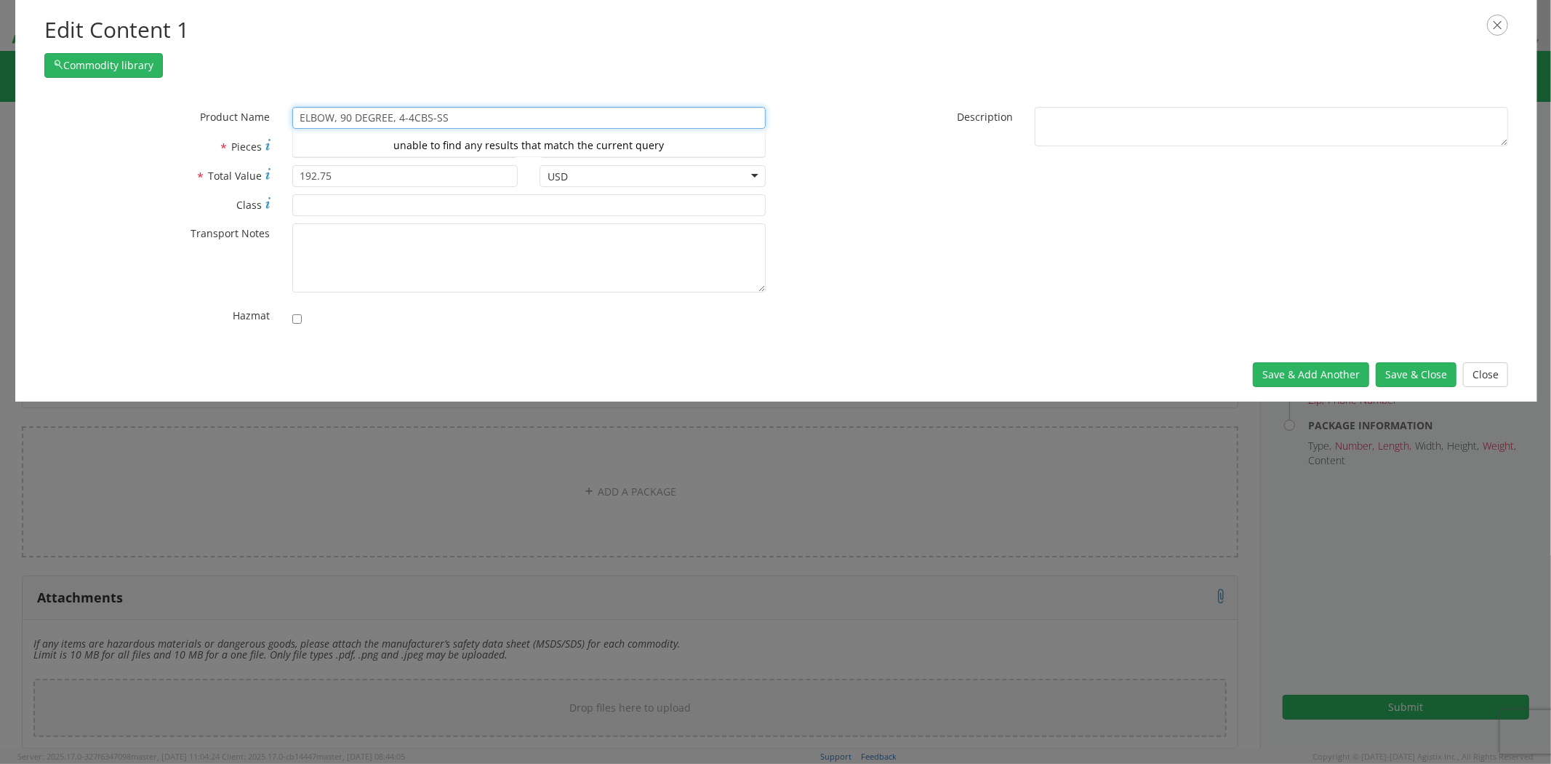
click at [343, 146] on div "unable to find any results that match the current query" at bounding box center [529, 146] width 472 height 22
click at [220, 143] on span "*" at bounding box center [224, 148] width 9 height 16
click at [292, 143] on input "3" at bounding box center [405, 147] width 226 height 22
click at [891, 277] on div "* Product Name ELBOW, 90 DEGREE, 4-4CBS-SS unable to find any results that matc…" at bounding box center [776, 220] width 1486 height 226
click at [465, 125] on input "ELBOW, 90 DEGREE, 4-4CBS-SS" at bounding box center [528, 118] width 473 height 22
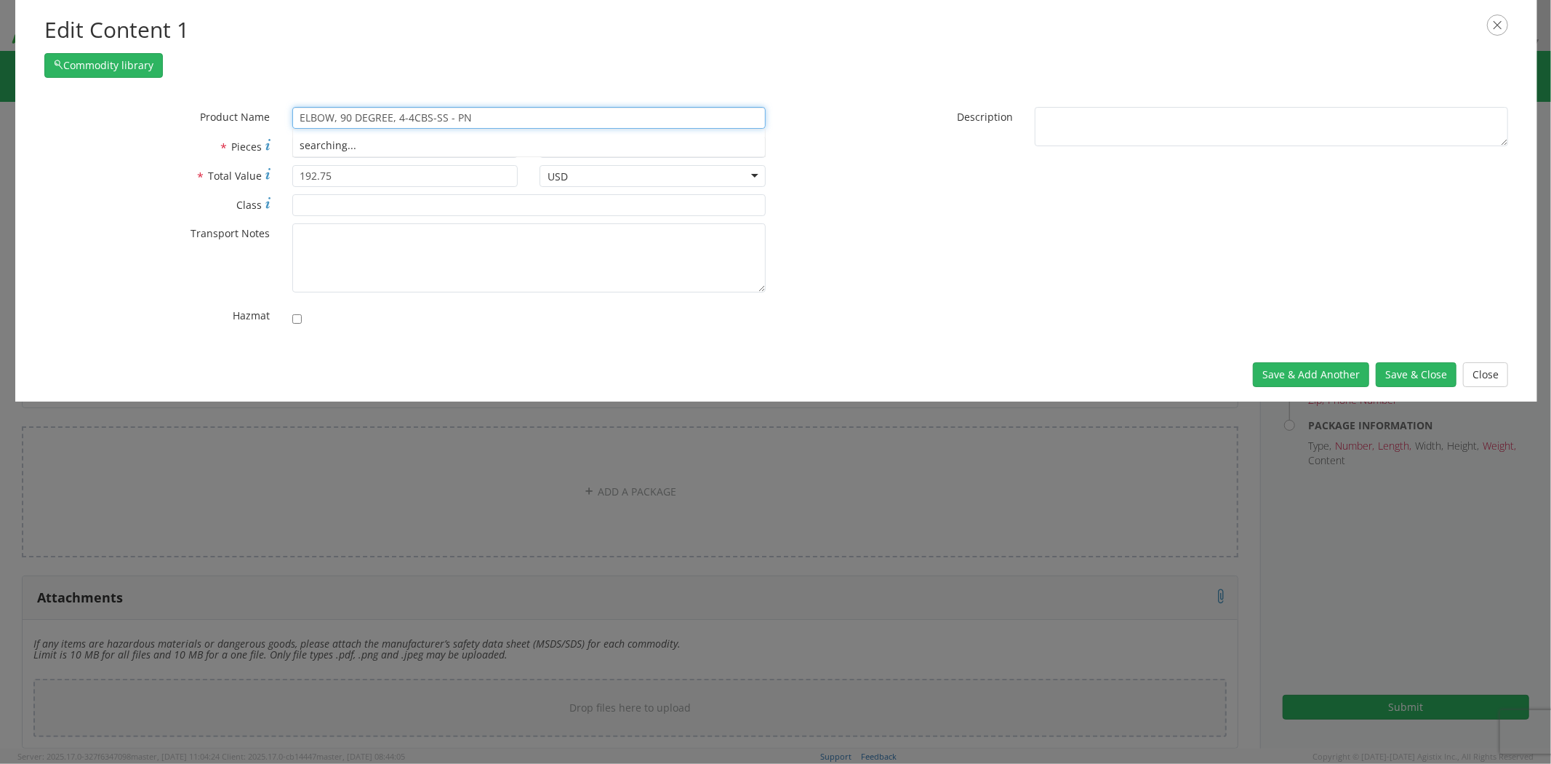
paste input "B-02856"
type input "ELBOW, 90 DEGREE, 4-4CBS-SS - PN B-02856"
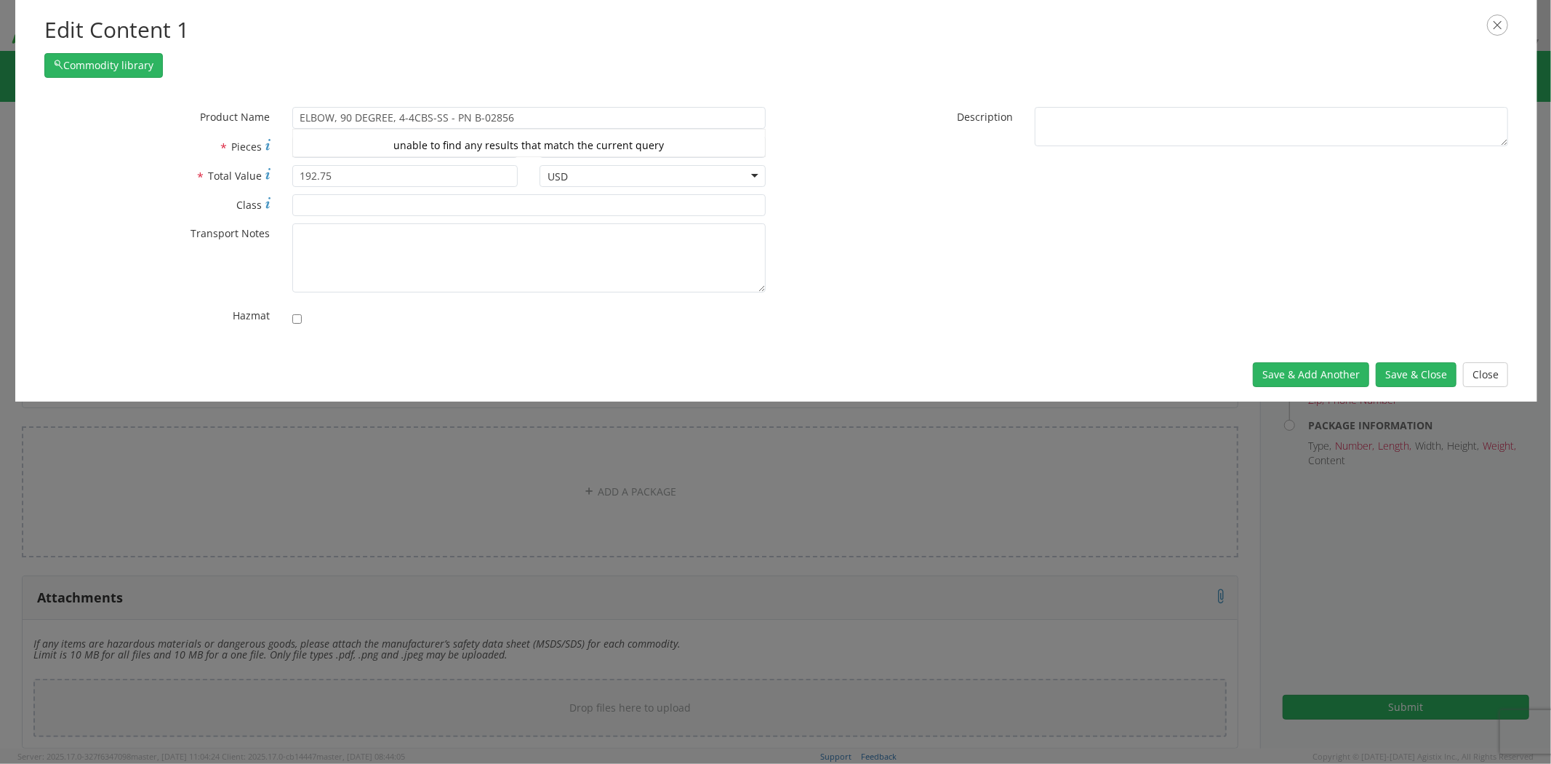
click at [928, 284] on div "* Product Name ELBOW, 90 DEGREE, 4-4CBS-SS - PN B-02856 unable to find any resu…" at bounding box center [776, 220] width 1486 height 226
click at [1421, 379] on button "Save & Close" at bounding box center [1416, 374] width 81 height 25
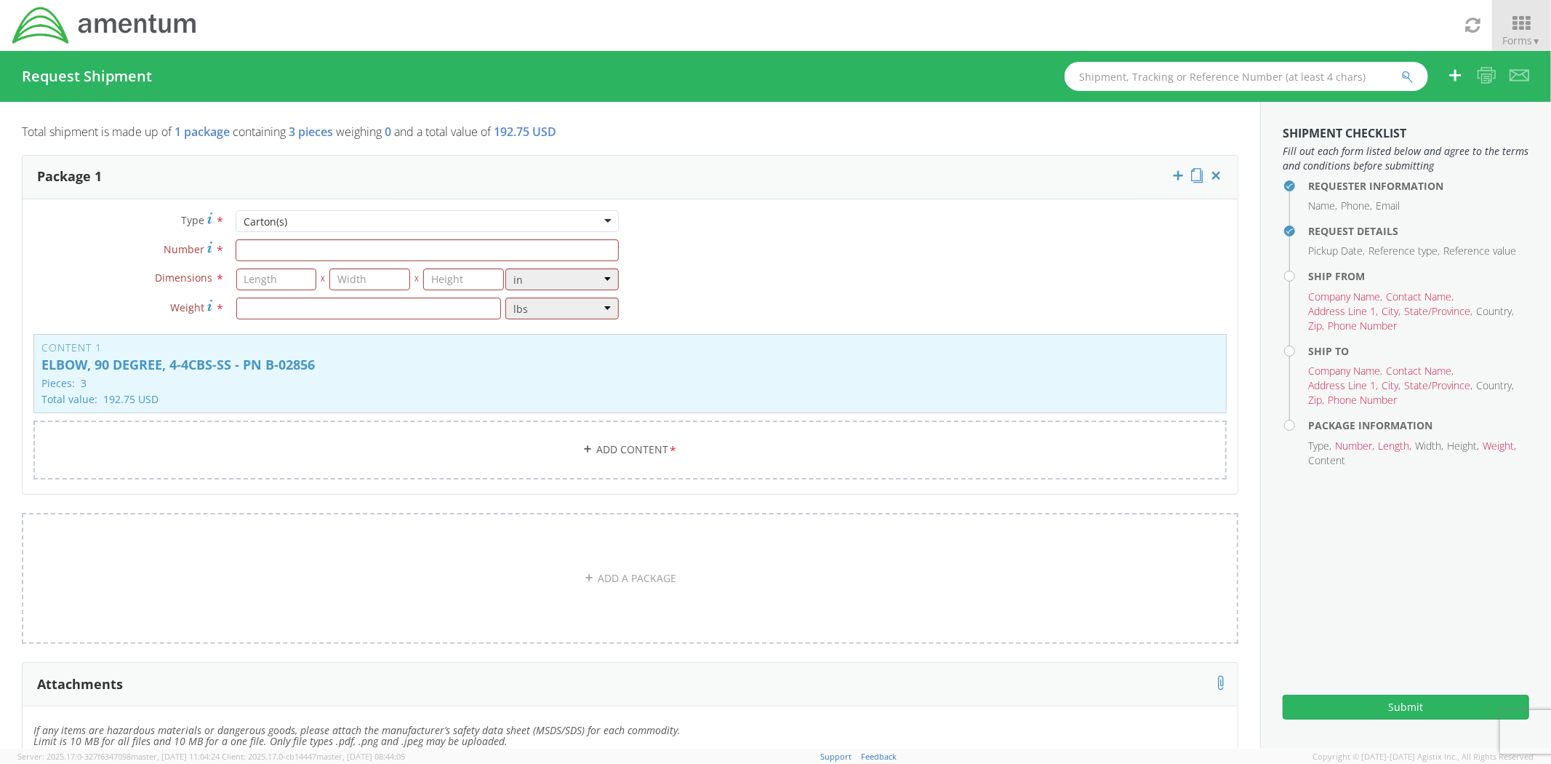
click at [766, 300] on div "Type * Carton(s) Carton(s) Bale(s) Basket(s) Bolt(s) Bottle(s) Buckets Bulk Bun…" at bounding box center [630, 353] width 1215 height 287
click at [282, 246] on input "Number *" at bounding box center [427, 250] width 383 height 22
type input "1"
click at [802, 267] on div "Type * Carton(s) Carton(s) Bale(s) Basket(s) Bolt(s) Bottle(s) Buckets Bulk Bun…" at bounding box center [630, 353] width 1215 height 287
click at [294, 277] on input "number" at bounding box center [276, 279] width 81 height 22
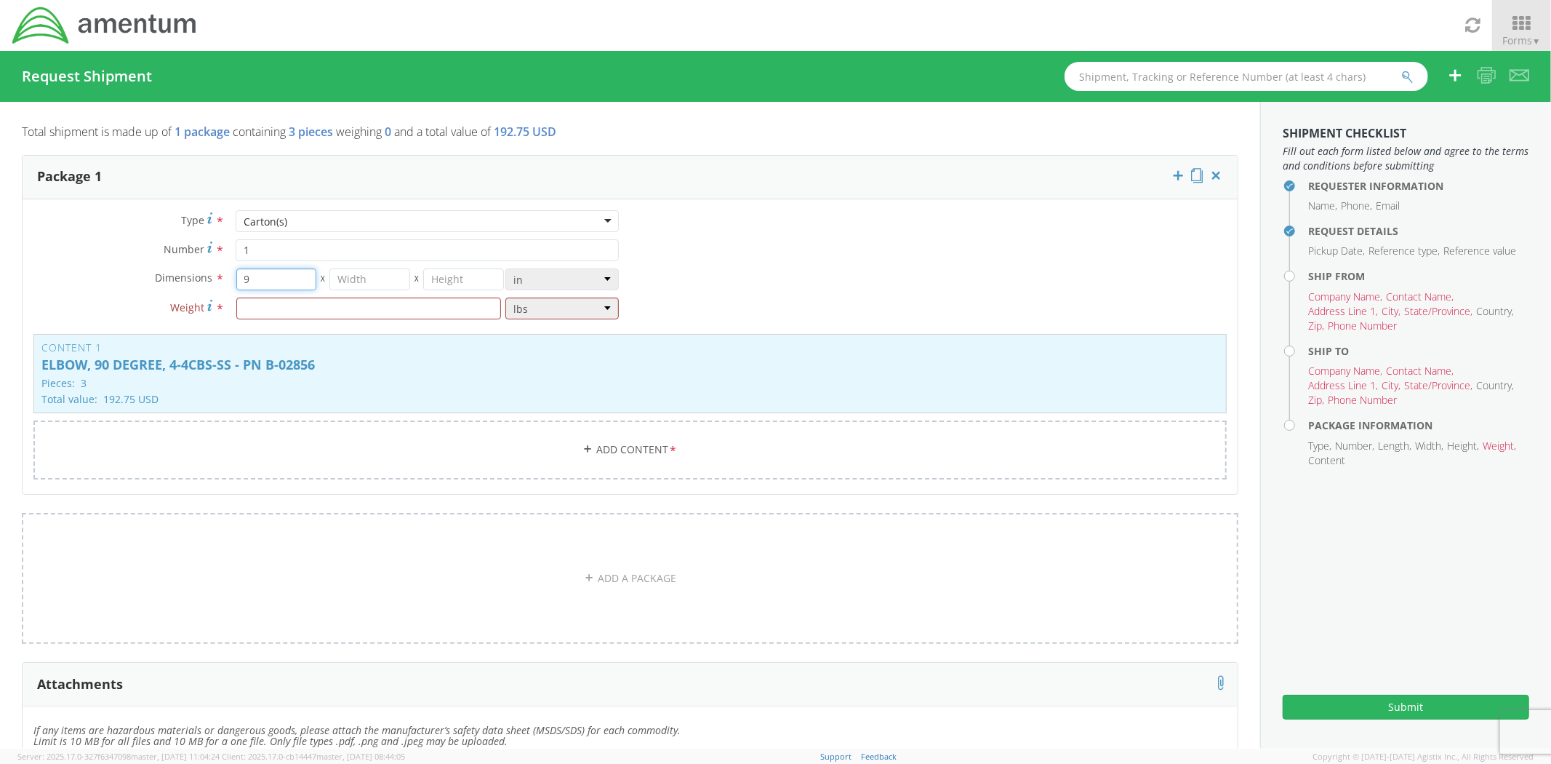
type input "9"
click at [703, 279] on div "Type * Carton(s) Carton(s) Bale(s) Basket(s) Bolt(s) Bottle(s) Buckets Bulk Bun…" at bounding box center [630, 353] width 1215 height 287
click at [390, 284] on input "number" at bounding box center [369, 279] width 81 height 22
type input "7"
click at [445, 273] on input "number" at bounding box center [463, 279] width 81 height 22
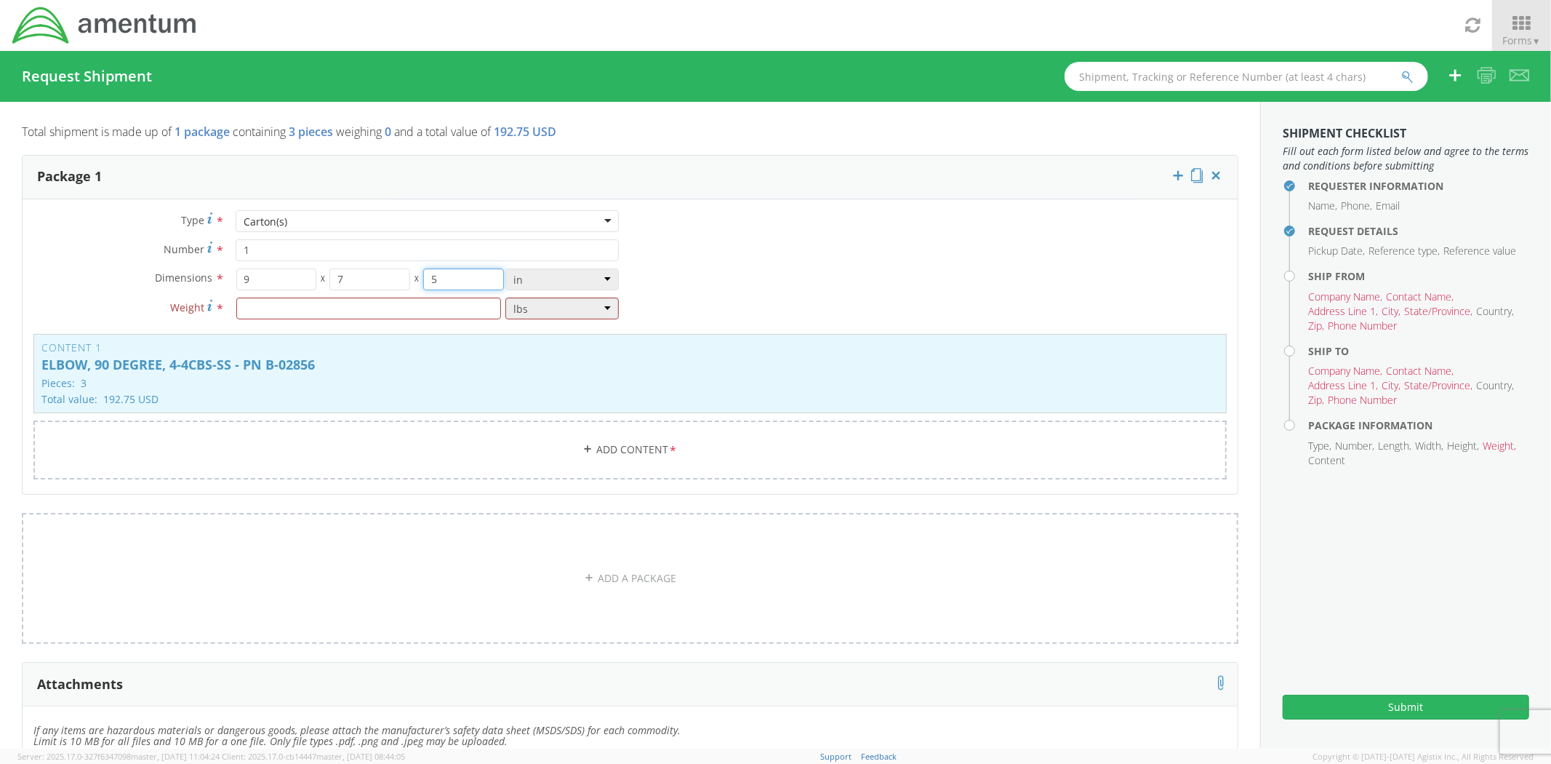
type input "5"
click at [732, 272] on div "Type * Carton(s) Carton(s) Bale(s) Basket(s) Bolt(s) Bottle(s) Buckets Bulk Bun…" at bounding box center [630, 353] width 1215 height 287
click at [378, 311] on input "number" at bounding box center [368, 308] width 265 height 22
type input "1"
click at [766, 308] on div "Type * Carton(s) Carton(s) Bale(s) Basket(s) Bolt(s) Bottle(s) Buckets Bulk Bun…" at bounding box center [630, 353] width 1215 height 287
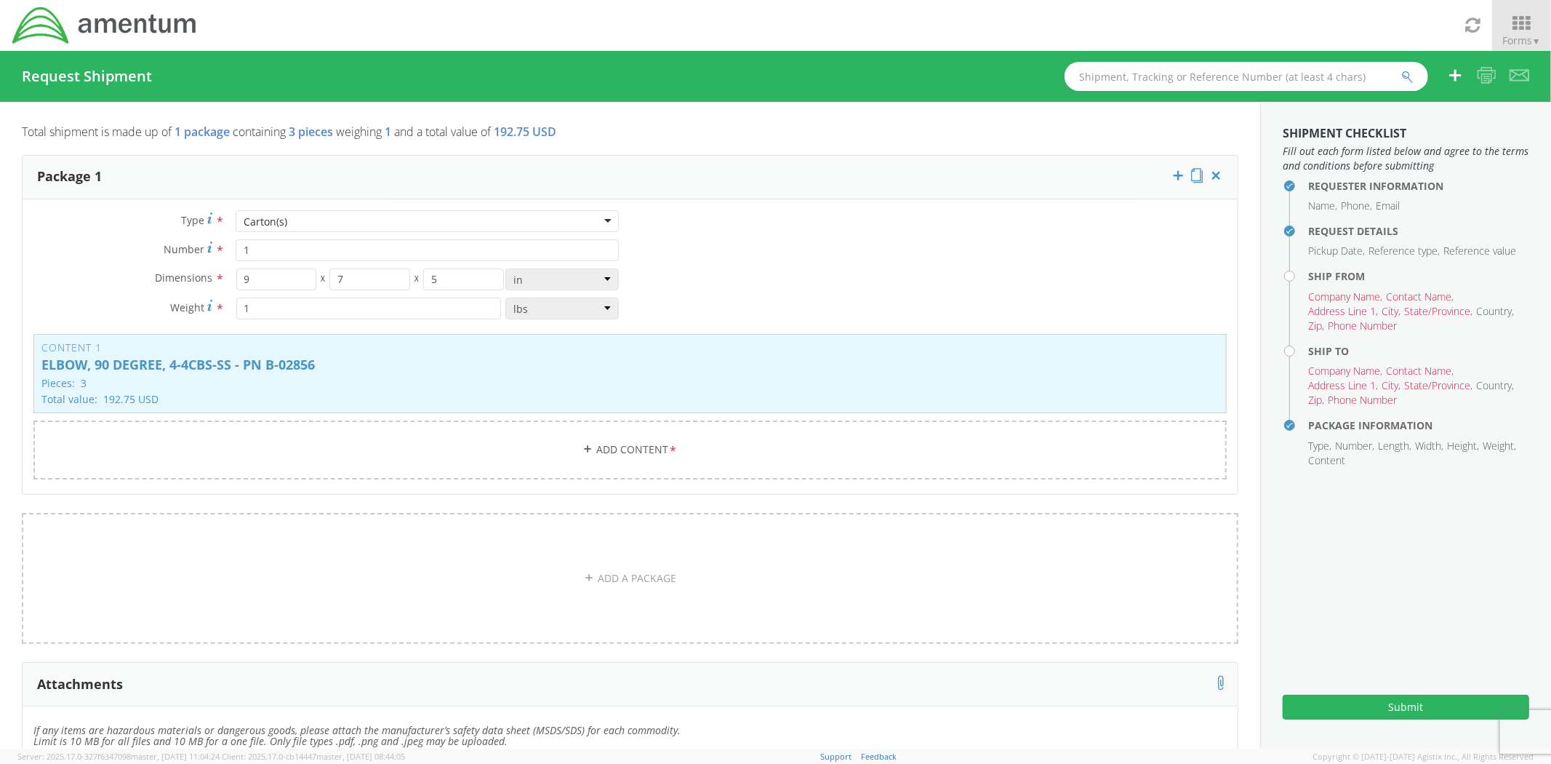
click at [788, 289] on div "Type * Carton(s) Carton(s) Bale(s) Basket(s) Bolt(s) Bottle(s) Buckets Bulk Bun…" at bounding box center [630, 353] width 1215 height 287
